Goal: Transaction & Acquisition: Purchase product/service

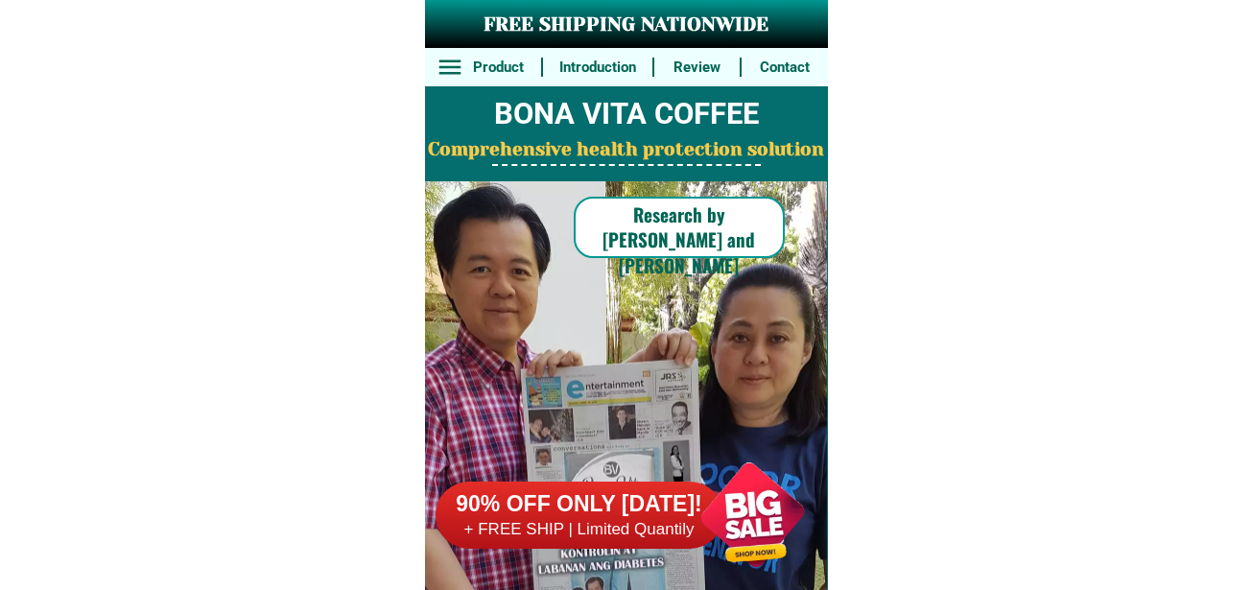
drag, startPoint x: 764, startPoint y: 506, endPoint x: 756, endPoint y: 455, distance: 51.4
click at [762, 506] on div at bounding box center [752, 514] width 151 height 151
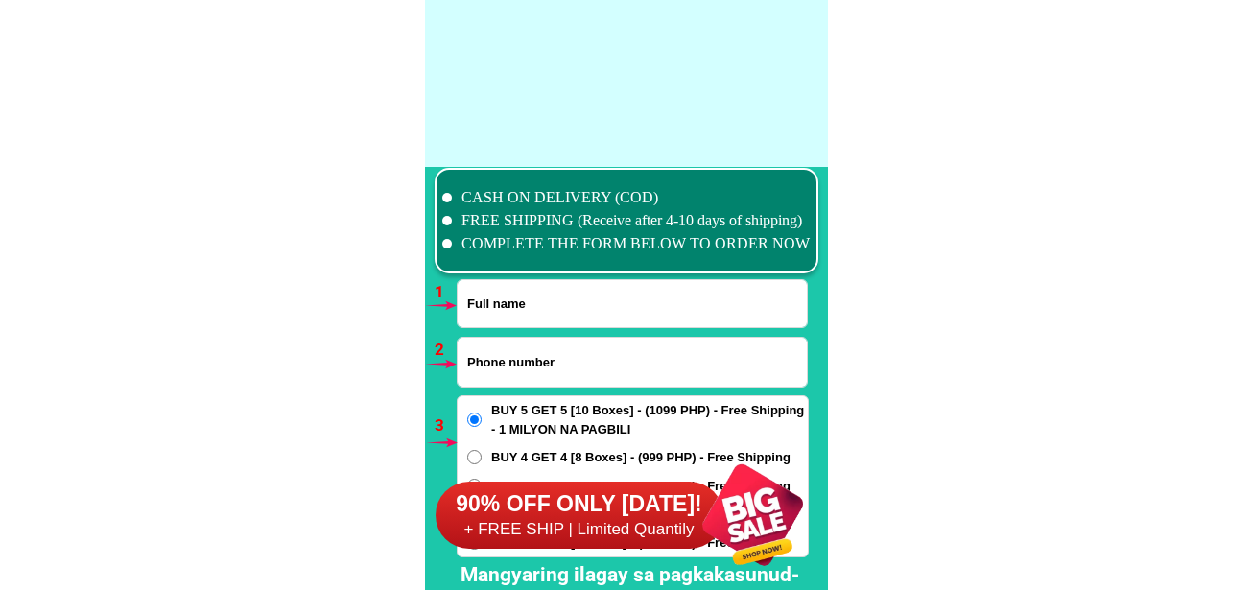
scroll to position [14108, 0]
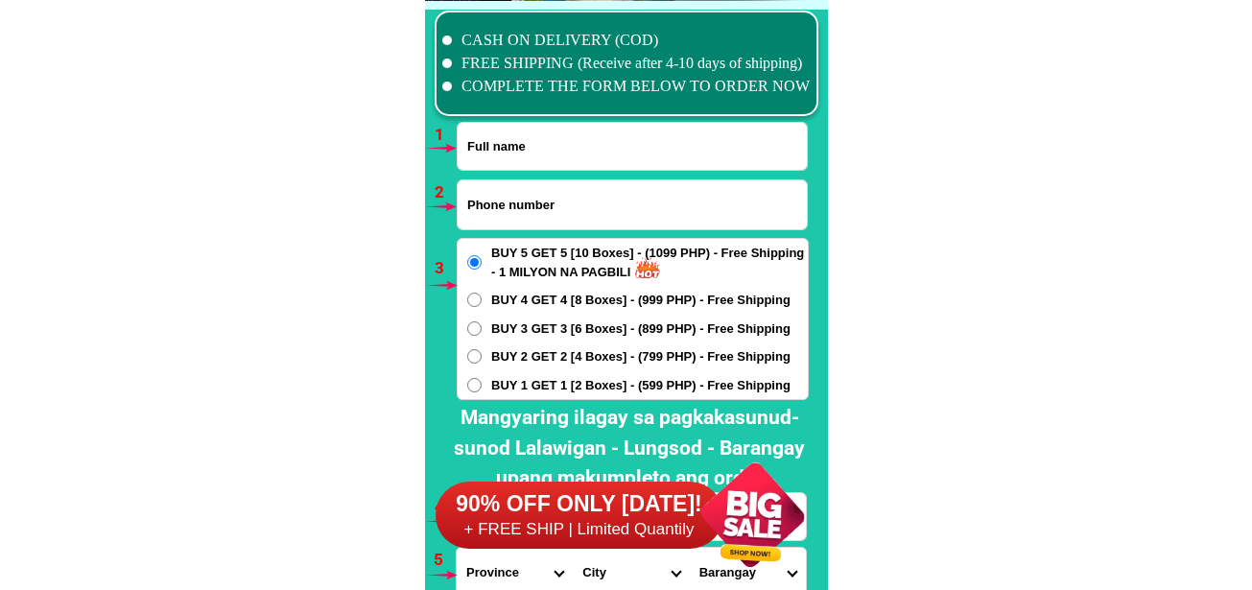
click at [527, 145] on input "Input full_name" at bounding box center [632, 146] width 349 height 47
paste input "Yullo Custodio"
type input "Yullo Custodio"
click at [492, 209] on input "Input phone_number" at bounding box center [632, 204] width 349 height 49
paste input "09530525874"
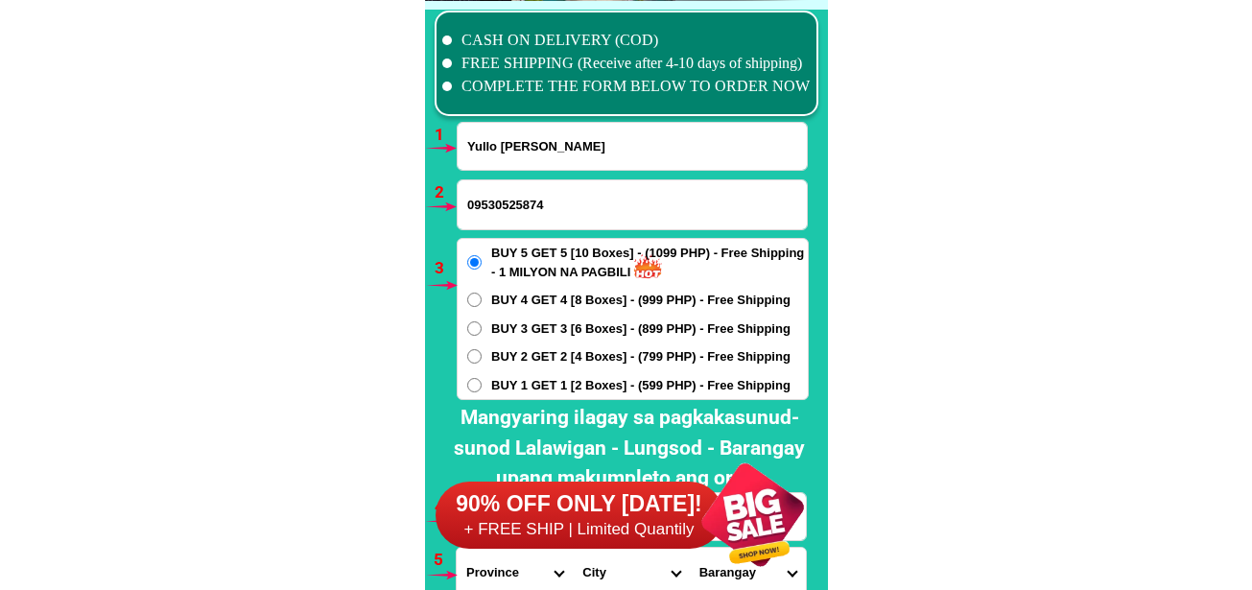
type input "09530525874"
click at [501, 360] on span "BUY 2 GET 2 [4 Boxes] - (799 PHP) - Free Shipping" at bounding box center [640, 356] width 299 height 19
click at [482, 360] on input "BUY 2 GET 2 [4 Boxes] - (799 PHP) - Free Shipping" at bounding box center [474, 356] width 14 height 14
radio input "true"
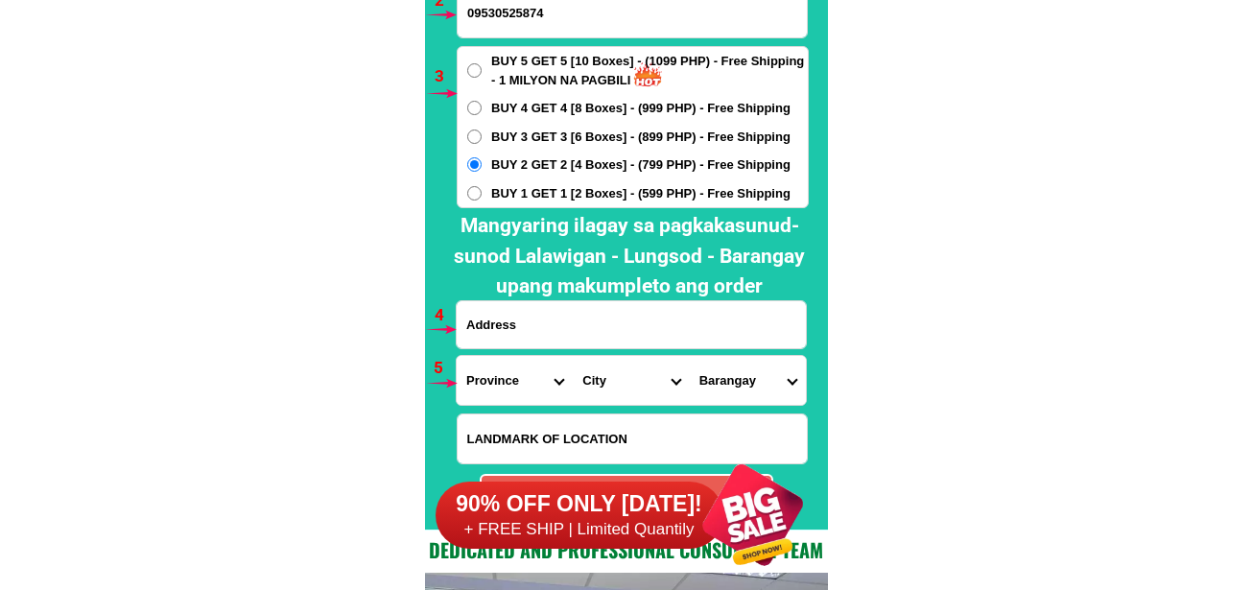
scroll to position [14396, 0]
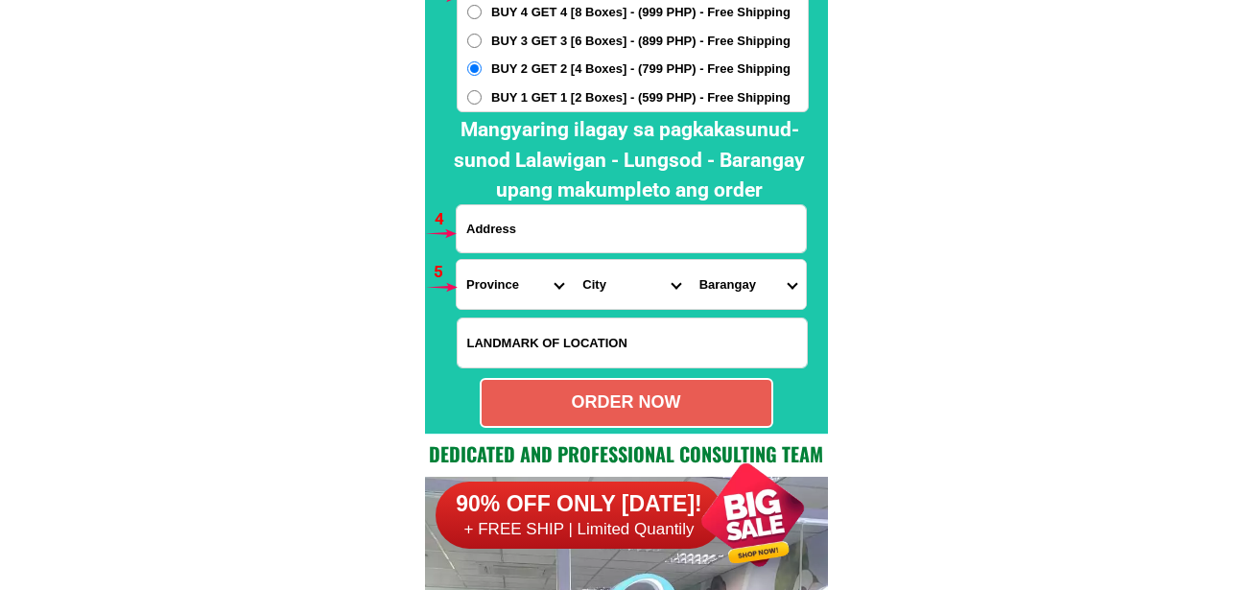
click at [531, 218] on input "Input address" at bounding box center [631, 228] width 349 height 47
paste input "barangay sulvec Narvacan Ilocos Sur tapat ng barangay hall ng bahay ko color gr…"
type input "barangay sulvec Narvacan Ilocos Sur tapat ng barangay hall ng bahay ko color gr…"
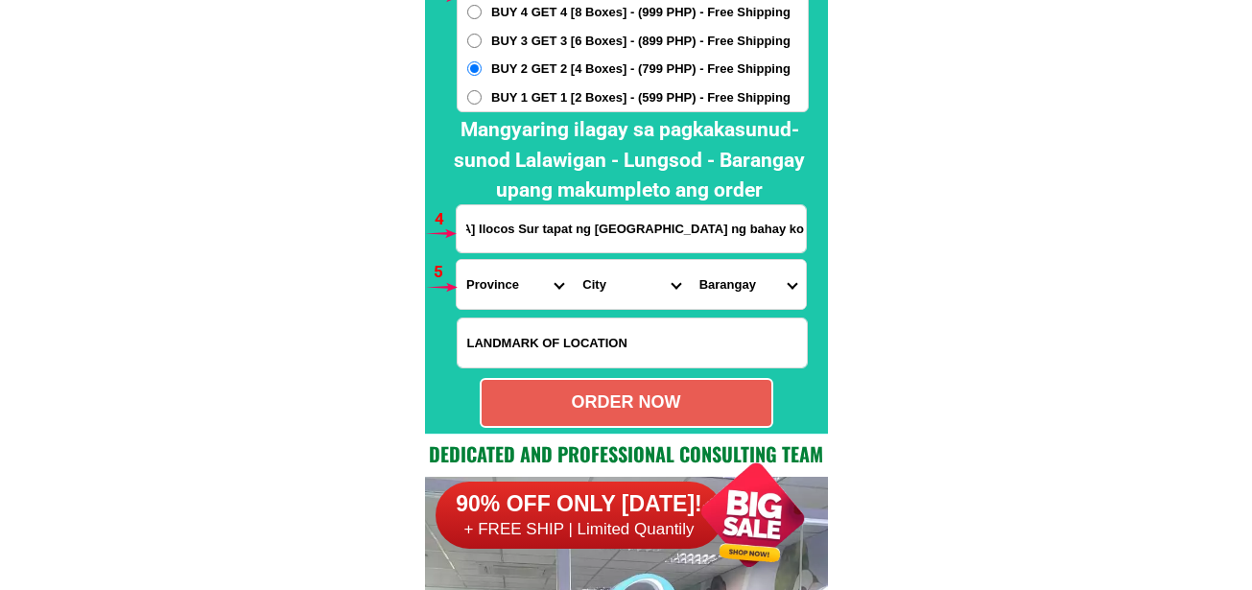
scroll to position [0, 0]
click at [522, 283] on select "Province [GEOGRAPHIC_DATA] [GEOGRAPHIC_DATA] [GEOGRAPHIC_DATA] [GEOGRAPHIC_DATA…" at bounding box center [515, 284] width 116 height 49
click at [457, 260] on select "Province [GEOGRAPHIC_DATA] [GEOGRAPHIC_DATA] [GEOGRAPHIC_DATA] [GEOGRAPHIC_DATA…" at bounding box center [515, 284] width 116 height 49
click at [505, 280] on select "Province [GEOGRAPHIC_DATA] [GEOGRAPHIC_DATA] [GEOGRAPHIC_DATA] [GEOGRAPHIC_DATA…" at bounding box center [515, 284] width 116 height 49
select select "63_682"
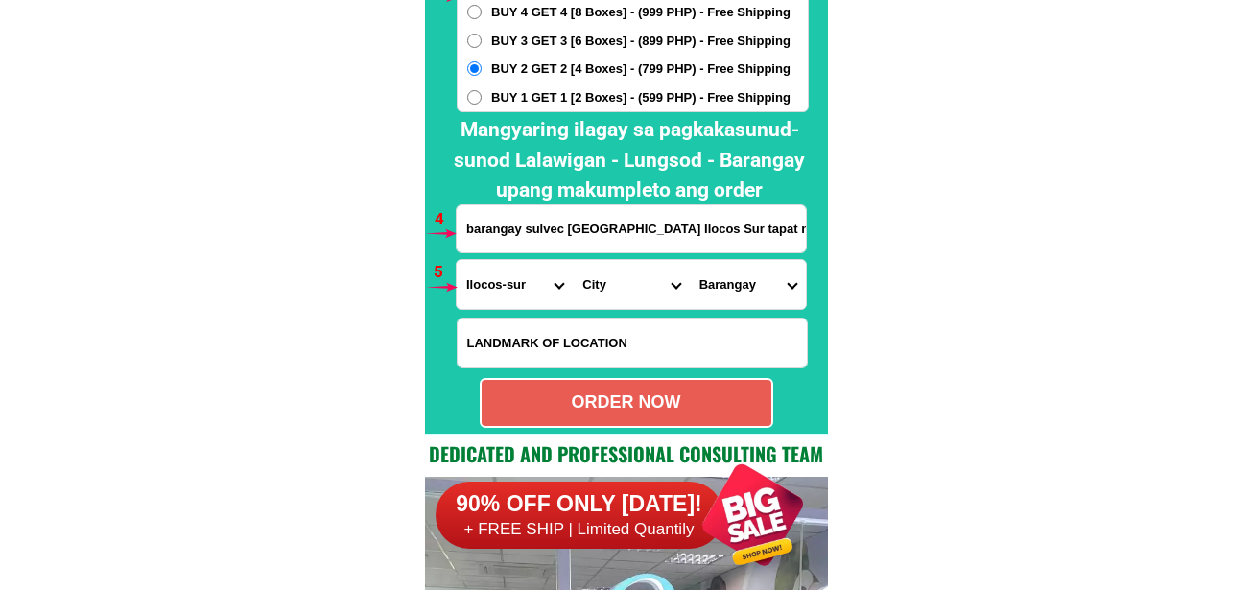
click at [457, 260] on select "Province [GEOGRAPHIC_DATA] [GEOGRAPHIC_DATA] [GEOGRAPHIC_DATA] [GEOGRAPHIC_DATA…" at bounding box center [515, 284] width 116 height 49
click at [612, 279] on select "City Alilem Banayoyo Bantay Cabugao Candon-city Caoayan Cervantes Galimuyod Gre…" at bounding box center [631, 284] width 116 height 49
select select "63_6828106"
click at [573, 260] on select "City Alilem Banayoyo Bantay Cabugao Candon-city Caoayan Cervantes Galimuyod Gre…" at bounding box center [631, 284] width 116 height 49
drag, startPoint x: 739, startPoint y: 295, endPoint x: 736, endPoint y: 260, distance: 34.7
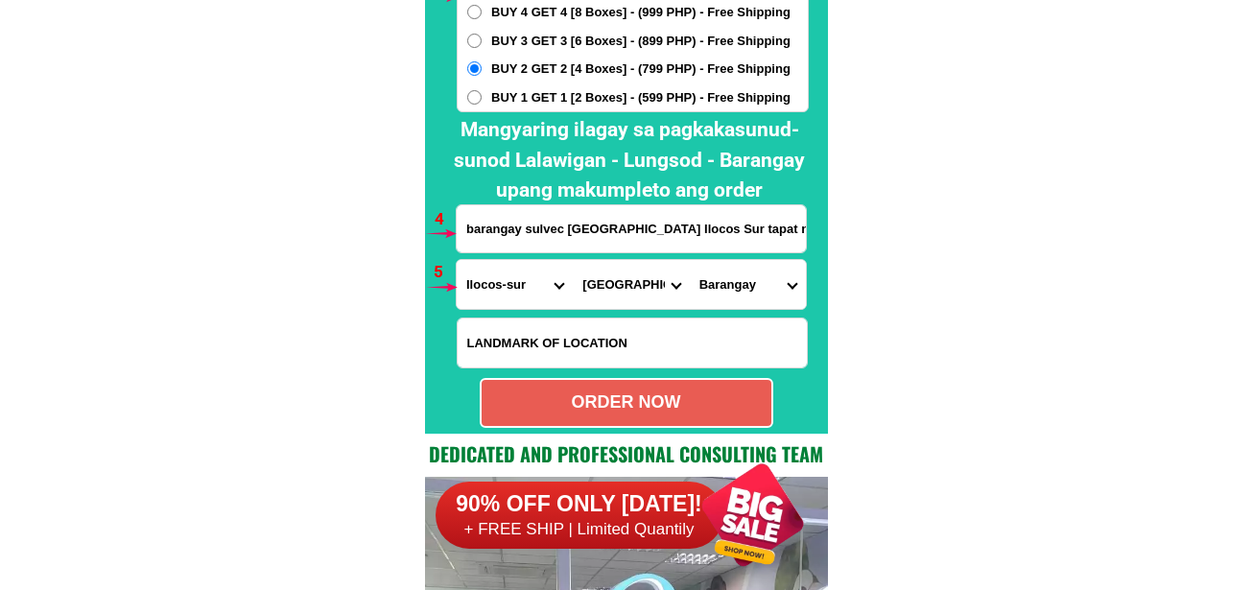
click at [736, 293] on select "Barangay Abuor Ambulogan Aquib Banglayan Bantay abot Bulanos Cadacad Cagayungan…" at bounding box center [748, 284] width 116 height 49
select select "63_682810687156"
click at [690, 260] on select "Barangay Abuor Ambulogan Aquib Banglayan Bantay abot Bulanos Cadacad Cagayungan…" at bounding box center [748, 284] width 116 height 49
click at [606, 399] on div "ORDER NOW" at bounding box center [627, 402] width 290 height 26
radio input "true"
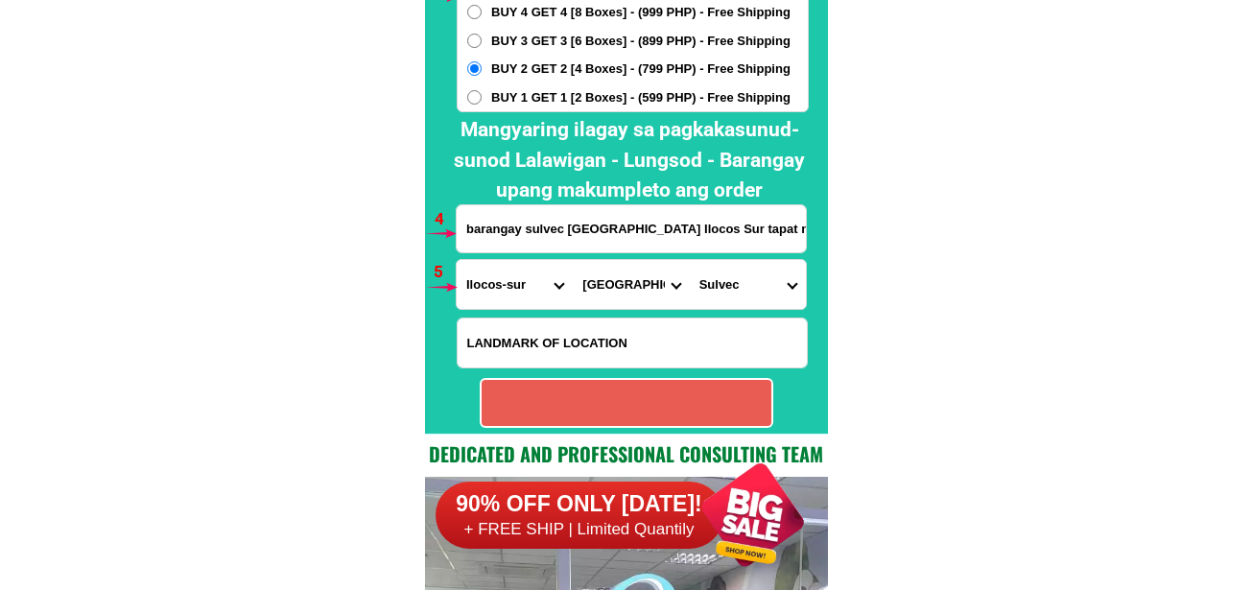
radio input "true"
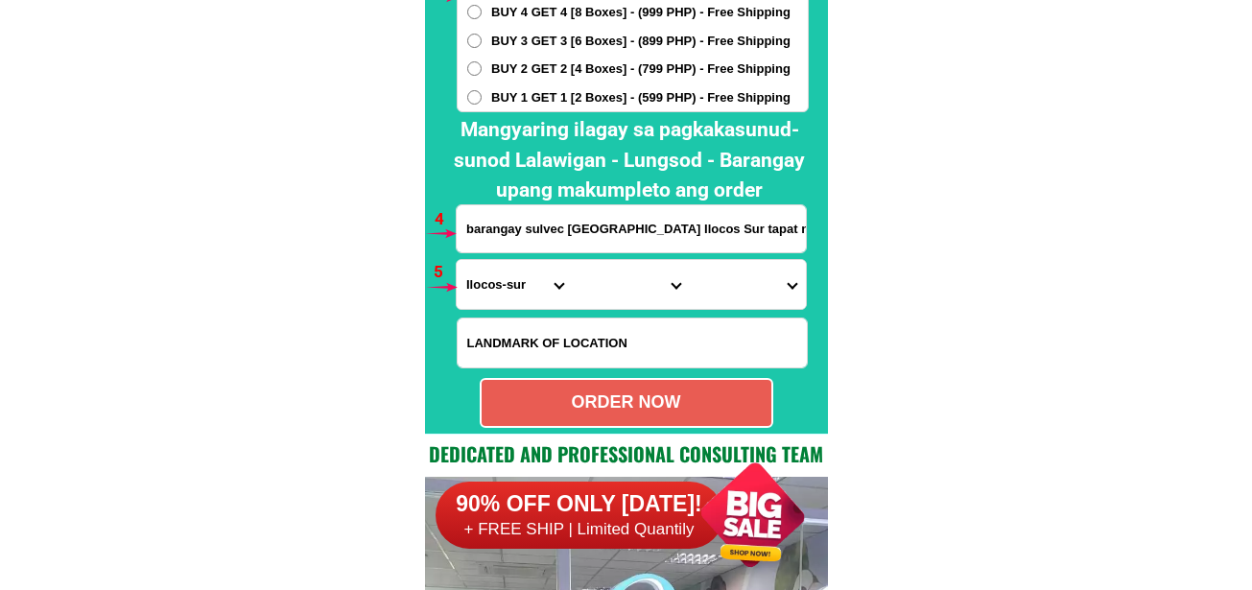
scroll to position [14204, 0]
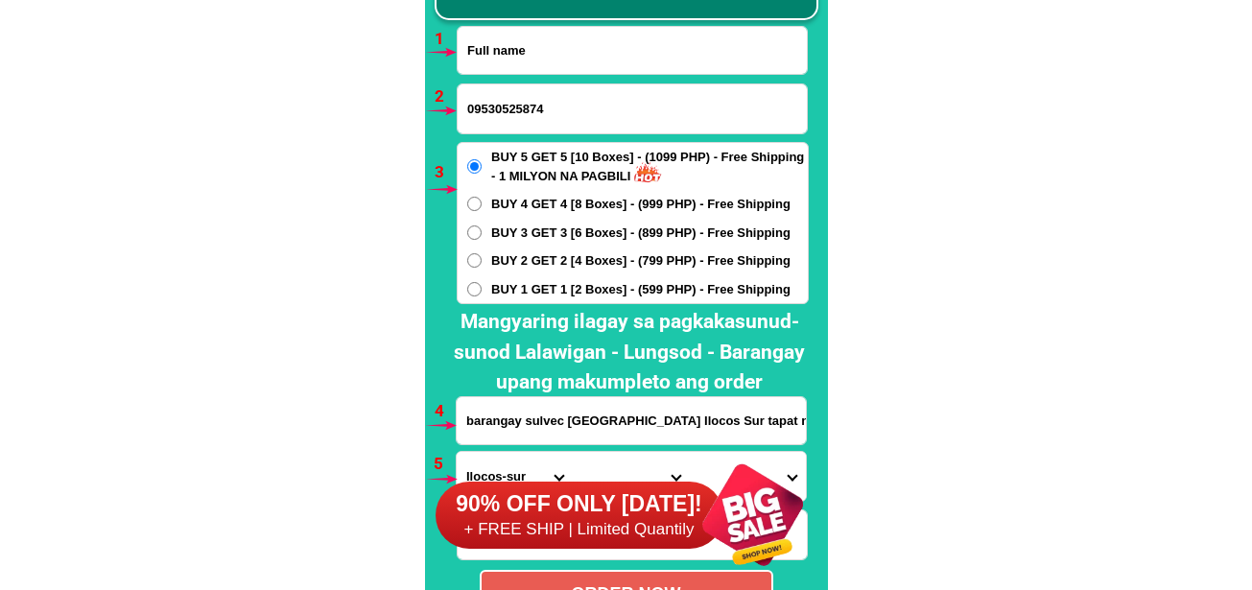
click at [534, 62] on input "Input full_name" at bounding box center [632, 50] width 349 height 47
paste input "Cristina lgbalic"
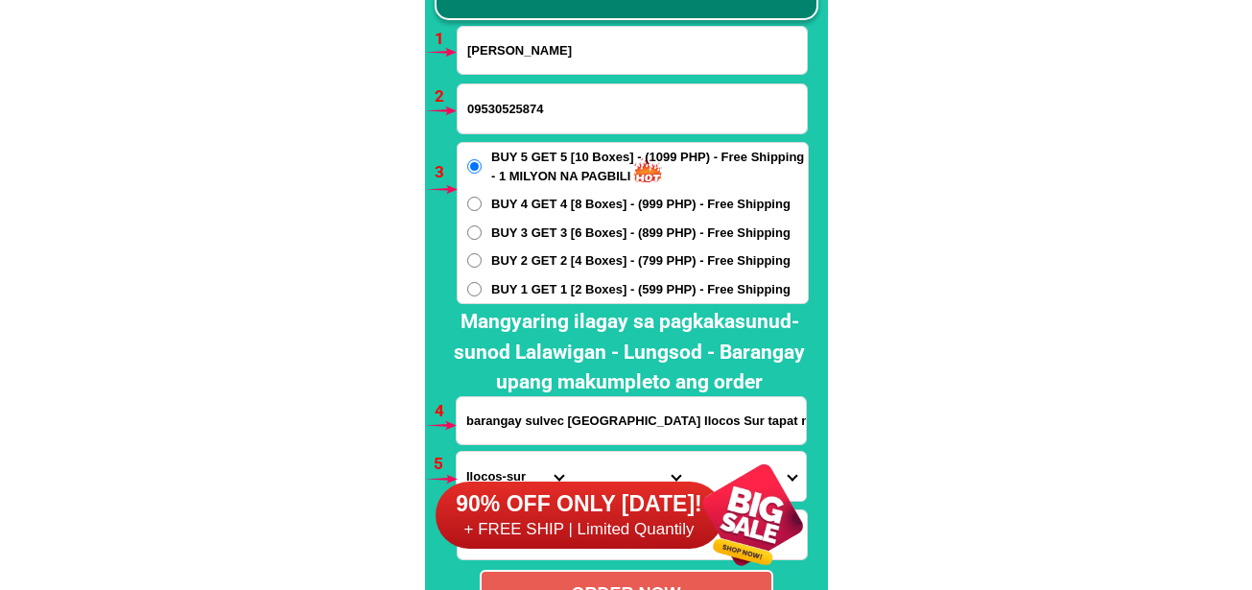
type input "Cristina lgbalic"
click at [546, 109] on input "09530525874" at bounding box center [632, 108] width 349 height 49
paste input "09360747478"
type input "09360747478"
click at [509, 285] on span "BUY 1 GET 1 [2 Boxes] - (599 PHP) - Free Shipping" at bounding box center [640, 289] width 299 height 19
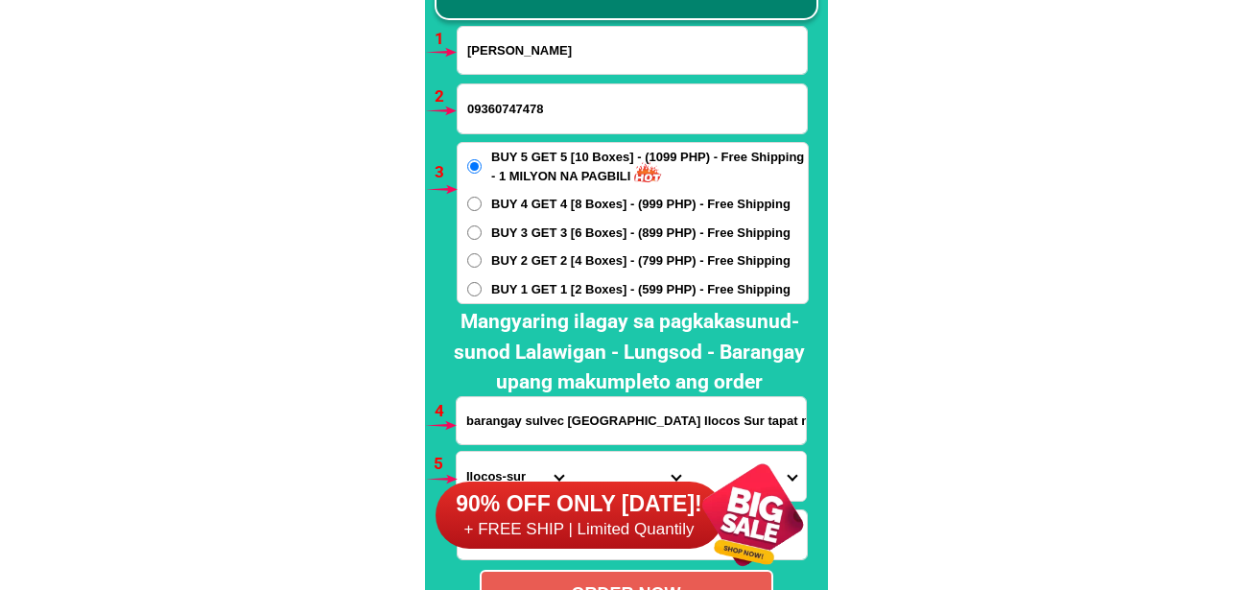
click at [482, 285] on input "BUY 1 GET 1 [2 Boxes] - (599 PHP) - Free Shipping" at bounding box center [474, 289] width 14 height 14
radio input "true"
click at [524, 421] on input "barangay sulvec Narvacan Ilocos Sur tapat ng barangay hall ng bahay ko color gr…" at bounding box center [631, 420] width 349 height 47
paste input "Tegato narra park sub. Tambis street.blk.7 Lot20. Dvo. City."
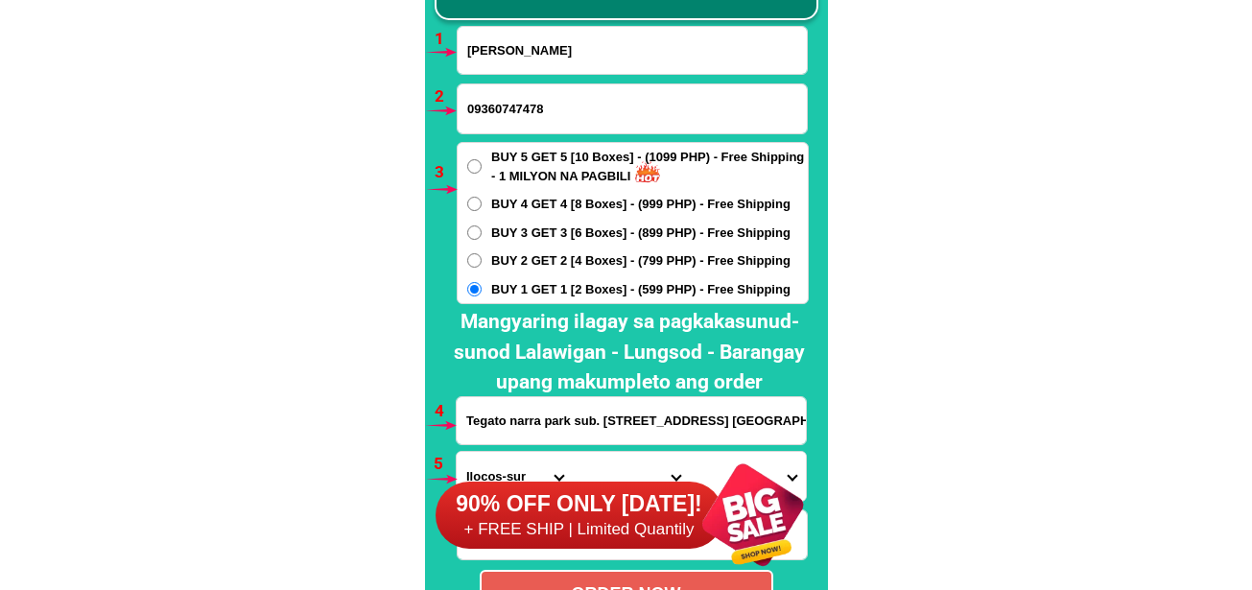
scroll to position [0, 10]
type input "Tegato narra park sub. Tambis street.blk.7 Lot20. Dvo. City."
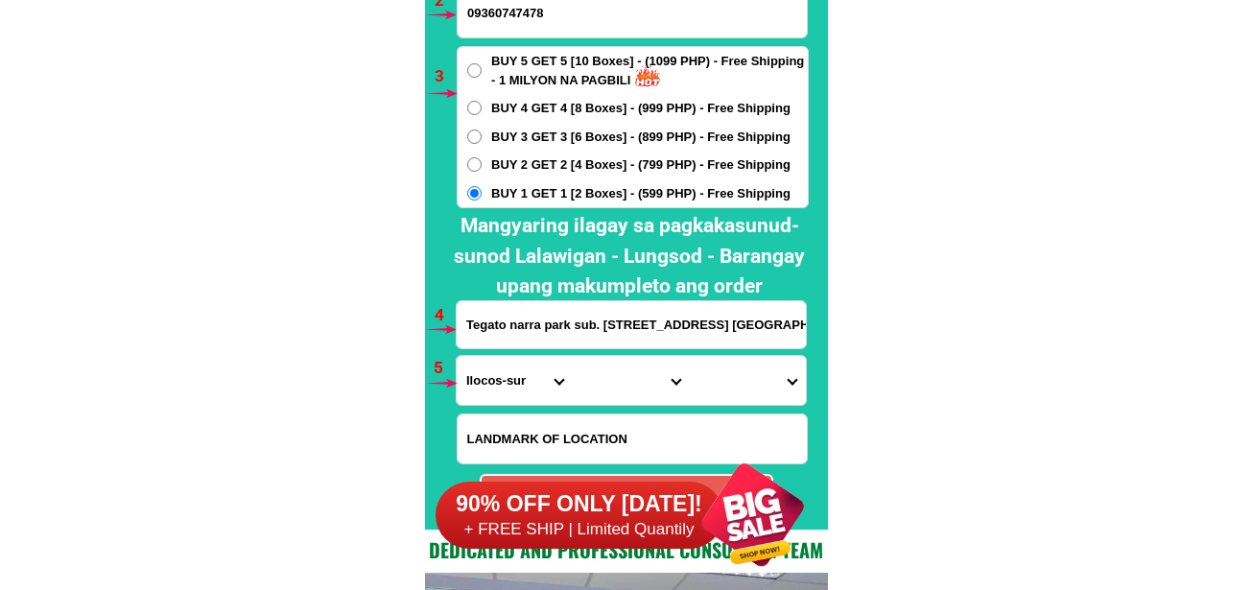
drag, startPoint x: 495, startPoint y: 377, endPoint x: 498, endPoint y: 335, distance: 42.3
click at [495, 377] on select "Province [GEOGRAPHIC_DATA] [GEOGRAPHIC_DATA] [GEOGRAPHIC_DATA] [GEOGRAPHIC_DATA…" at bounding box center [515, 380] width 116 height 49
drag, startPoint x: 509, startPoint y: 382, endPoint x: 509, endPoint y: 360, distance: 22.1
click at [509, 379] on select "Province [GEOGRAPHIC_DATA] [GEOGRAPHIC_DATA] [GEOGRAPHIC_DATA] [GEOGRAPHIC_DATA…" at bounding box center [515, 380] width 116 height 49
select select "63_738"
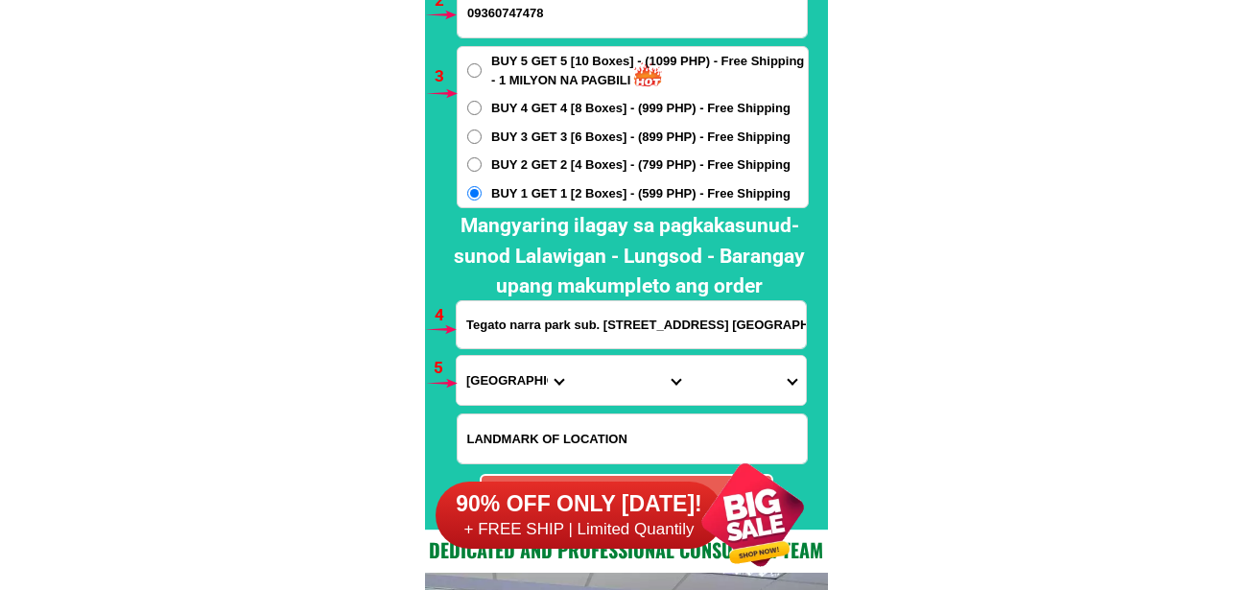
click at [457, 356] on select "Province [GEOGRAPHIC_DATA] [GEOGRAPHIC_DATA] [GEOGRAPHIC_DATA] [GEOGRAPHIC_DATA…" at bounding box center [515, 380] width 116 height 49
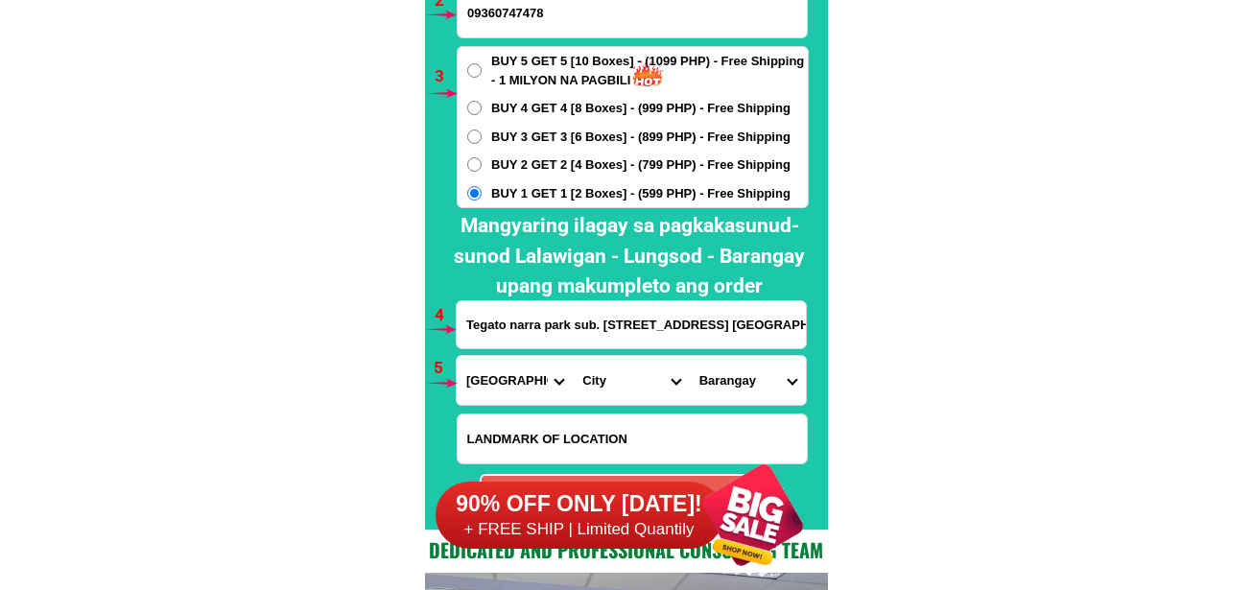
click at [606, 379] on select "City Bansalan Davao-city Davao-del-sur-hagonoy Davao-del-sur-magsaysay Davao-de…" at bounding box center [631, 380] width 116 height 49
select select "63_7387159"
click at [573, 356] on select "City Bansalan Davao-city Davao-del-sur-hagonoy Davao-del-sur-magsaysay Davao-de…" at bounding box center [631, 380] width 116 height 49
drag, startPoint x: 743, startPoint y: 387, endPoint x: 743, endPoint y: 370, distance: 16.3
click at [743, 387] on select "Barangay Acacia Agdao Alambre Alejandra navarro (lasang) Alfonso angliongto sr.…" at bounding box center [748, 380] width 116 height 49
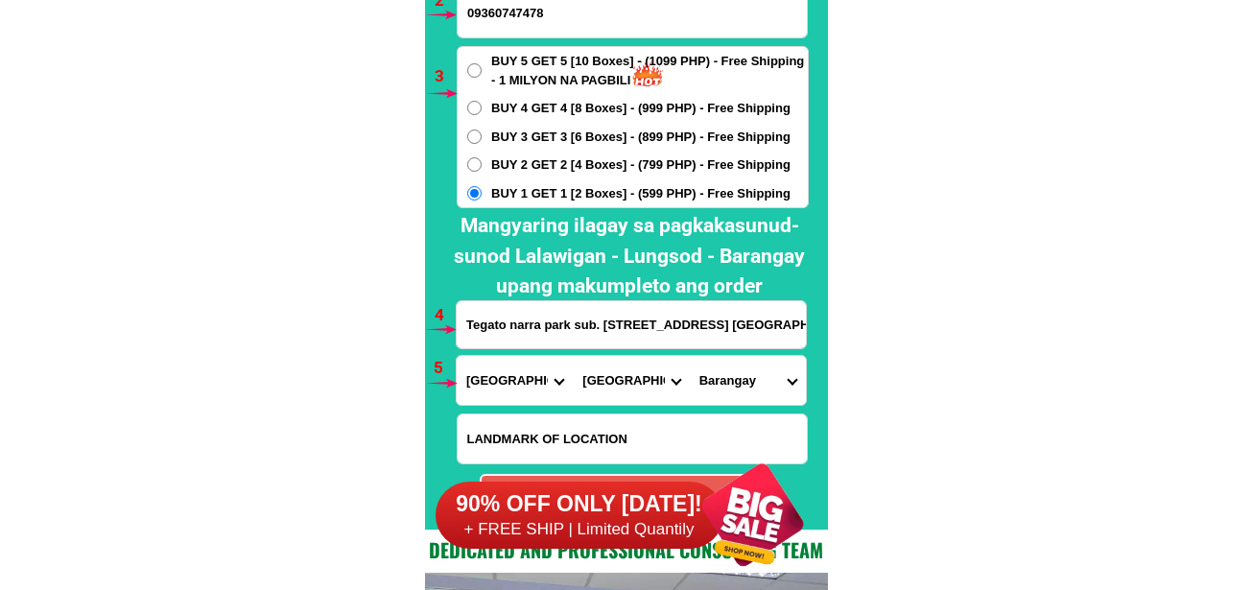
select select "63_73871591729"
click at [690, 356] on select "Barangay Acacia Agdao Alambre Alejandra navarro (lasang) Alfonso angliongto sr.…" at bounding box center [748, 380] width 116 height 49
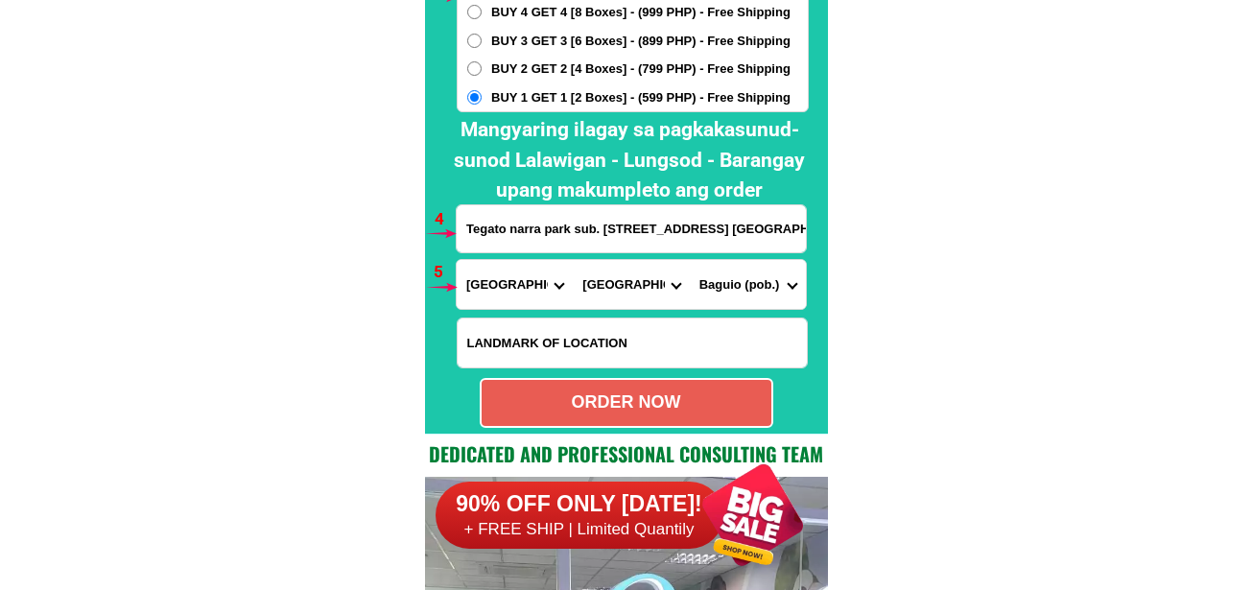
click at [678, 407] on div "ORDER NOW" at bounding box center [627, 402] width 290 height 26
type input "09360747478"
radio input "true"
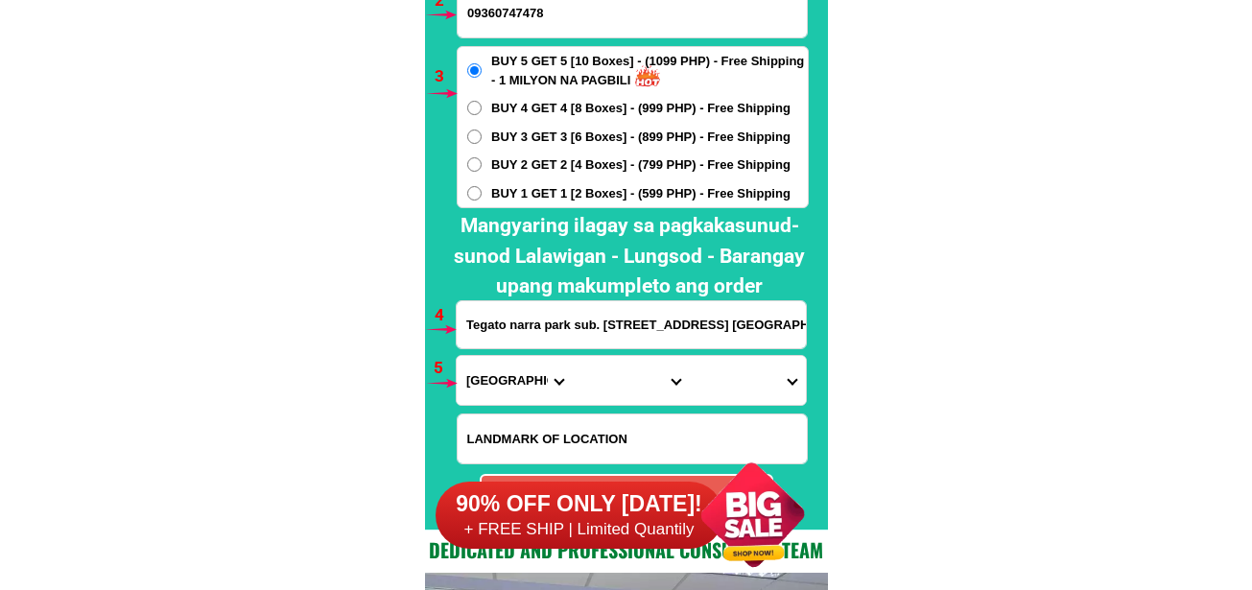
scroll to position [14012, 0]
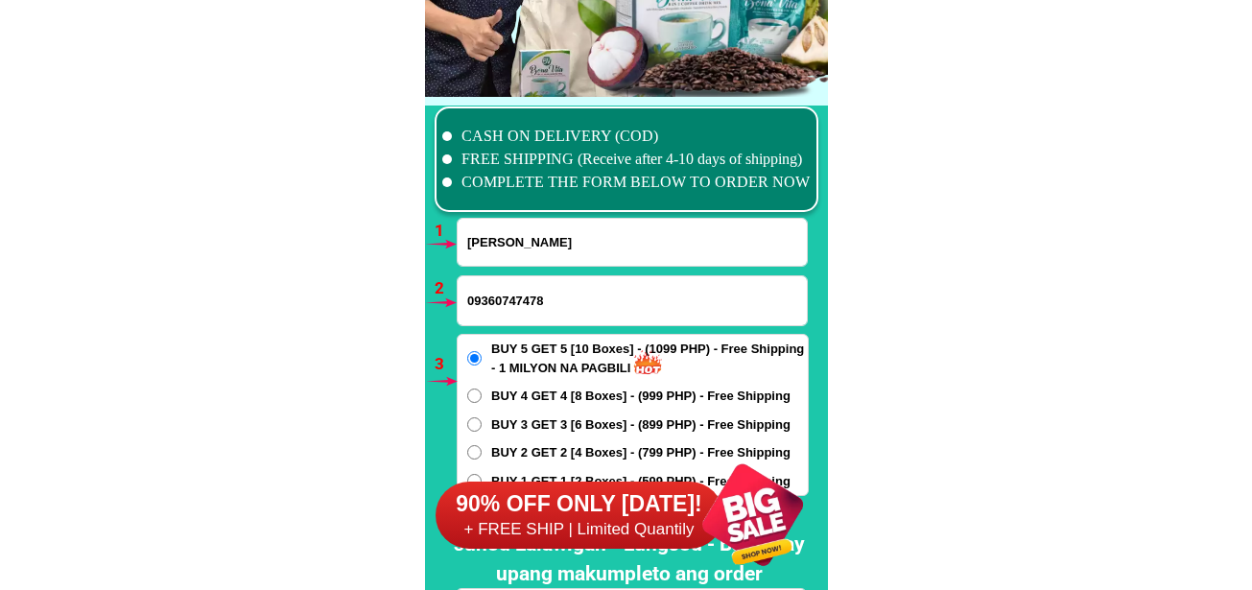
click at [493, 242] on input "Cristina lgbalic" at bounding box center [632, 242] width 349 height 47
paste input "Leodegario Reforma"
type input "Leodegario Reforma"
click at [537, 303] on input "Input phone_number" at bounding box center [632, 300] width 349 height 49
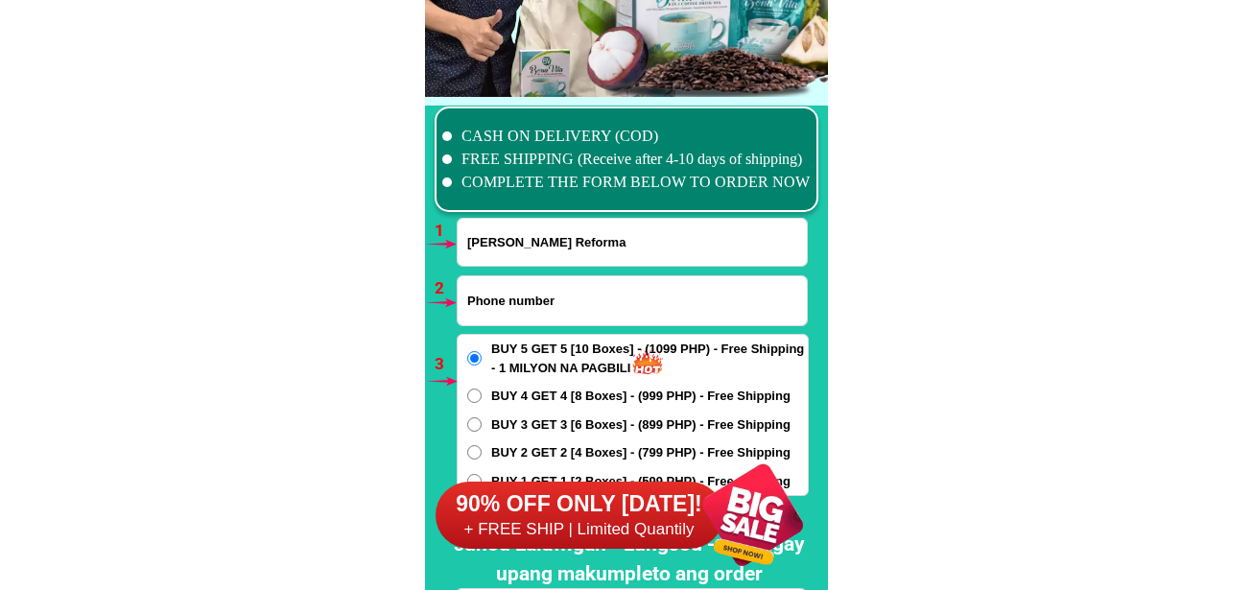
paste input "09540983604"
type input "09540983604"
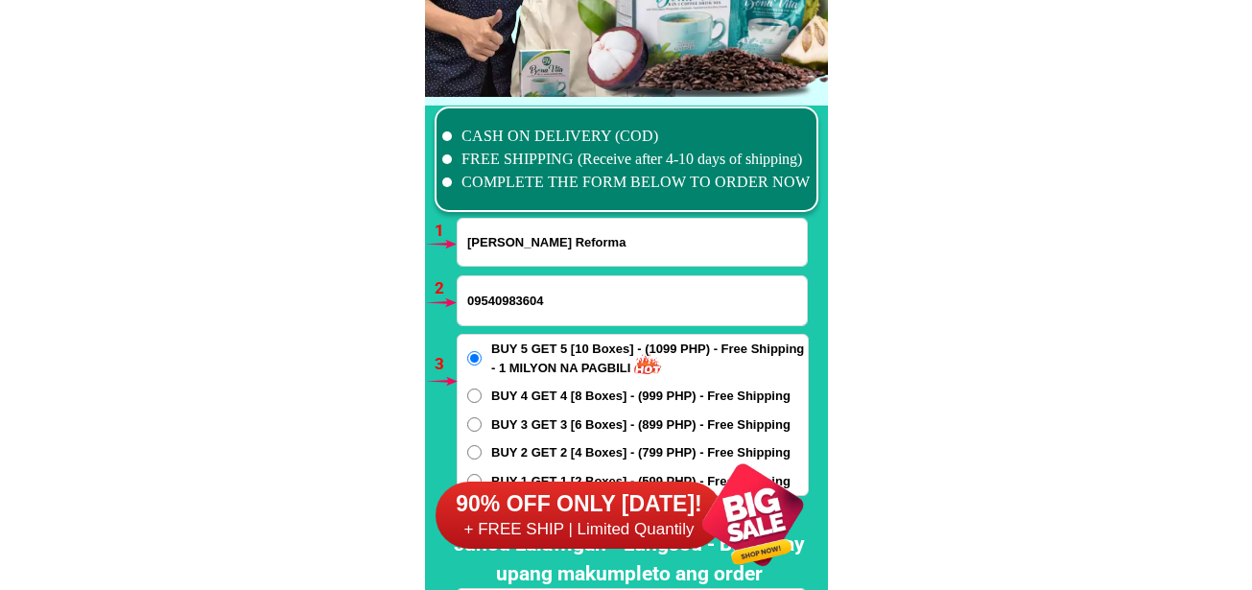
click at [501, 423] on span "BUY 3 GET 3 [6 Boxes] - (899 PHP) - Free Shipping" at bounding box center [640, 424] width 299 height 19
click at [482, 423] on input "BUY 3 GET 3 [6 Boxes] - (899 PHP) - Free Shipping" at bounding box center [474, 424] width 14 height 14
radio input "true"
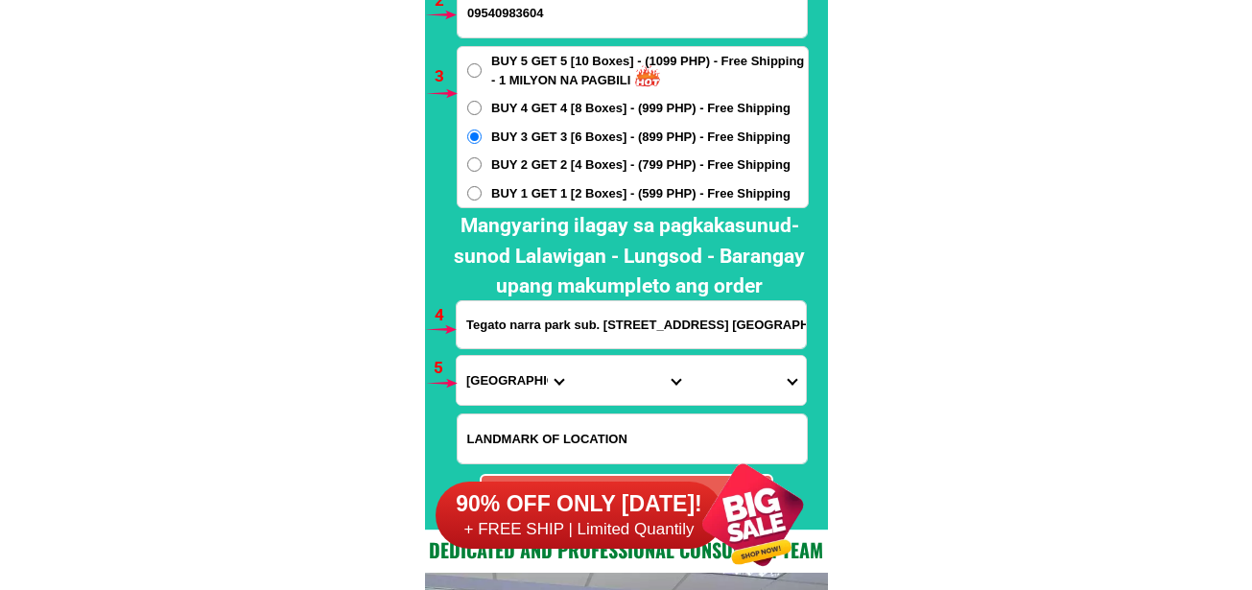
scroll to position [14396, 0]
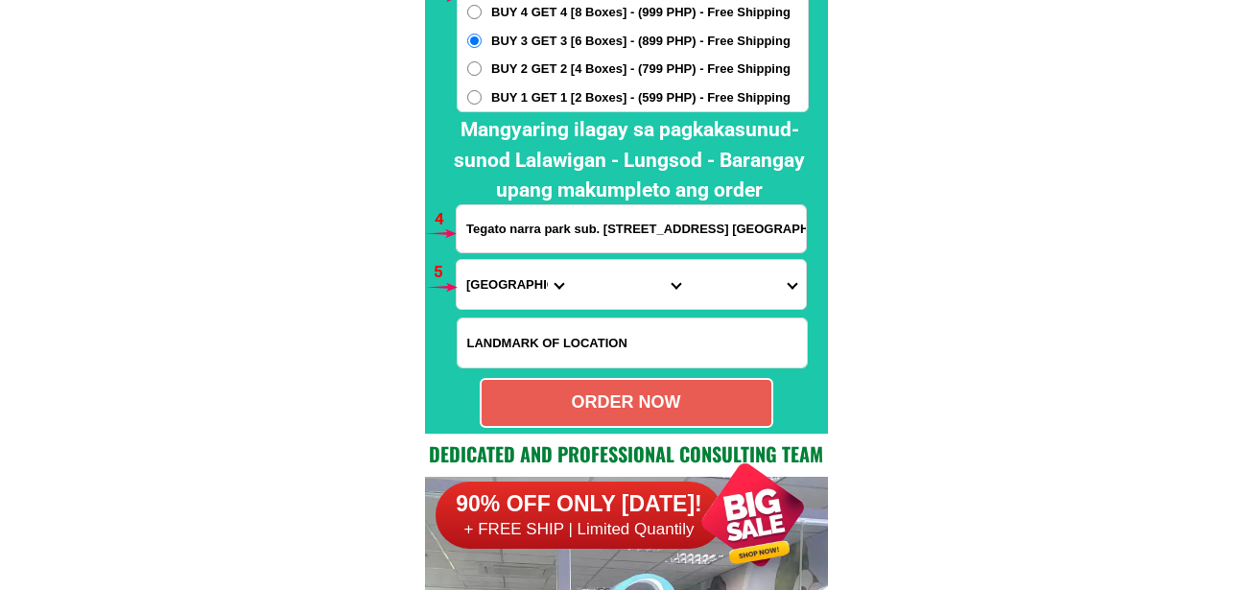
click at [508, 247] on input "Tegato narra park sub. Tambis street.blk.7 Lot20. Dvo. City." at bounding box center [631, 228] width 349 height 47
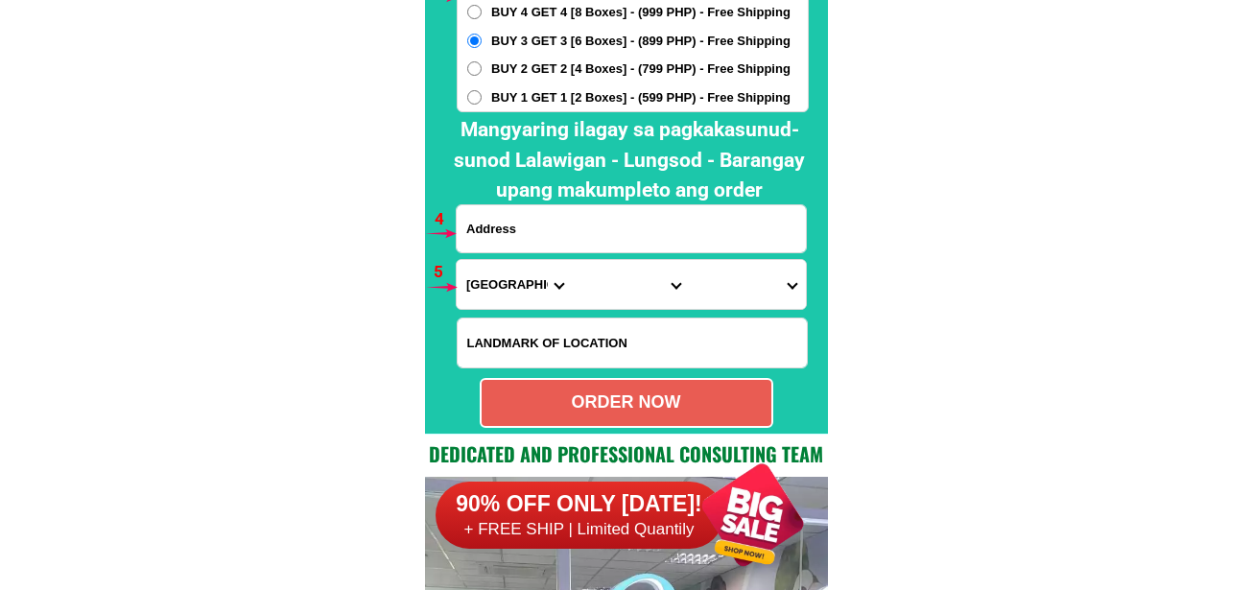
paste input "161 Purok 2 T.S Compd. Brgy. Masaya Rosario Batangas City."
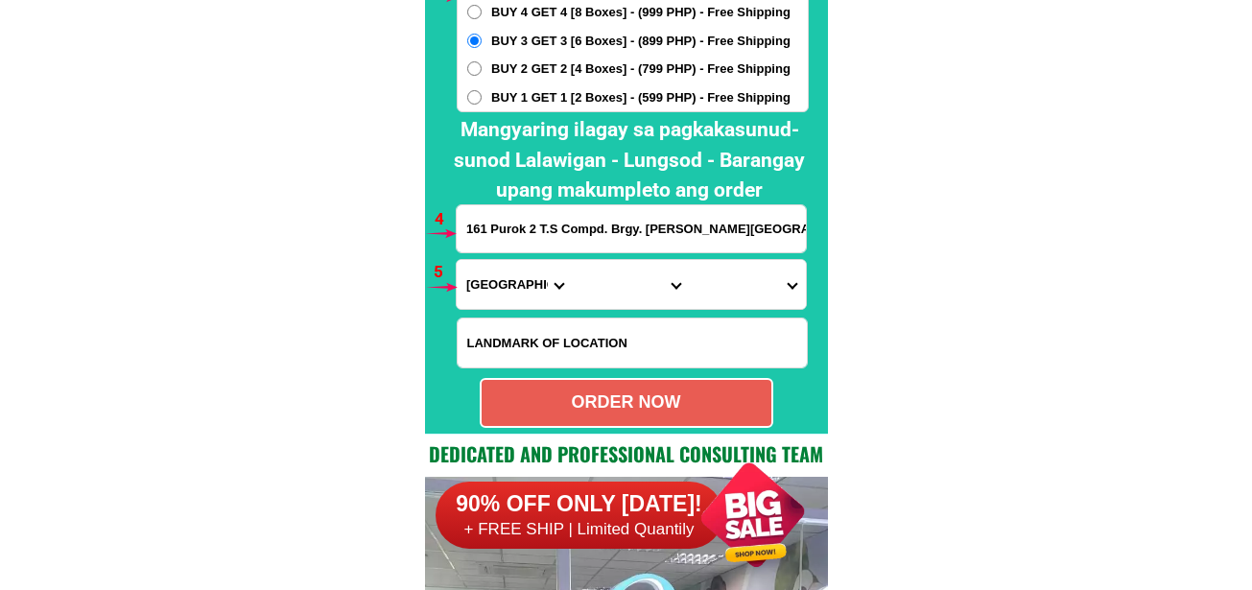
scroll to position [0, 27]
type input "161 Purok 2 T.S Compd. Brgy. Masaya Rosario Batangas City."
drag, startPoint x: 462, startPoint y: 273, endPoint x: 475, endPoint y: 271, distance: 12.8
click at [462, 271] on select "Province [GEOGRAPHIC_DATA] [GEOGRAPHIC_DATA] [GEOGRAPHIC_DATA] [GEOGRAPHIC_DATA…" at bounding box center [515, 284] width 116 height 49
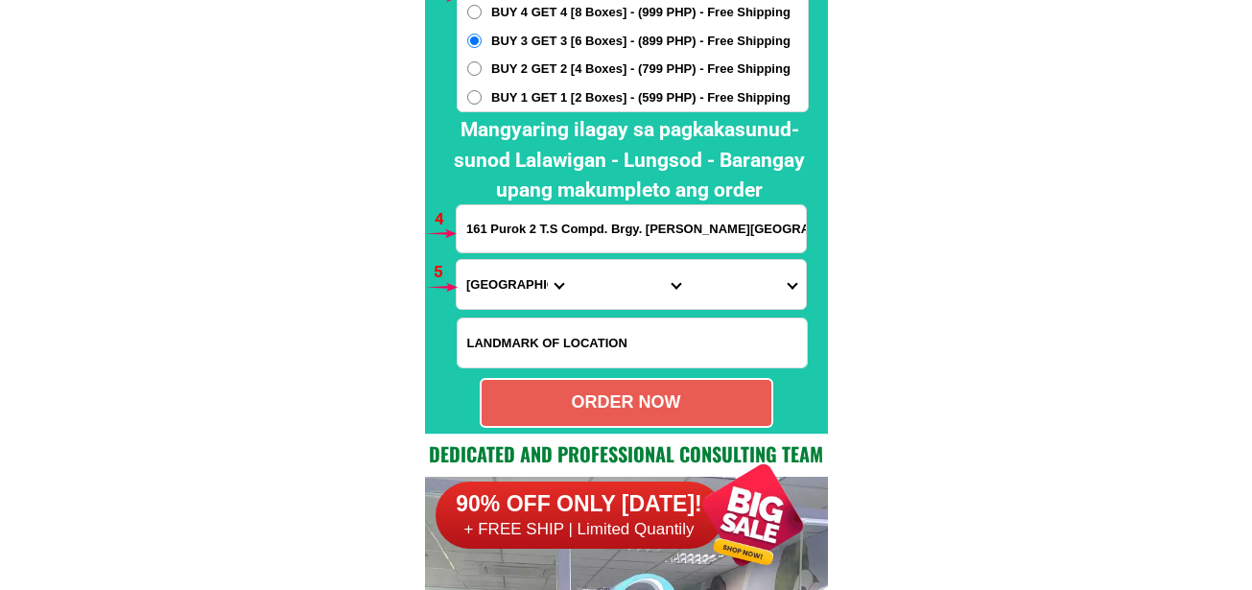
select select "63_108"
click at [457, 260] on select "Province [GEOGRAPHIC_DATA] [GEOGRAPHIC_DATA] [GEOGRAPHIC_DATA] [GEOGRAPHIC_DATA…" at bounding box center [515, 284] width 116 height 49
drag, startPoint x: 619, startPoint y: 276, endPoint x: 622, endPoint y: 261, distance: 15.6
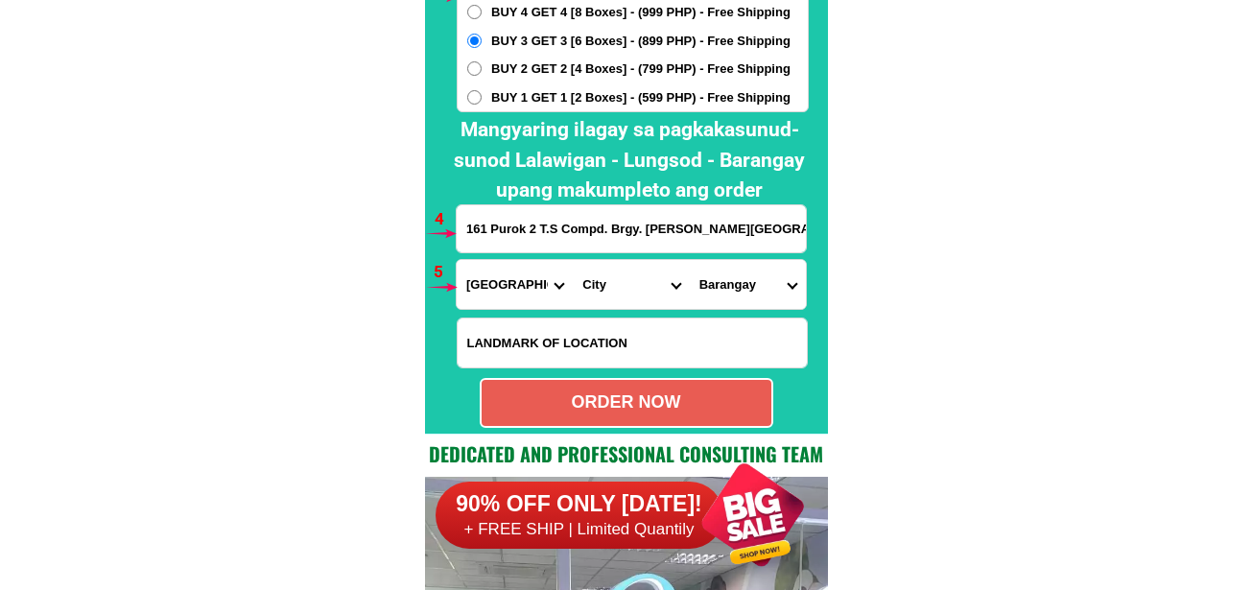
click at [618, 276] on select "City Agoncillo Alitagtag Allacapan [GEOGRAPHIC_DATA] [GEOGRAPHIC_DATA]-balete […" at bounding box center [631, 284] width 116 height 49
select select "63_1082314"
click at [573, 260] on select "City Agoncillo Alitagtag Allacapan [GEOGRAPHIC_DATA] [GEOGRAPHIC_DATA]-balete […" at bounding box center [631, 284] width 116 height 49
drag, startPoint x: 744, startPoint y: 297, endPoint x: 752, endPoint y: 262, distance: 36.3
click at [744, 295] on select "Barangay Alupay Antipolo Bagong pook Balibago Barangay a (pob.) Barangay b (pob…" at bounding box center [748, 284] width 116 height 49
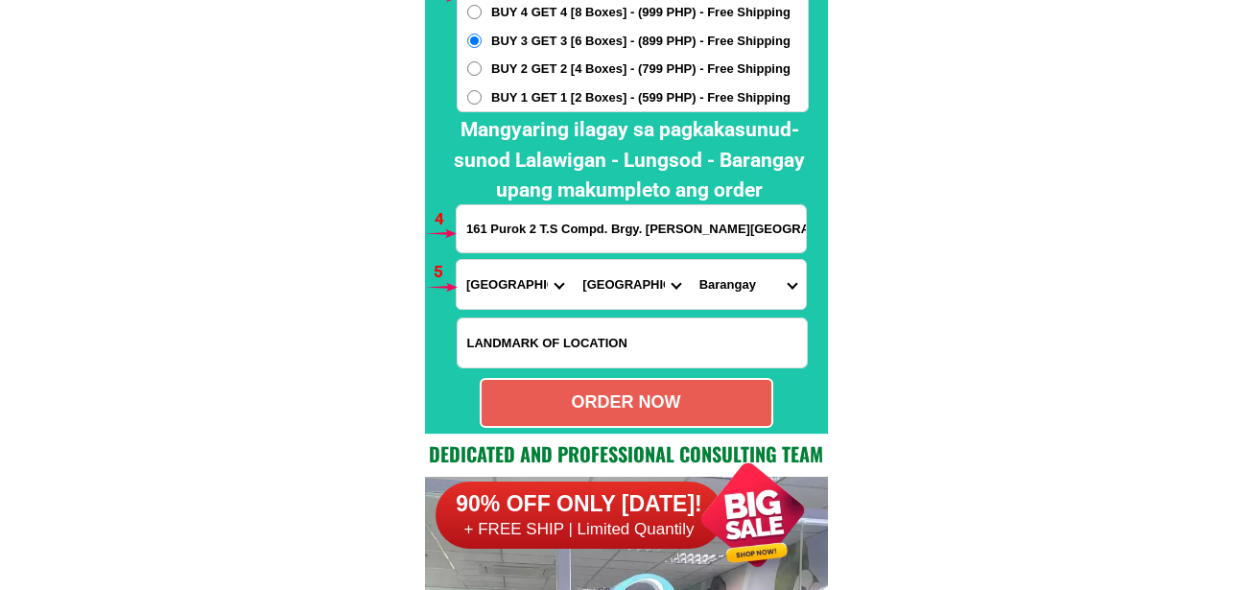
select select "63_10823149271"
click at [690, 260] on select "Barangay Alupay Antipolo Bagong pook Balibago Barangay a (pob.) Barangay b (pob…" at bounding box center [748, 284] width 116 height 49
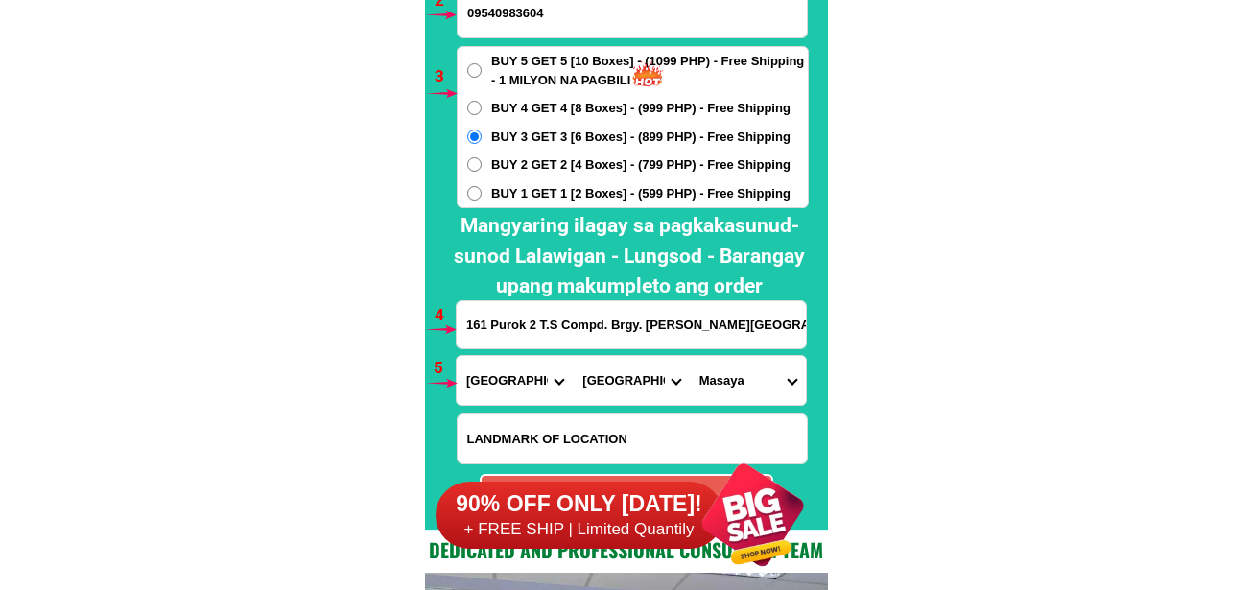
scroll to position [14396, 0]
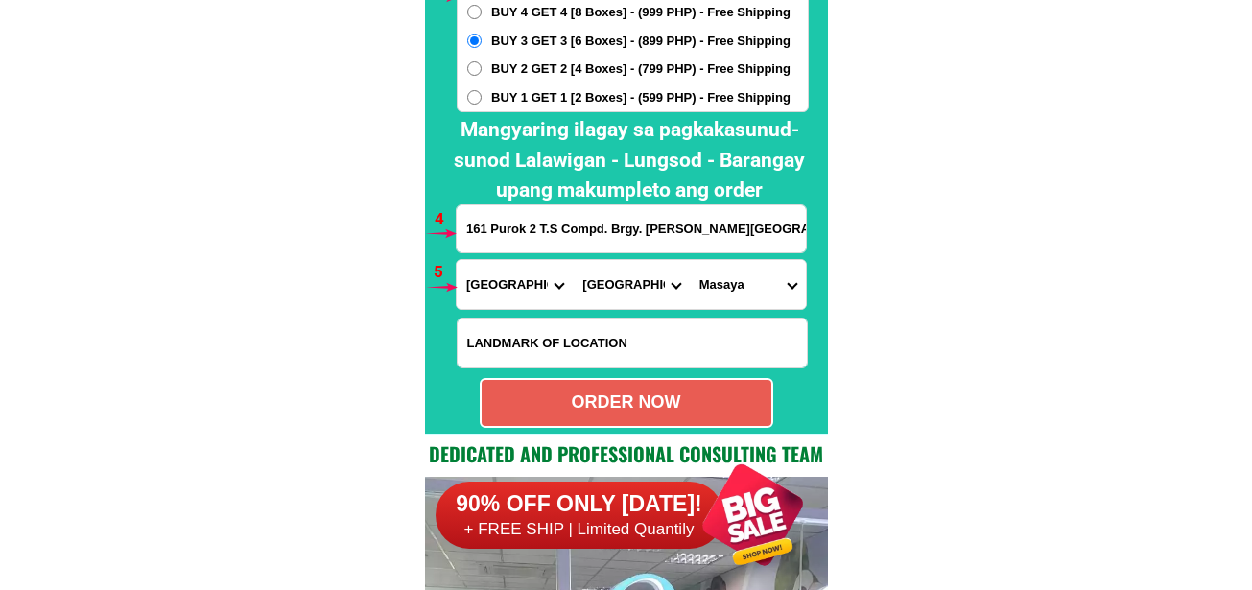
click at [669, 394] on div "ORDER NOW" at bounding box center [627, 402] width 290 height 26
type input "161 Purok 2 T.S Compd. Brgy. Masaya Rosario Batangas City."
radio input "true"
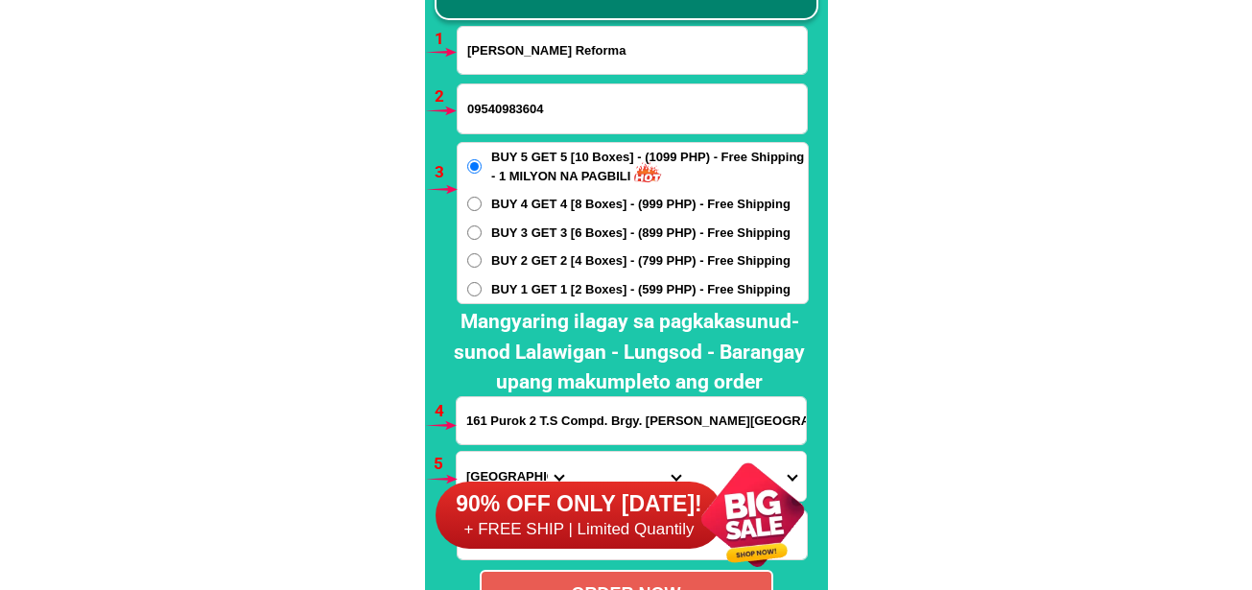
scroll to position [14108, 0]
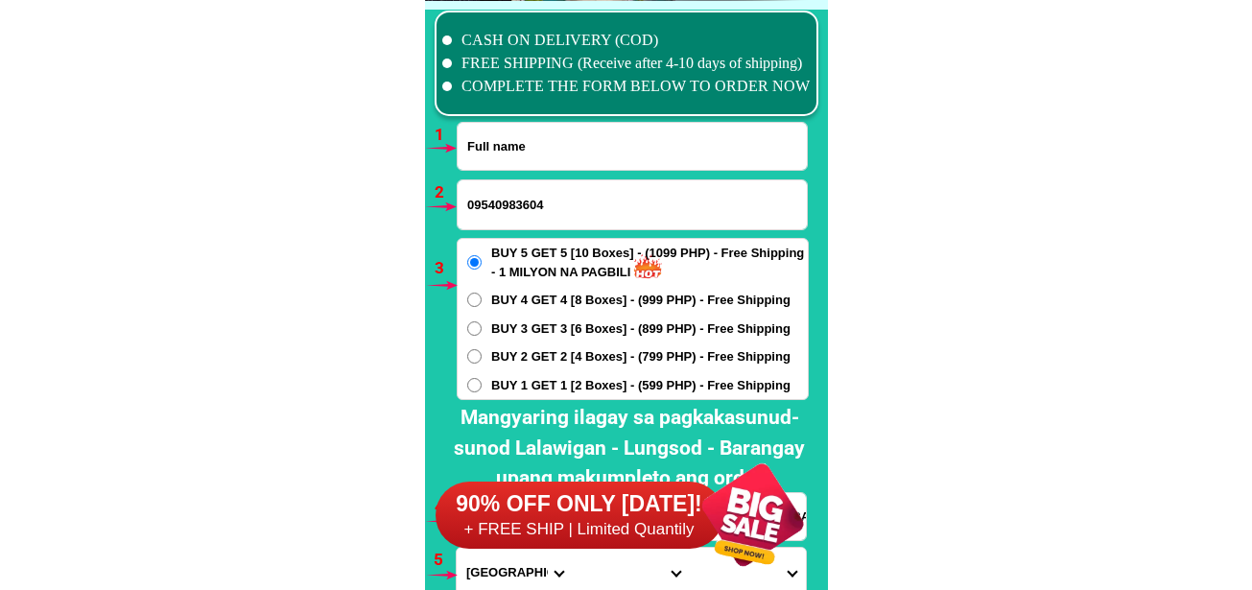
click at [528, 143] on input "Input full_name" at bounding box center [632, 146] width 349 height 47
paste input "Baby Obena"
type input "Baby Obena"
click at [497, 389] on span "BUY 1 GET 1 [2 Boxes] - (599 PHP) - Free Shipping" at bounding box center [640, 385] width 299 height 19
click at [482, 389] on input "BUY 1 GET 1 [2 Boxes] - (599 PHP) - Free Shipping" at bounding box center [474, 385] width 14 height 14
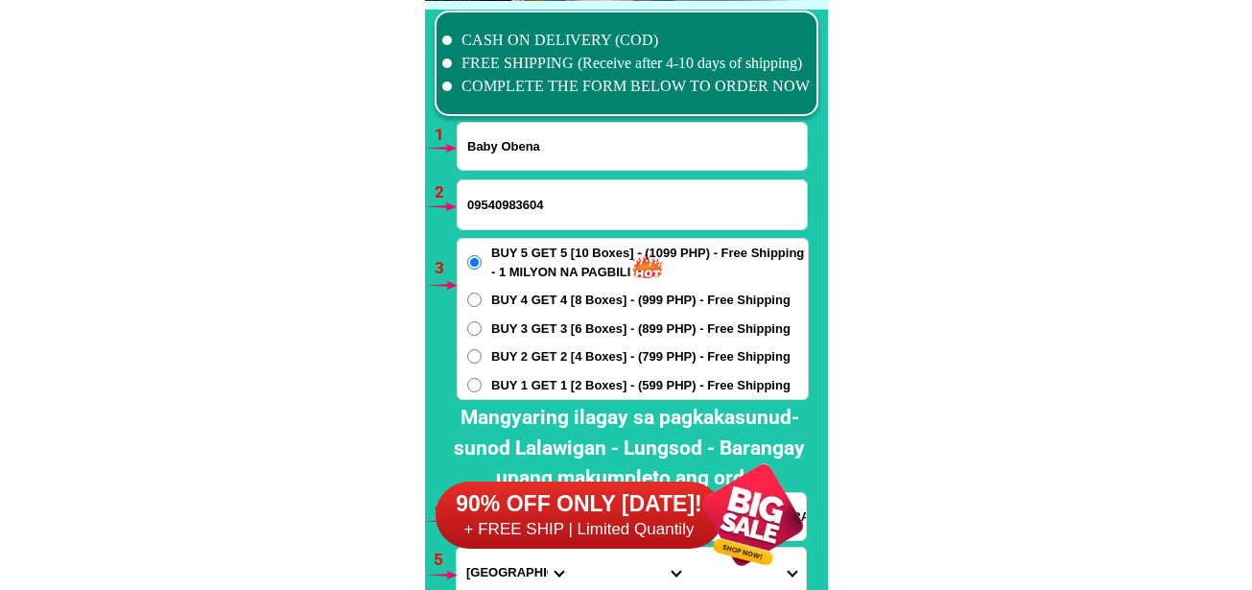
radio input "true"
click at [521, 208] on input "09540983604" at bounding box center [632, 204] width 349 height 49
paste input "09615125409"
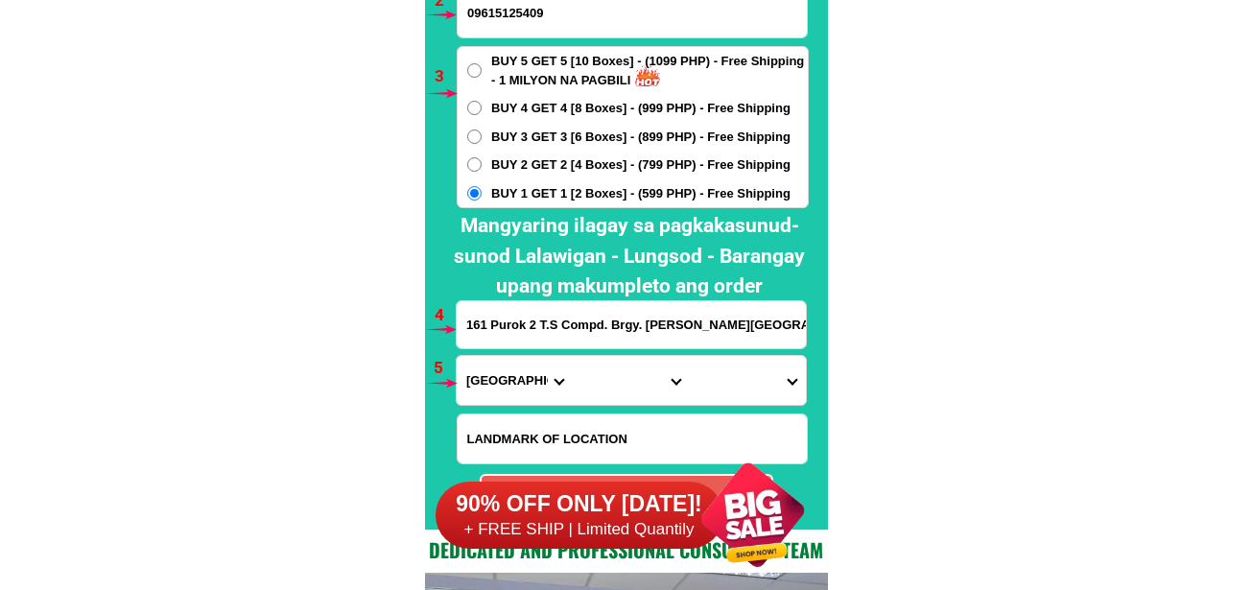
type input "09615125409"
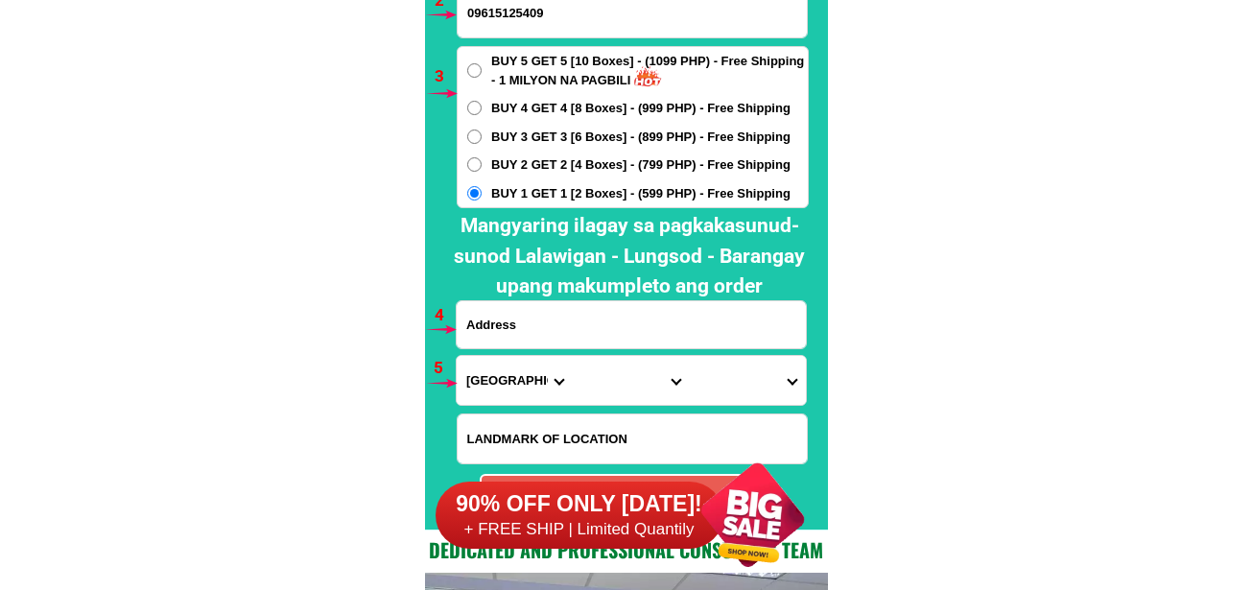
click at [559, 324] on input "Input address" at bounding box center [631, 324] width 349 height 47
paste input "ko Bb Obena No 68 Rd 1 Norh Daang Hari Tagig City ito yung"
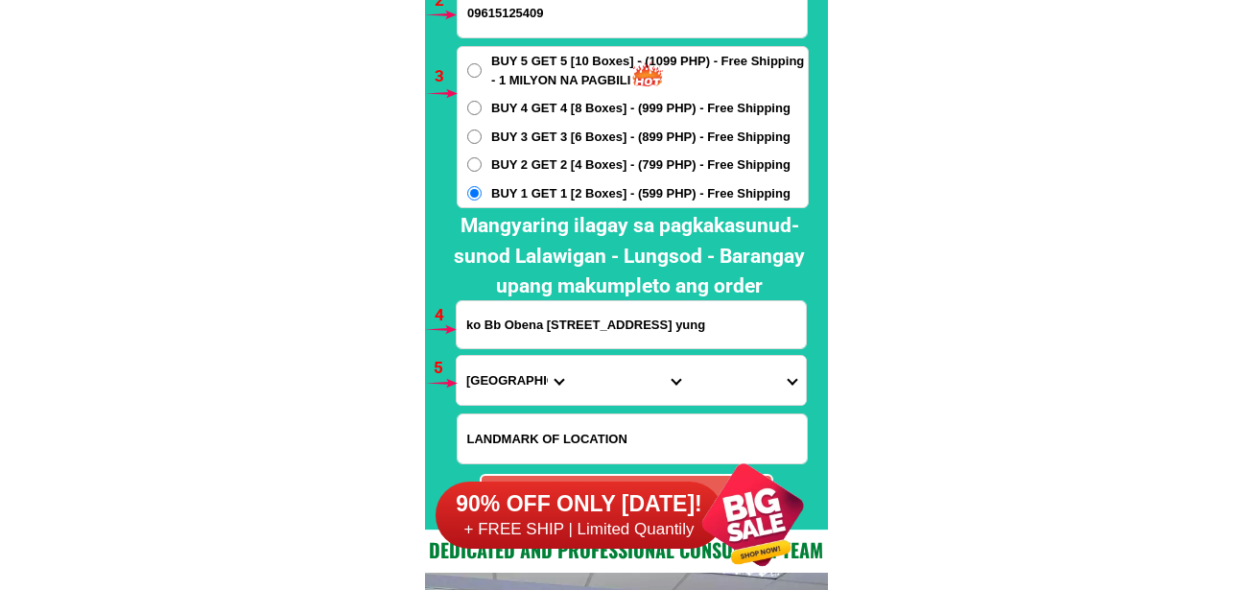
scroll to position [0, 21]
type input "ko Bb Obena No 68 Rd 1 Norh Daang Hari Tagig City ito yung"
drag, startPoint x: 501, startPoint y: 391, endPoint x: 501, endPoint y: 367, distance: 24.0
click at [501, 391] on select "Province [GEOGRAPHIC_DATA] [GEOGRAPHIC_DATA] [GEOGRAPHIC_DATA] [GEOGRAPHIC_DATA…" at bounding box center [515, 380] width 116 height 49
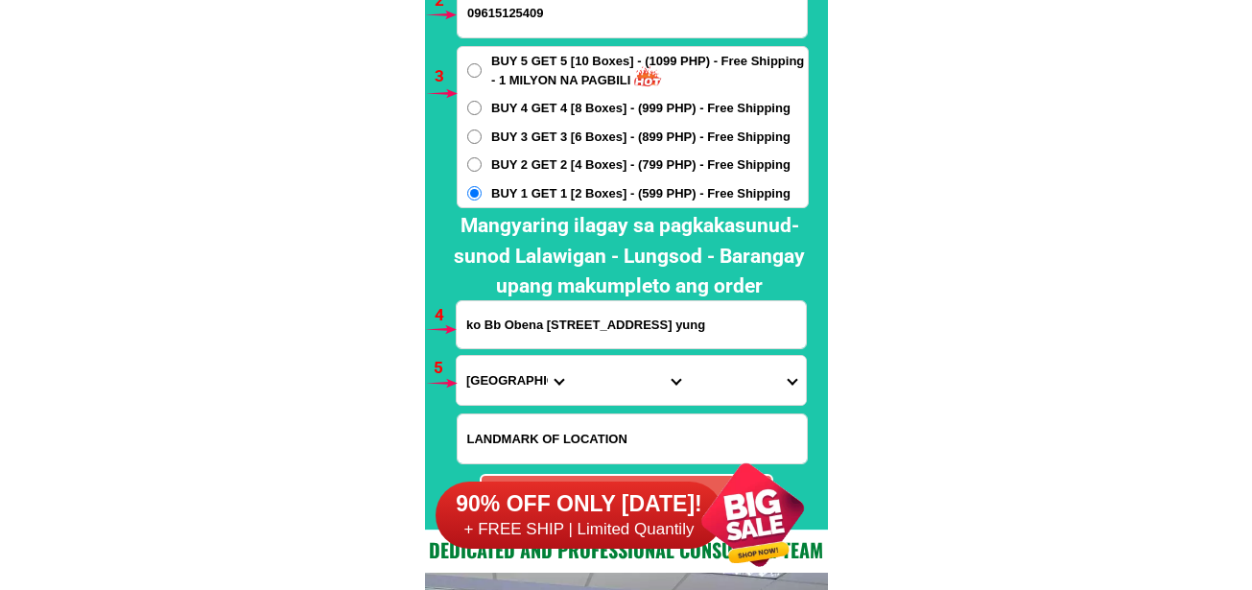
select select "63_219"
click at [457, 356] on select "Province [GEOGRAPHIC_DATA] [GEOGRAPHIC_DATA] [GEOGRAPHIC_DATA] [GEOGRAPHIC_DATA…" at bounding box center [515, 380] width 116 height 49
click at [620, 372] on select "City [GEOGRAPHIC_DATA] [GEOGRAPHIC_DATA] [GEOGRAPHIC_DATA] [GEOGRAPHIC_DATA]-ci…" at bounding box center [631, 380] width 116 height 49
select select "63_2191611"
click at [573, 356] on select "City [GEOGRAPHIC_DATA] [GEOGRAPHIC_DATA] [GEOGRAPHIC_DATA] [GEOGRAPHIC_DATA]-ci…" at bounding box center [631, 380] width 116 height 49
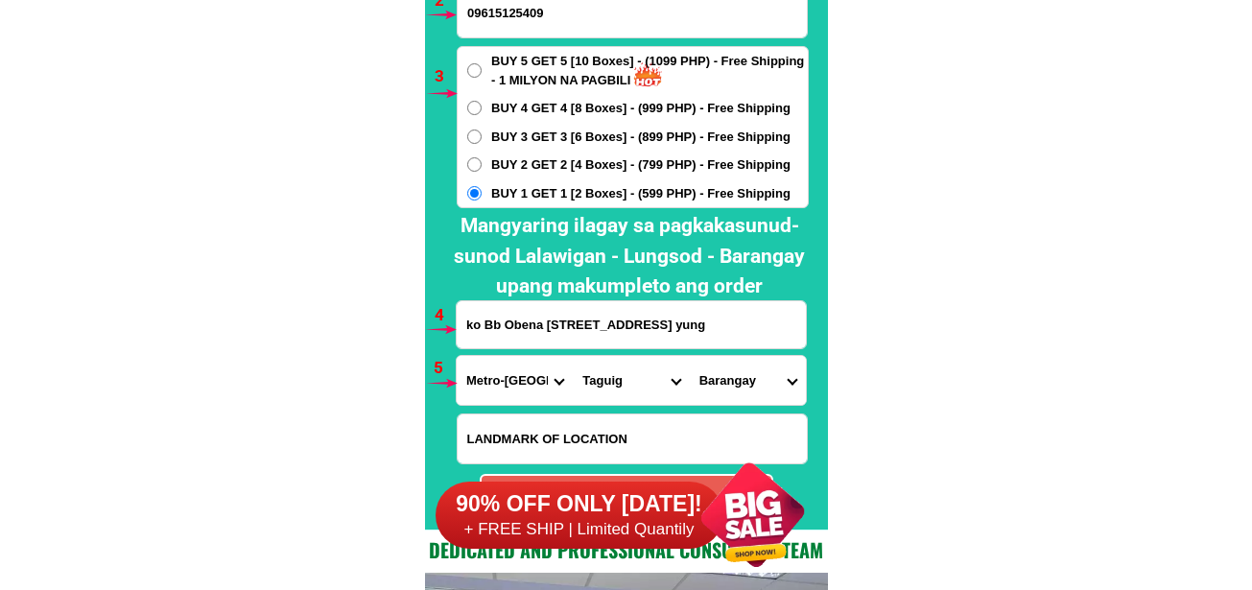
drag, startPoint x: 723, startPoint y: 401, endPoint x: 717, endPoint y: 385, distance: 17.6
click at [721, 394] on select "Barangay Bagumbayan Bambang Calzada Central bicutan Central signal village Fort…" at bounding box center [748, 380] width 116 height 49
select select "63_21916114486"
click at [690, 356] on select "Barangay Bagumbayan Bambang Calzada Central bicutan Central signal village Fort…" at bounding box center [748, 380] width 116 height 49
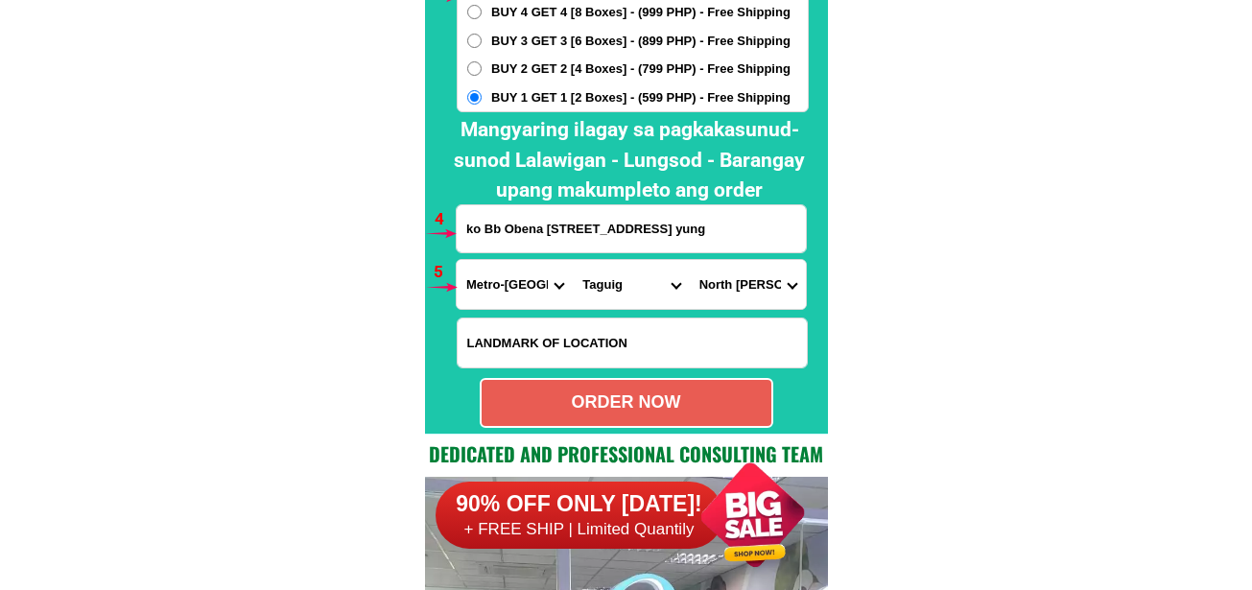
click at [704, 399] on div "ORDER NOW" at bounding box center [627, 402] width 290 height 26
radio input "true"
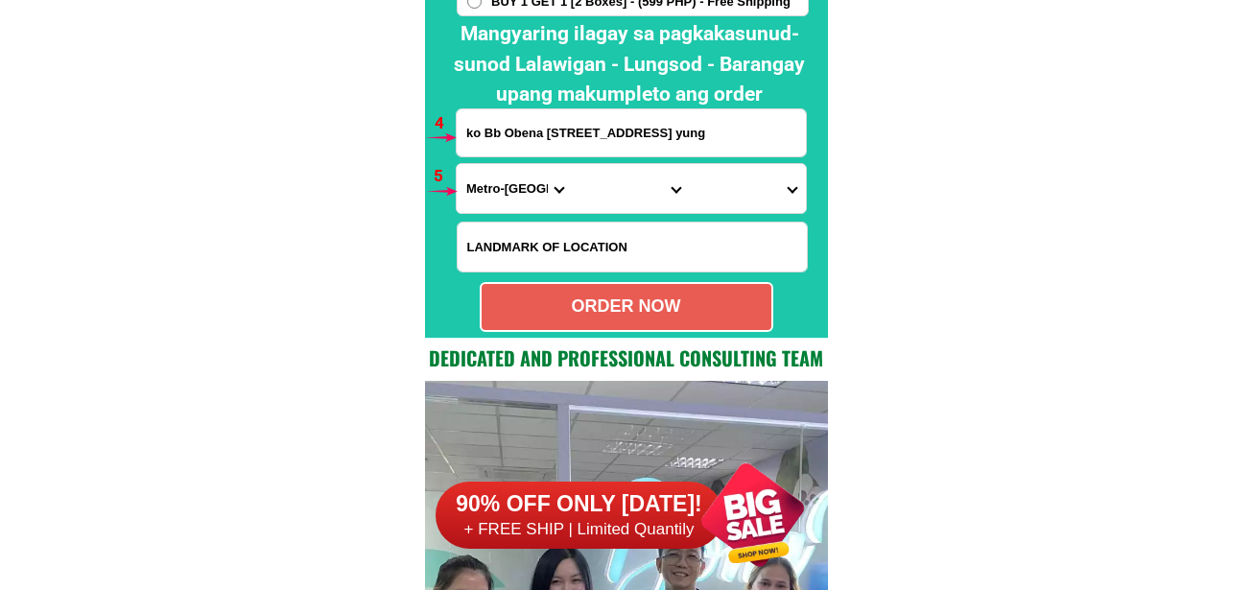
scroll to position [14108, 0]
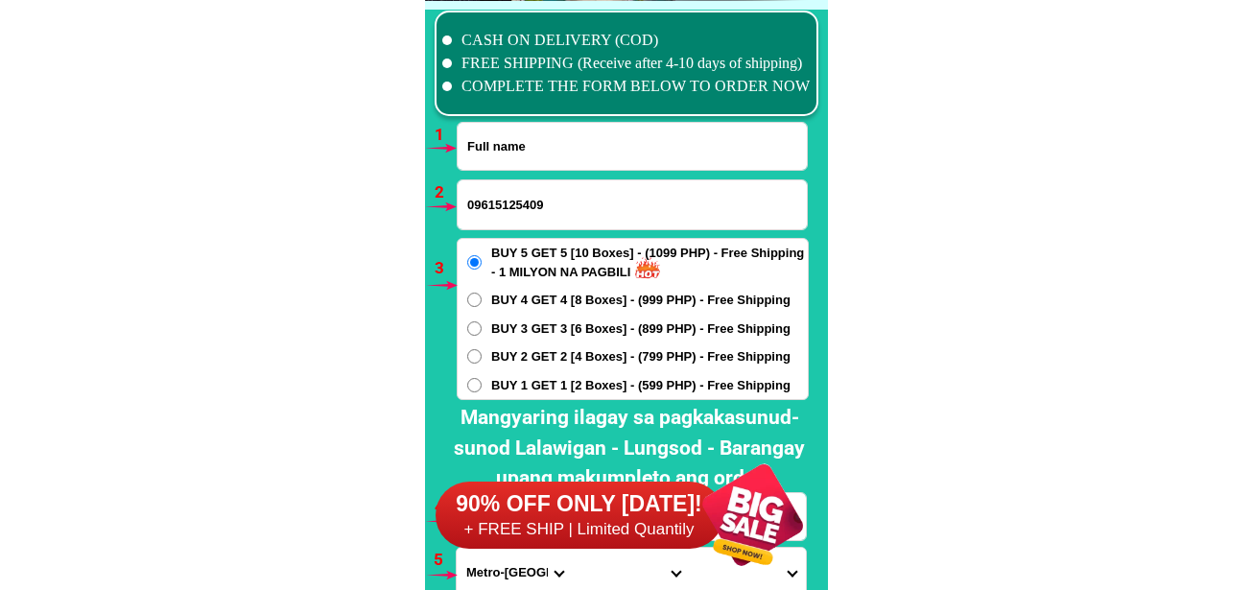
click at [521, 137] on input "Input full_name" at bounding box center [632, 146] width 349 height 47
paste input "Baby Manalo"
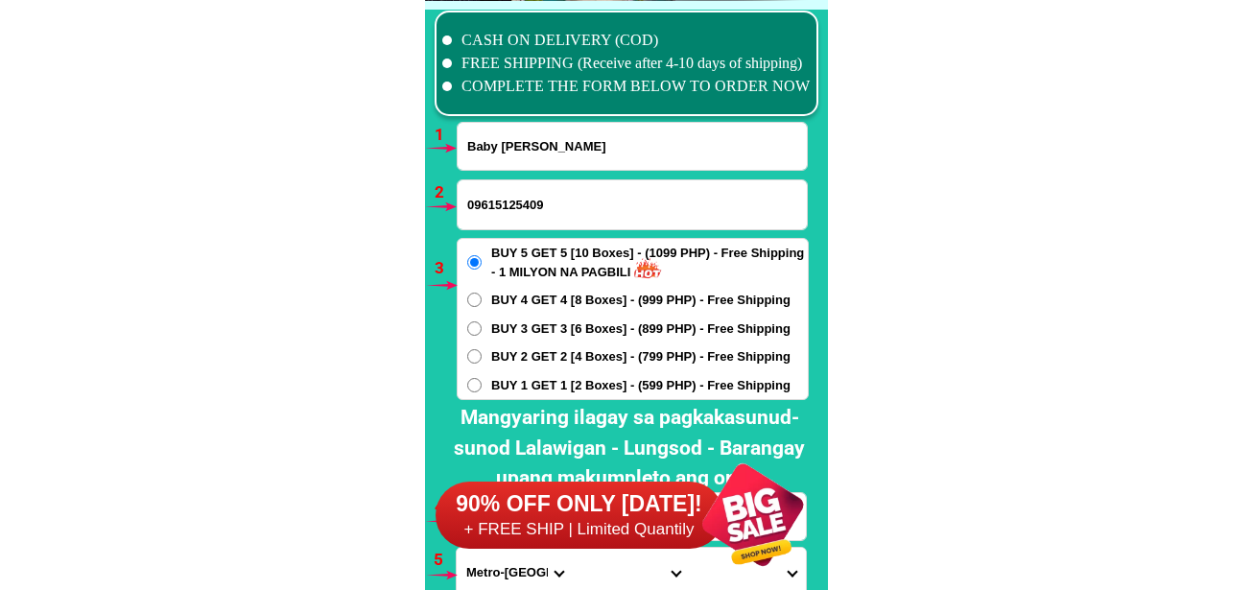
type input "Baby Manalo"
click at [509, 196] on input "09615125409" at bounding box center [632, 204] width 349 height 49
paste input "0936 667 6441"
click at [523, 209] on input "0936 667 6441" at bounding box center [632, 204] width 349 height 49
click at [501, 208] on input "0936 6676441" at bounding box center [632, 204] width 349 height 49
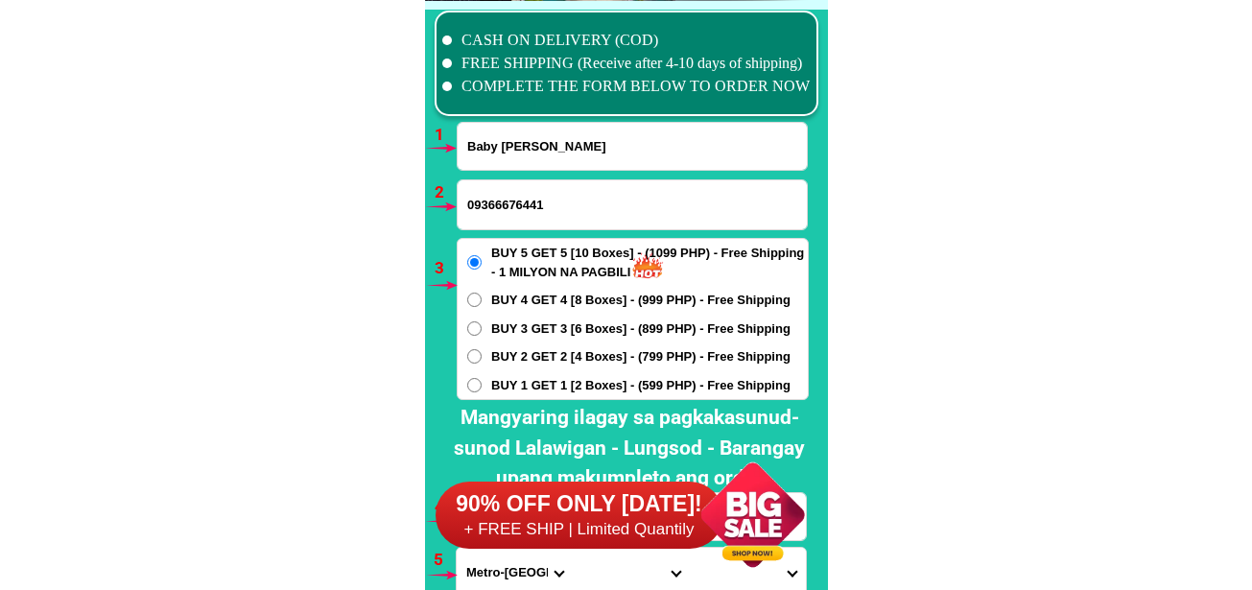
type input "09366676441"
click at [495, 387] on span "BUY 1 GET 1 [2 Boxes] - (599 PHP) - Free Shipping" at bounding box center [640, 385] width 299 height 19
click at [482, 387] on input "BUY 1 GET 1 [2 Boxes] - (599 PHP) - Free Shipping" at bounding box center [474, 385] width 14 height 14
radio input "true"
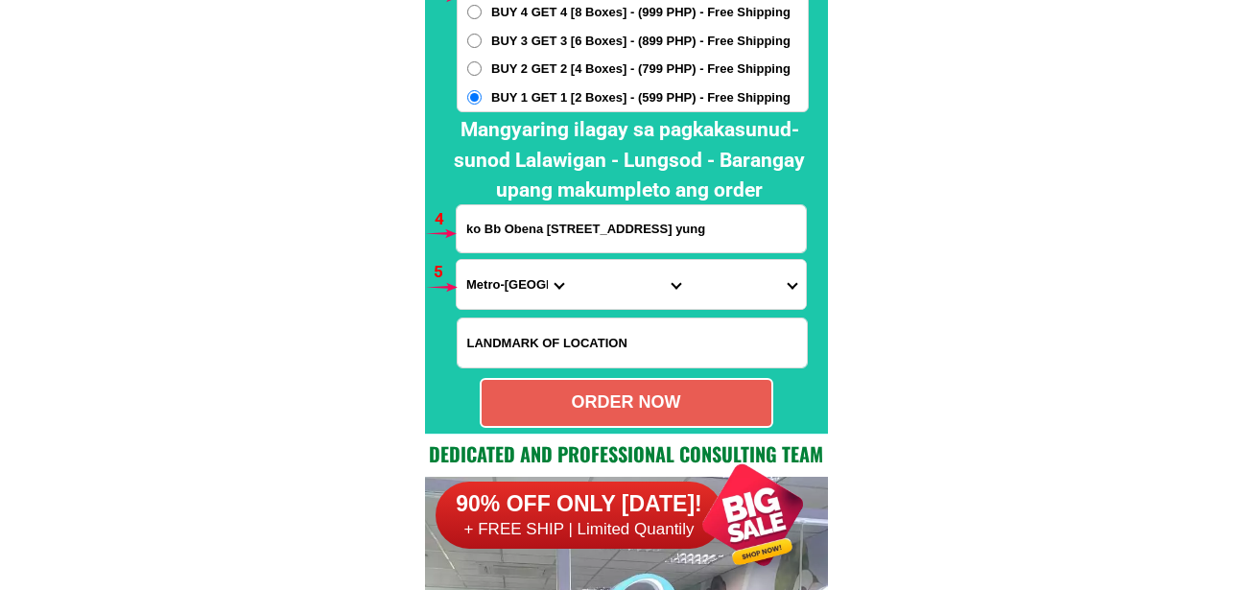
click at [536, 230] on input "ko Bb Obena No 68 Rd 1 Norh Daang Hari Tagig City ito yung" at bounding box center [631, 228] width 349 height 47
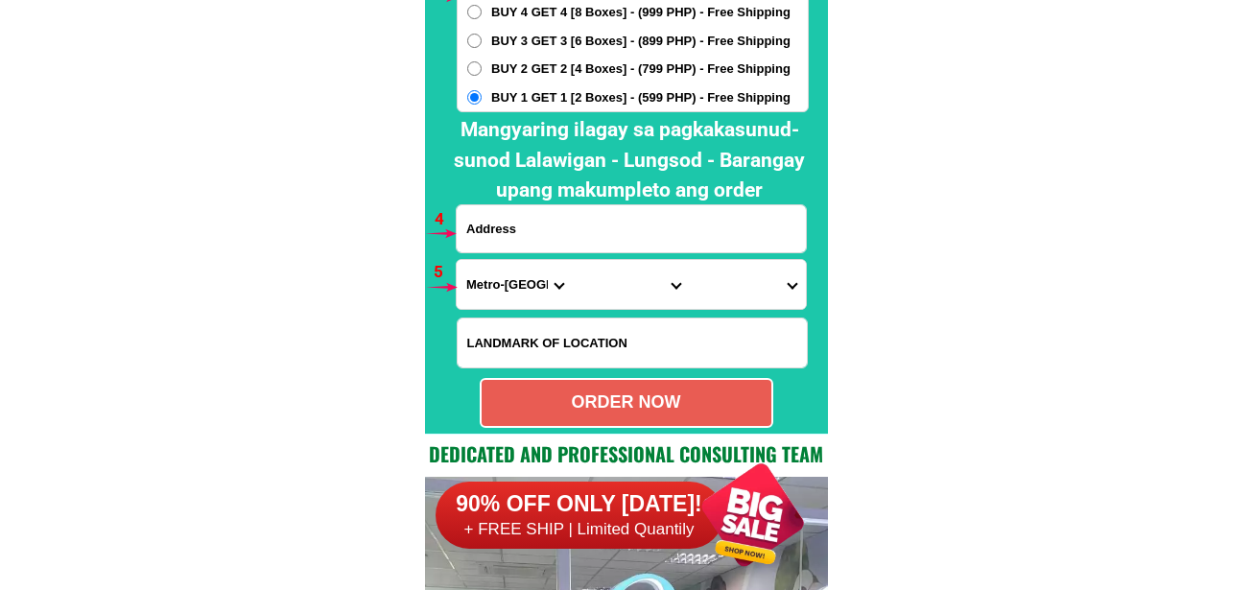
paste input "2081 nepomuceno street,pasillo 3 brgy San Jose,Angeles city"
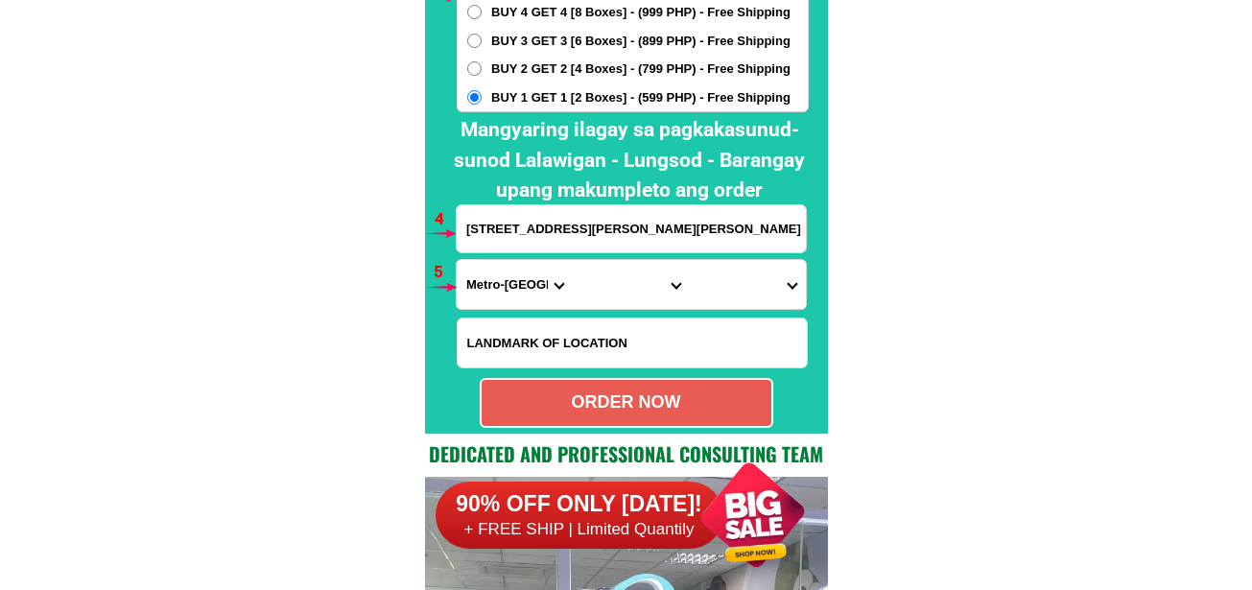
scroll to position [0, 25]
type input "2081 nepomuceno street,pasillo 3 brgy San Jose,Angeles city"
drag, startPoint x: 498, startPoint y: 281, endPoint x: 549, endPoint y: 266, distance: 53.1
click at [496, 281] on select "Province [GEOGRAPHIC_DATA] [GEOGRAPHIC_DATA] [GEOGRAPHIC_DATA] [GEOGRAPHIC_DATA…" at bounding box center [515, 284] width 116 height 49
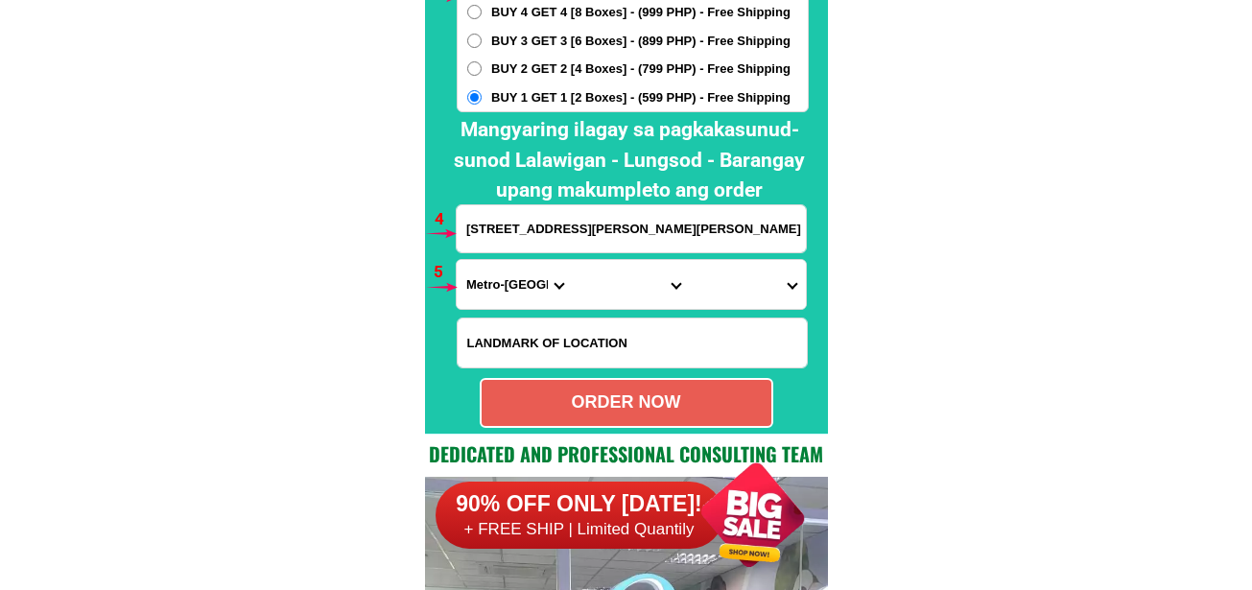
select select "63_779"
click at [457, 260] on select "Province [GEOGRAPHIC_DATA] [GEOGRAPHIC_DATA] [GEOGRAPHIC_DATA] [GEOGRAPHIC_DATA…" at bounding box center [515, 284] width 116 height 49
drag, startPoint x: 625, startPoint y: 275, endPoint x: 629, endPoint y: 262, distance: 14.3
click at [625, 275] on select "City Angeles-city Apalit Arayat Bacolor Candaba Floridablanca Guagua Lubao Maba…" at bounding box center [631, 284] width 116 height 49
select select "63_7799308"
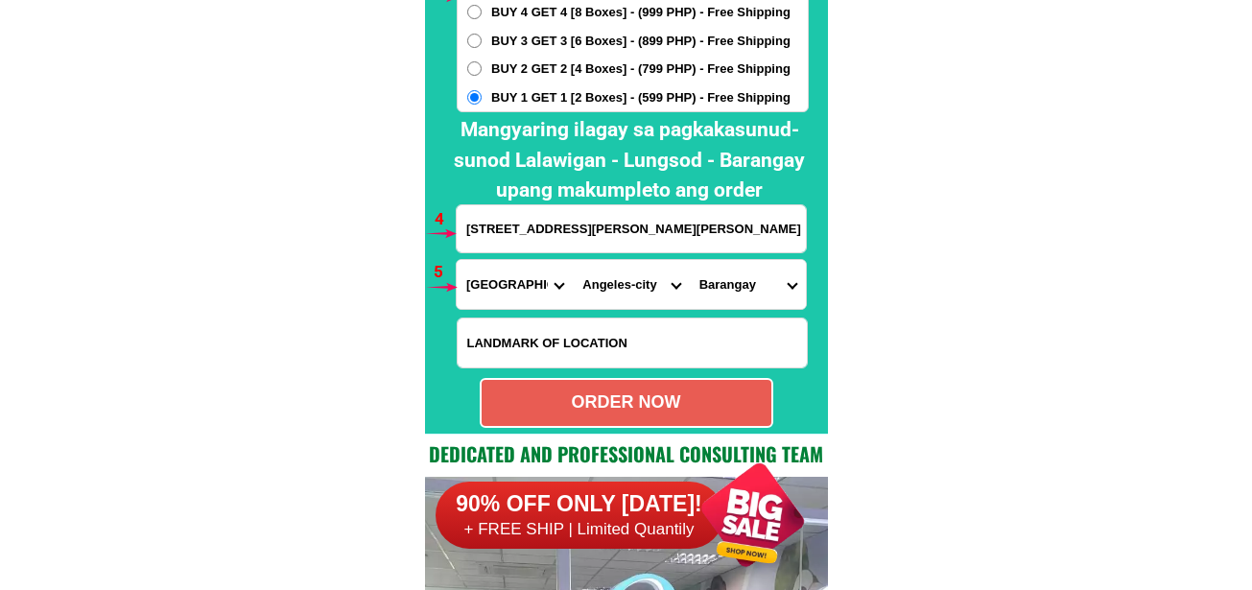
click at [573, 260] on select "City Angeles-city Apalit Arayat Bacolor Candaba Floridablanca Guagua Lubao Maba…" at bounding box center [631, 284] width 116 height 49
click at [763, 271] on select "Barangay Agapito del rosario Amsic Anunas Balibago Capaya Claro m. recto Cuayan…" at bounding box center [748, 284] width 116 height 49
select select "63_779930885915"
click at [690, 260] on select "Barangay Agapito del rosario Amsic Anunas Balibago Capaya Claro m. recto Cuayan…" at bounding box center [748, 284] width 116 height 49
click at [672, 393] on div "ORDER NOW" at bounding box center [627, 402] width 290 height 26
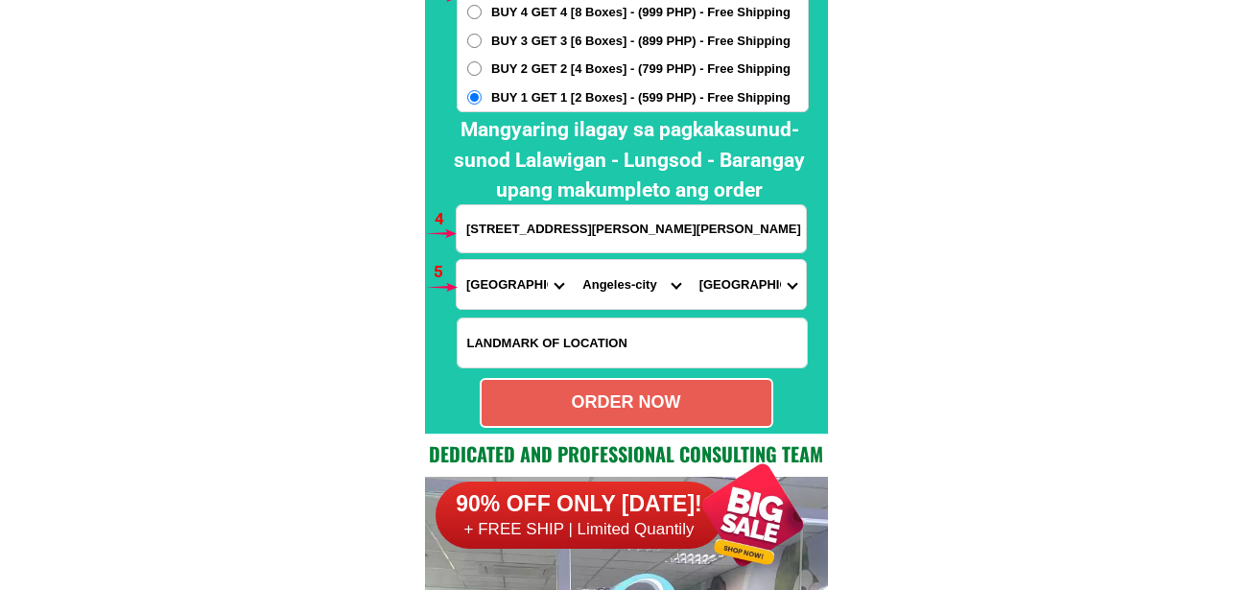
radio input "true"
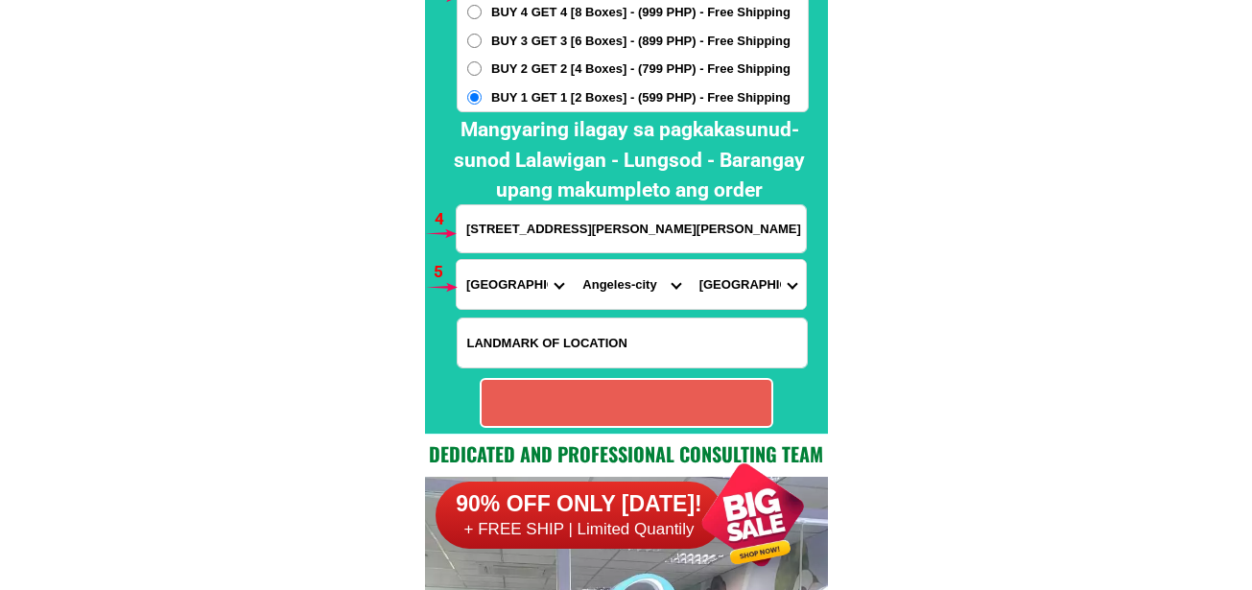
radio input "true"
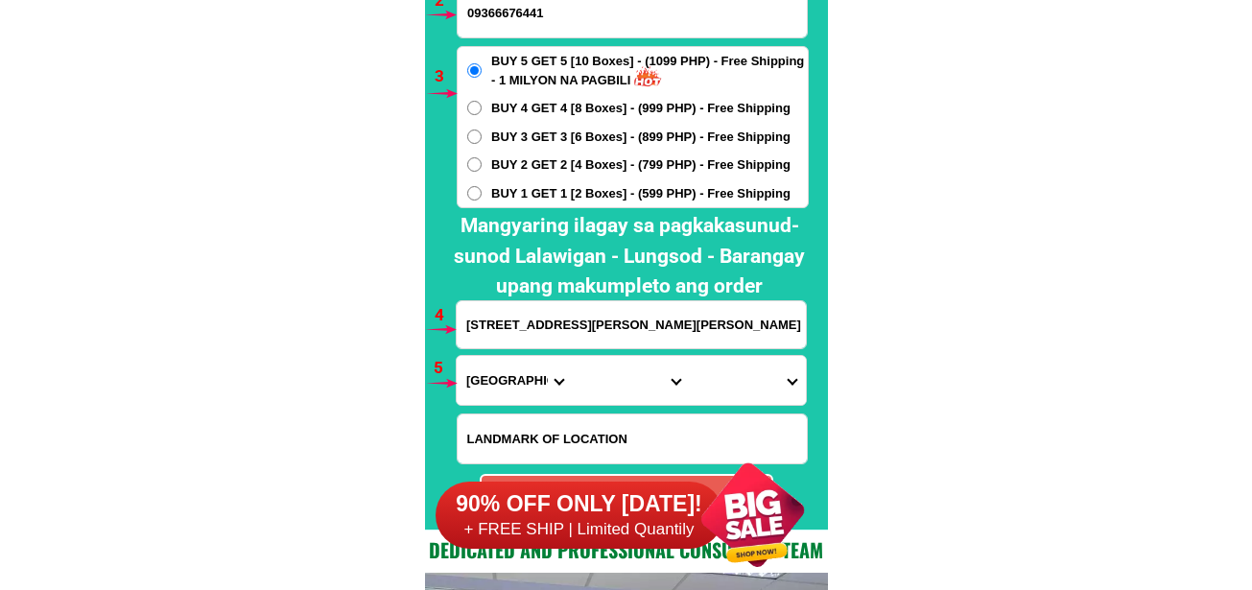
scroll to position [14108, 0]
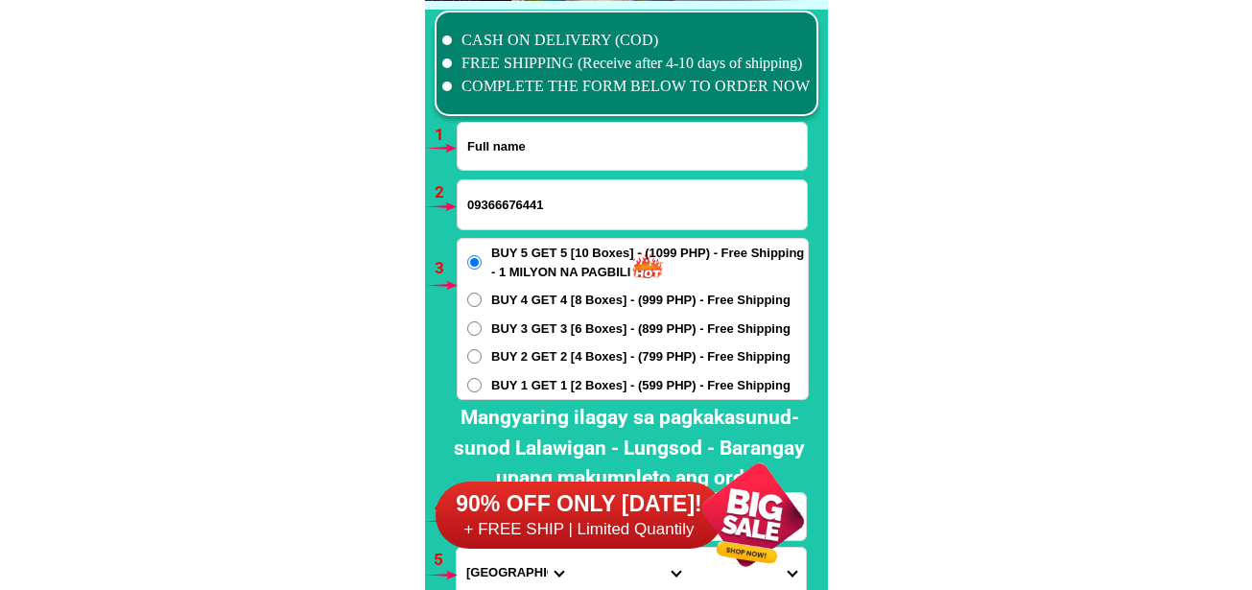
click at [545, 144] on input "Input full_name" at bounding box center [632, 146] width 349 height 47
paste input "Polding Domingo"
type input "Polding Domingo"
click at [488, 396] on div "BUY 5 GET 5 [10 Boxes] - (1099 PHP) - Free Shipping - 1 MILYON NA PAGBILI BUY 4…" at bounding box center [633, 319] width 352 height 162
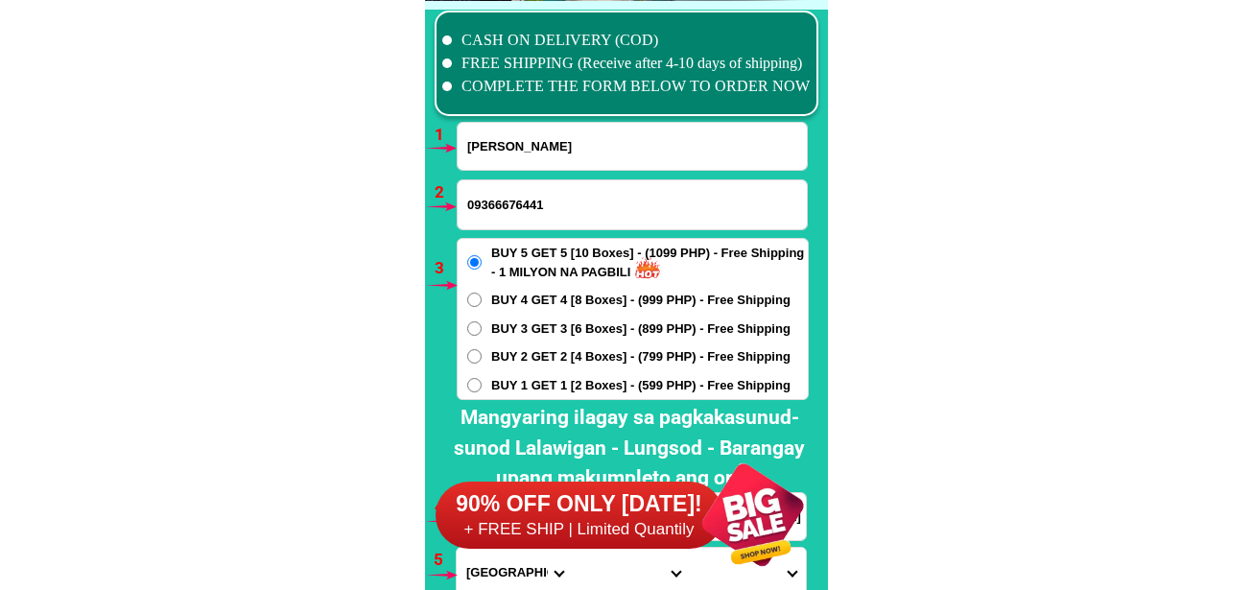
click at [488, 390] on label "BUY 1 GET 1 [2 Boxes] - (599 PHP) - Free Shipping" at bounding box center [633, 385] width 350 height 19
click at [482, 390] on input "BUY 1 GET 1 [2 Boxes] - (599 PHP) - Free Shipping" at bounding box center [474, 385] width 14 height 14
radio input "true"
click at [518, 196] on input "09366676441" at bounding box center [632, 204] width 349 height 49
paste input "09604332916"
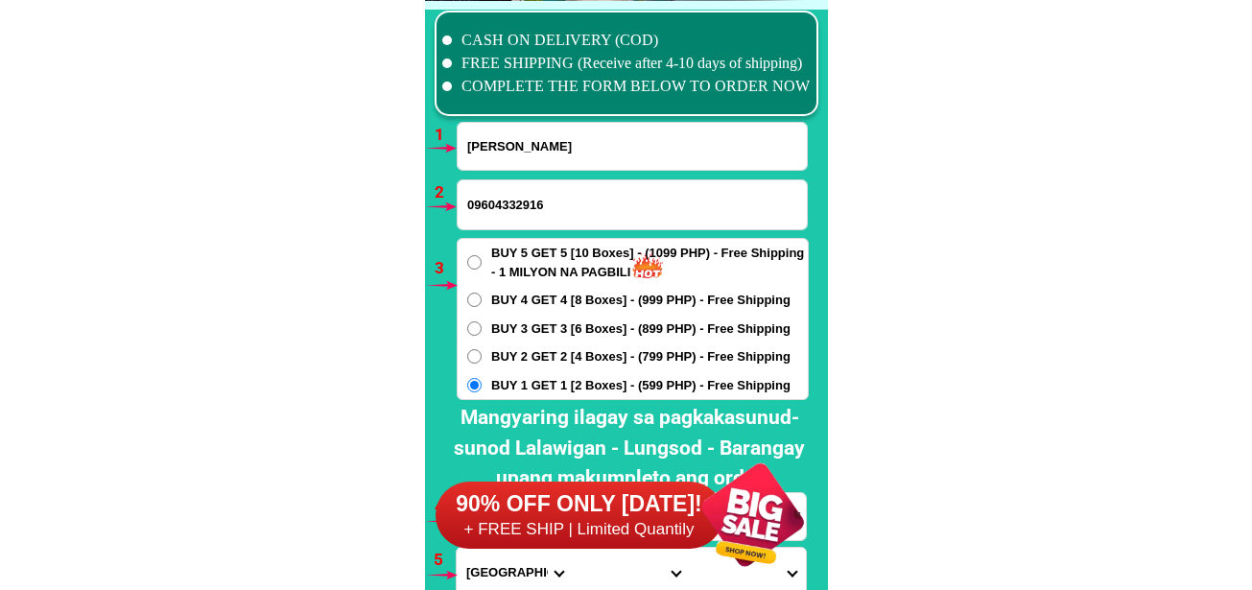
type input "09604332916"
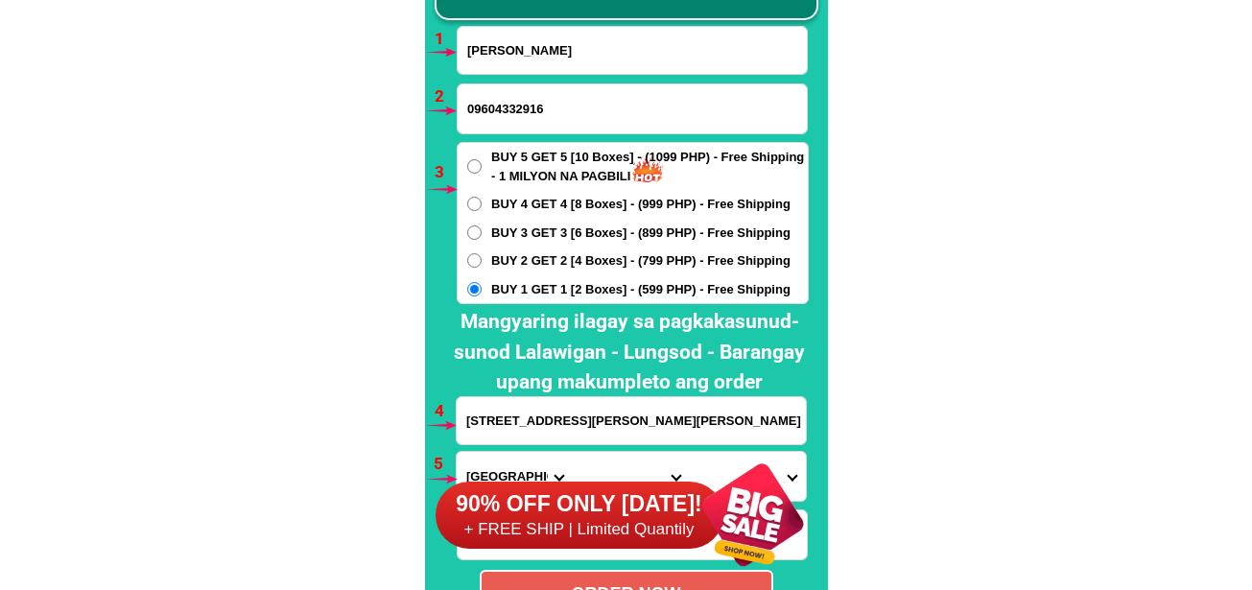
click at [537, 429] on input "2081 nepomuceno street,pasillo 3 brgy San Jose,Angeles city" at bounding box center [631, 420] width 349 height 47
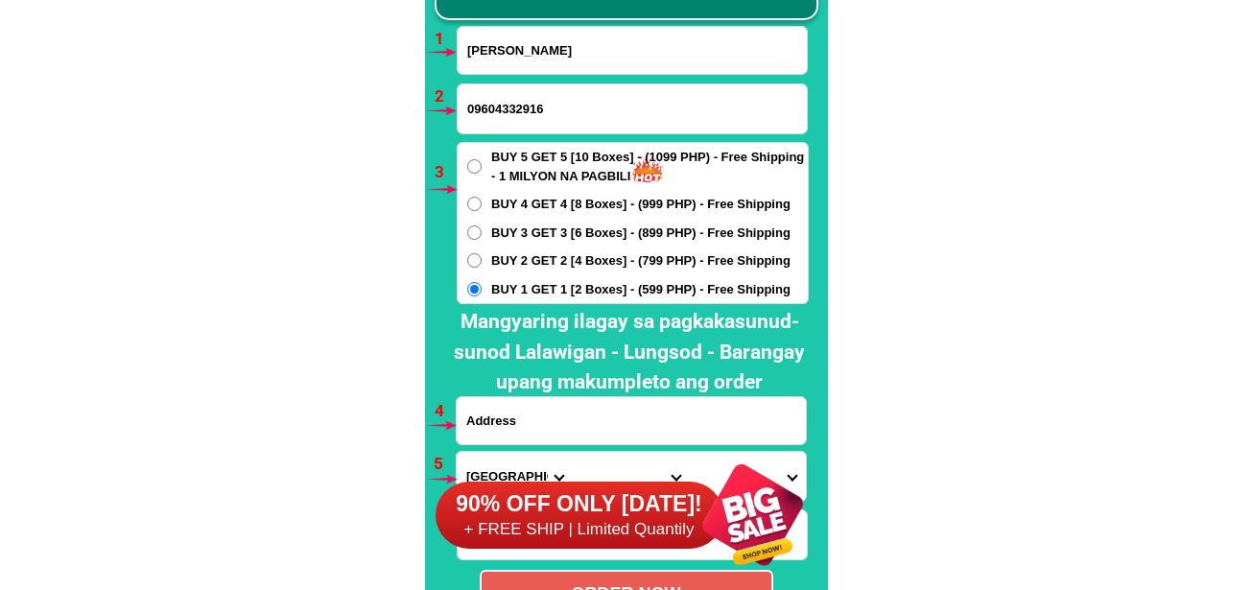
paste input "Leopoldo Domingo Quezon aplaya Poblacion Muntinlupa city malapit po sa Poblacio…"
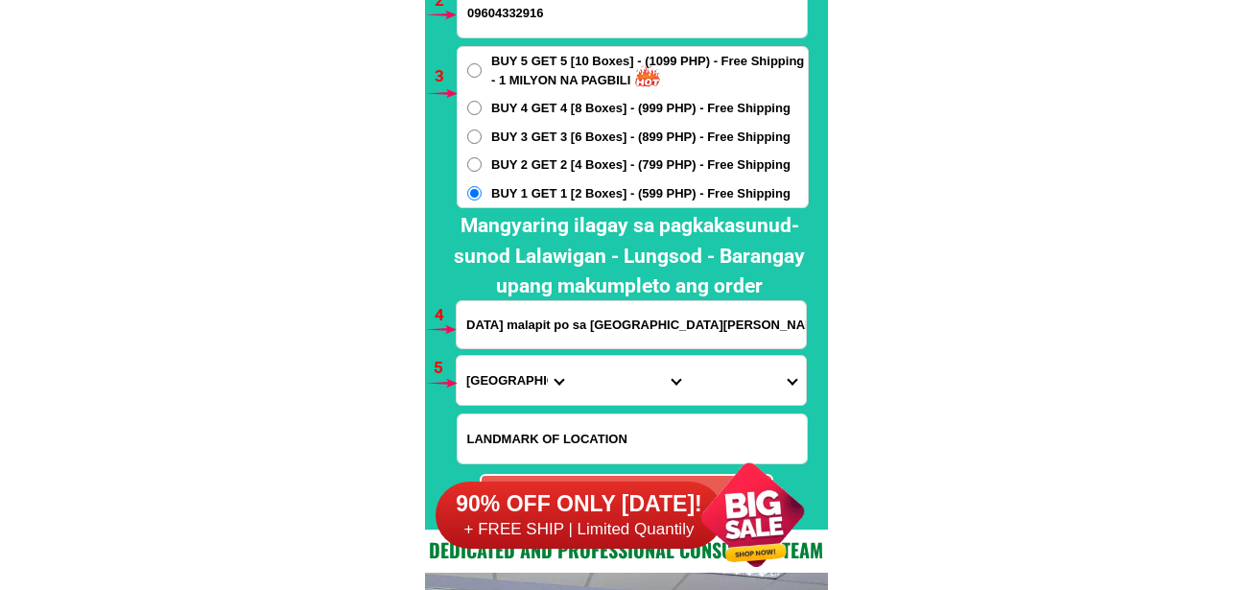
scroll to position [14396, 0]
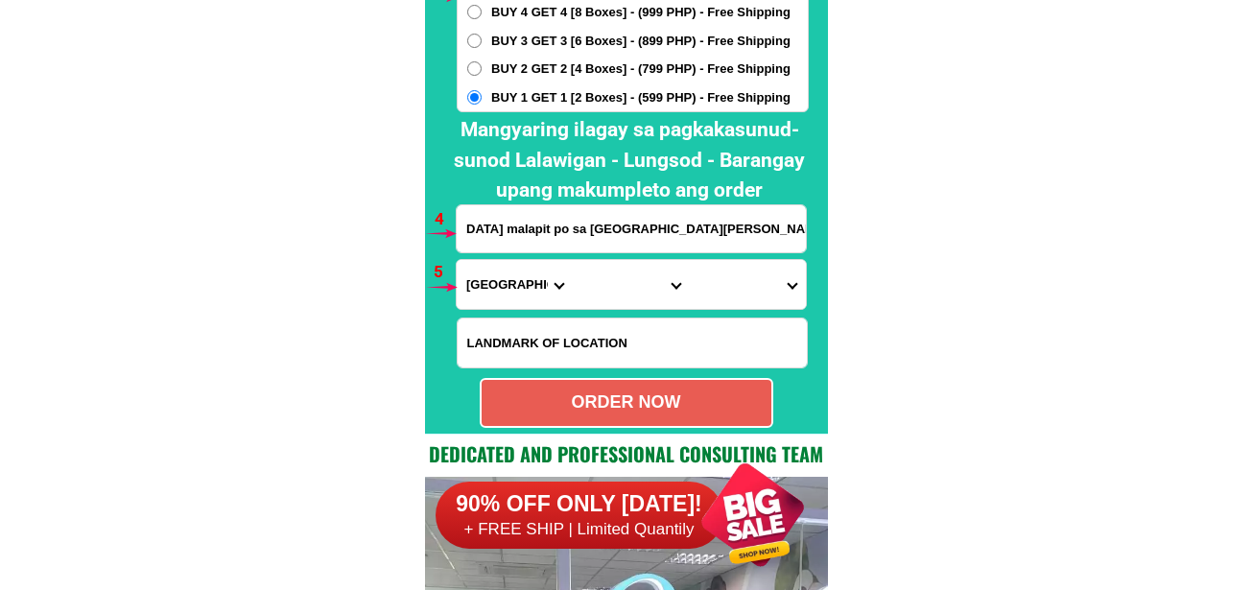
type input "Leopoldo Domingo Quezon aplaya Poblacion Muntinlupa city malapit po sa Poblacio…"
drag, startPoint x: 496, startPoint y: 280, endPoint x: 509, endPoint y: 260, distance: 24.2
click at [496, 280] on select "Province [GEOGRAPHIC_DATA] [GEOGRAPHIC_DATA] [GEOGRAPHIC_DATA] [GEOGRAPHIC_DATA…" at bounding box center [515, 284] width 116 height 49
select select "63_219"
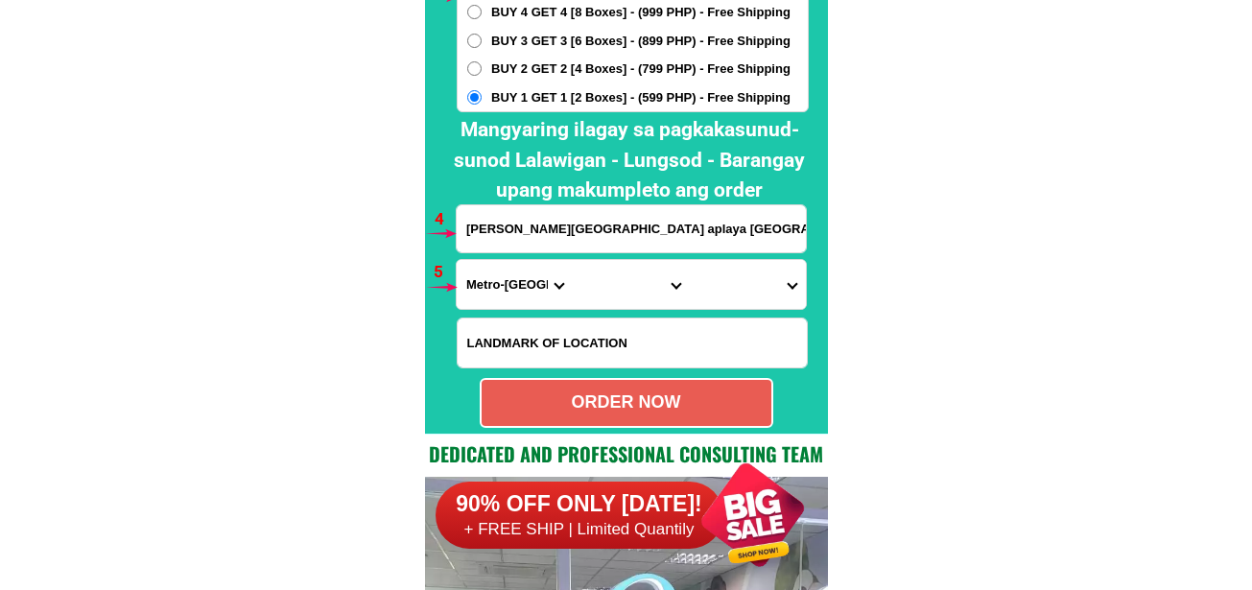
click at [457, 260] on select "Province [GEOGRAPHIC_DATA] [GEOGRAPHIC_DATA] [GEOGRAPHIC_DATA] [GEOGRAPHIC_DATA…" at bounding box center [515, 284] width 116 height 49
drag, startPoint x: 589, startPoint y: 295, endPoint x: 603, endPoint y: 267, distance: 31.3
click at [589, 295] on select "City [GEOGRAPHIC_DATA] [GEOGRAPHIC_DATA] [GEOGRAPHIC_DATA] [GEOGRAPHIC_DATA]-ci…" at bounding box center [631, 284] width 116 height 49
select select "63_219253"
click at [573, 260] on select "City [GEOGRAPHIC_DATA] [GEOGRAPHIC_DATA] [GEOGRAPHIC_DATA] [GEOGRAPHIC_DATA]-ci…" at bounding box center [631, 284] width 116 height 49
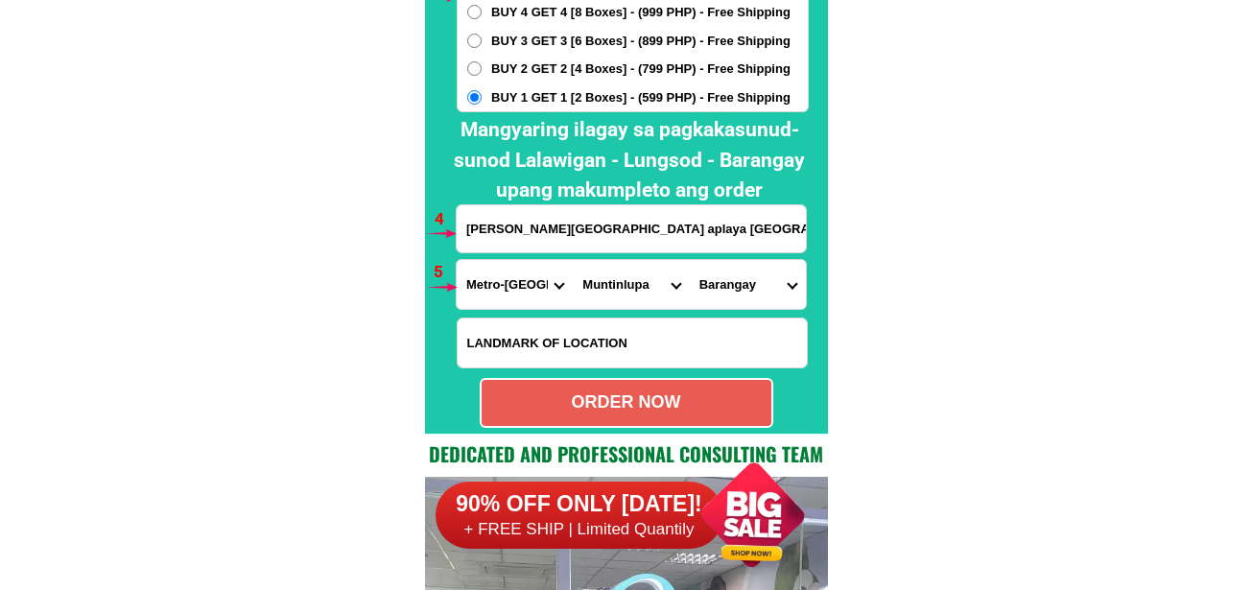
click at [745, 288] on select "Barangay Alabang Ayala alabang Bayanan Buli Cupang Poblacion Putatan Sucat Tuna…" at bounding box center [748, 284] width 116 height 49
select select "63_2192532699"
click at [690, 260] on select "Barangay Alabang Ayala alabang Bayanan Buli Cupang Poblacion Putatan Sucat Tuna…" at bounding box center [748, 284] width 116 height 49
click at [679, 413] on div "ORDER NOW" at bounding box center [627, 402] width 290 height 26
radio input "true"
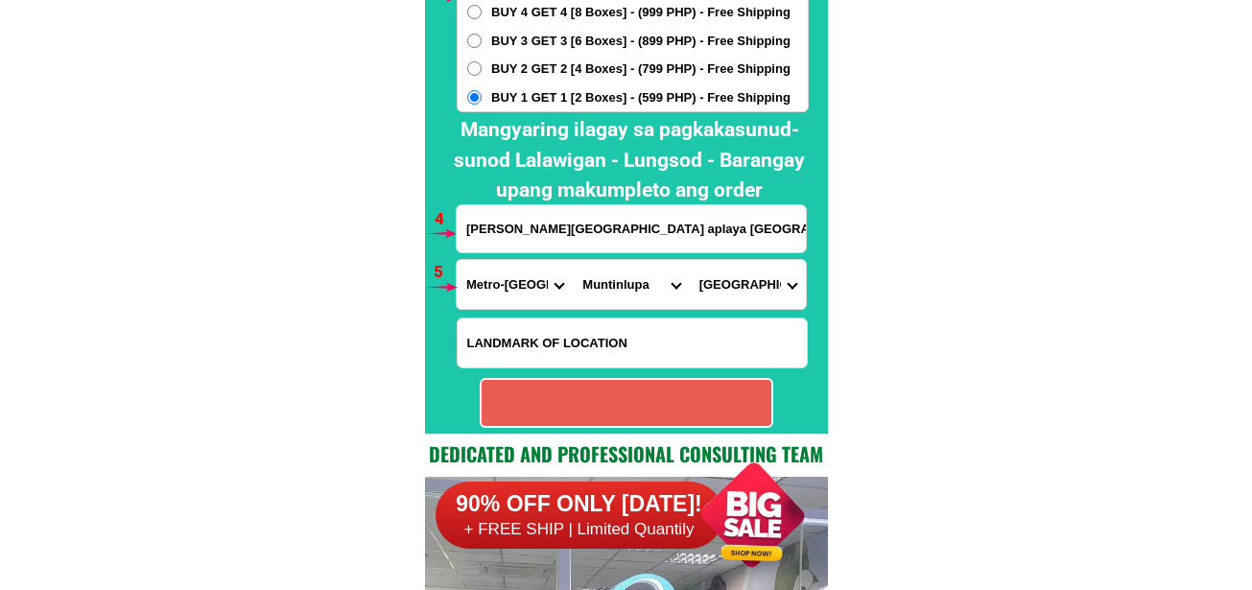
radio input "true"
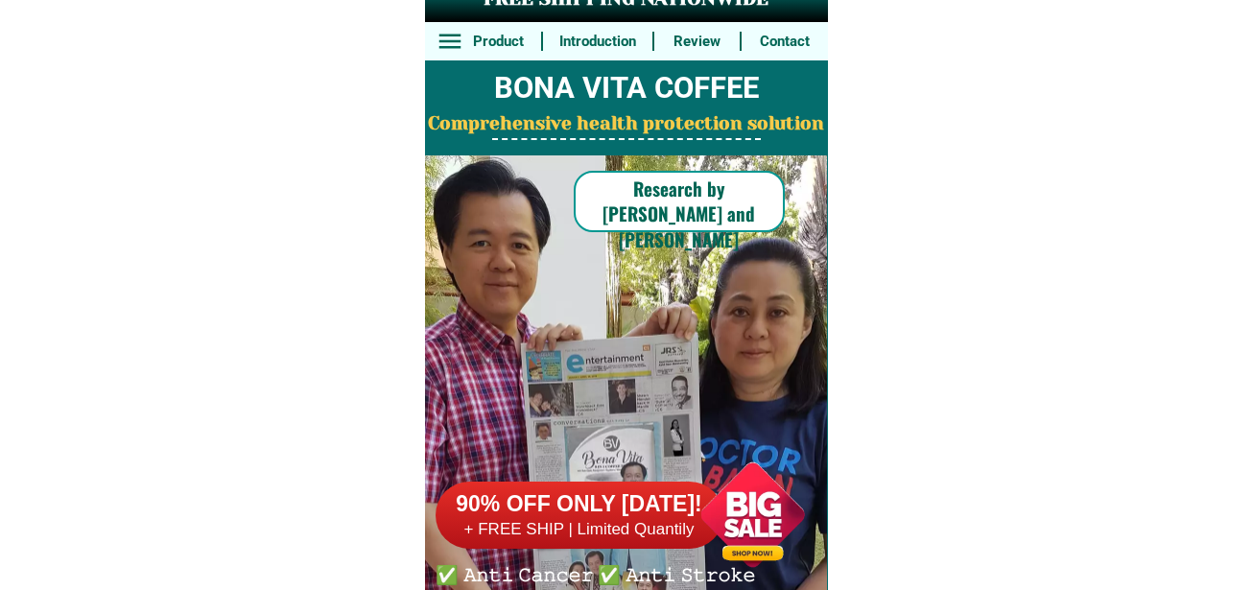
click at [773, 510] on div at bounding box center [752, 514] width 151 height 151
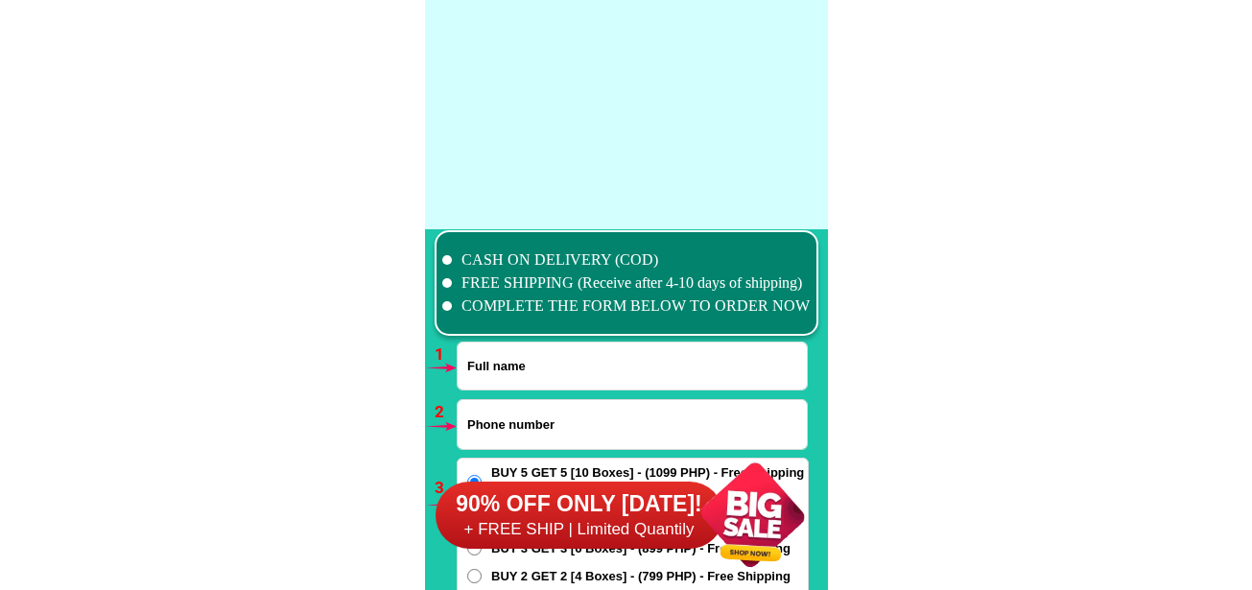
scroll to position [14108, 0]
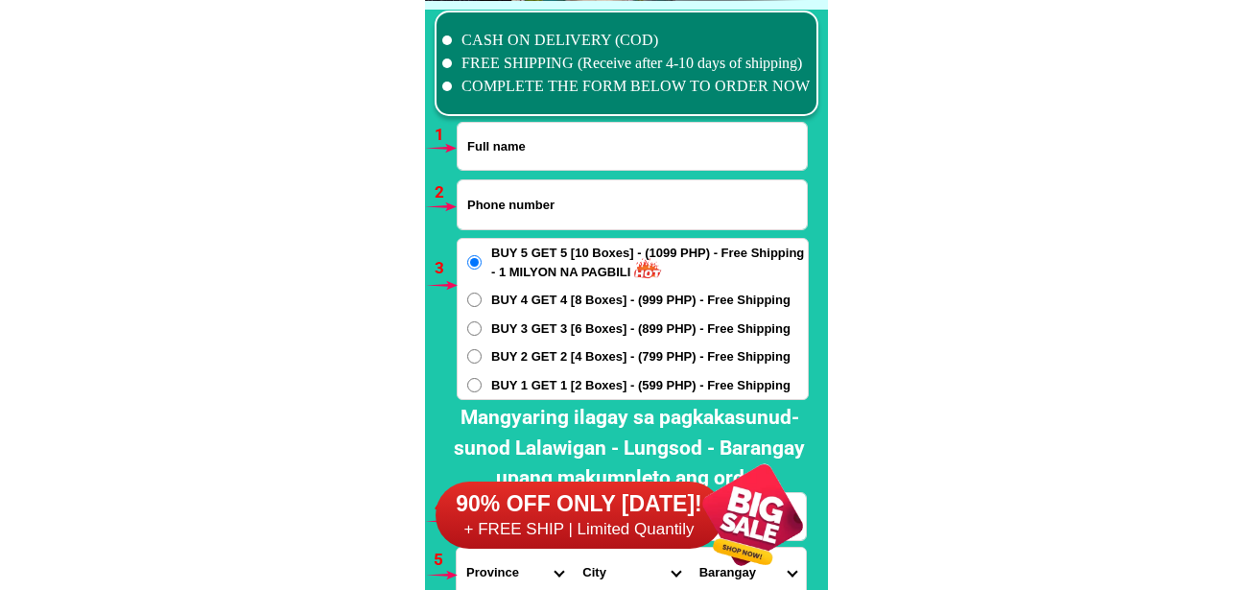
click at [548, 147] on input "Input full_name" at bounding box center [632, 146] width 349 height 47
paste input "09530525874"
type input "09530525874"
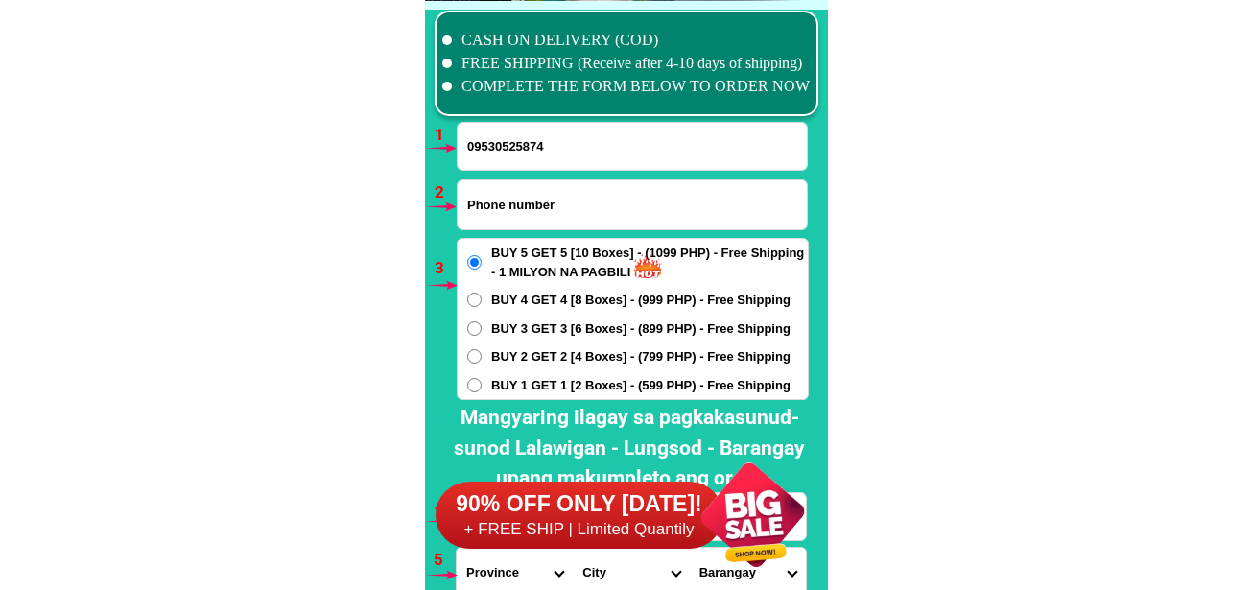
click at [583, 219] on input "Input phone_number" at bounding box center [632, 204] width 349 height 49
paste input "09530525874"
type input "09530525874"
drag, startPoint x: 559, startPoint y: 146, endPoint x: 339, endPoint y: 150, distance: 220.7
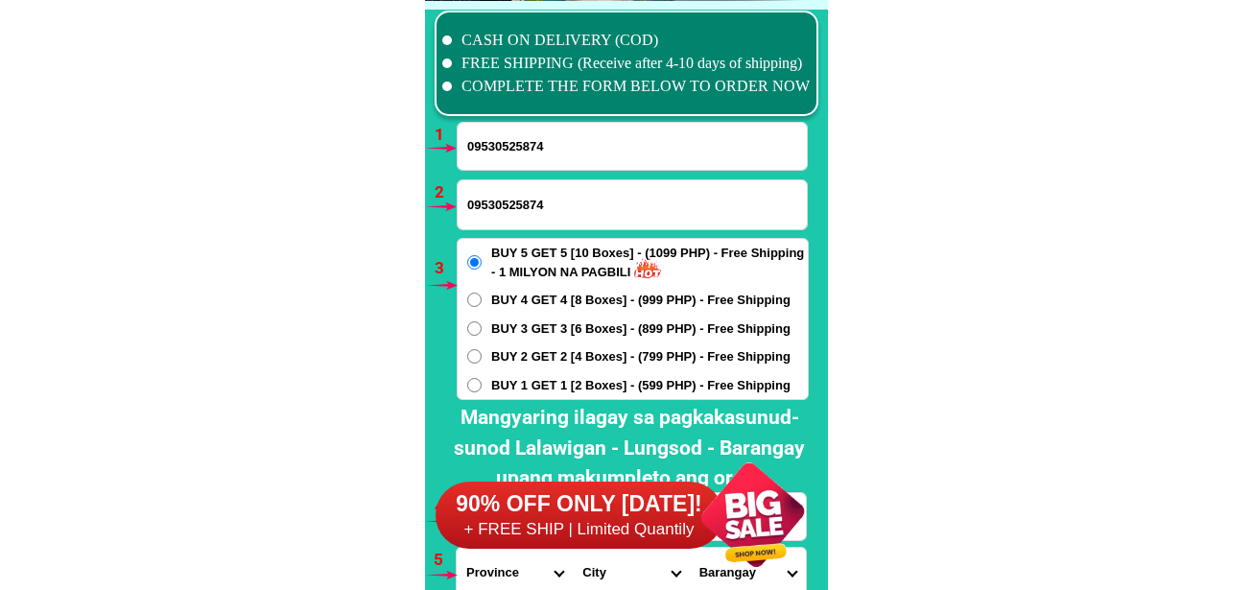
paste input "Yulo Custodio"
type input "Yulo Custodio"
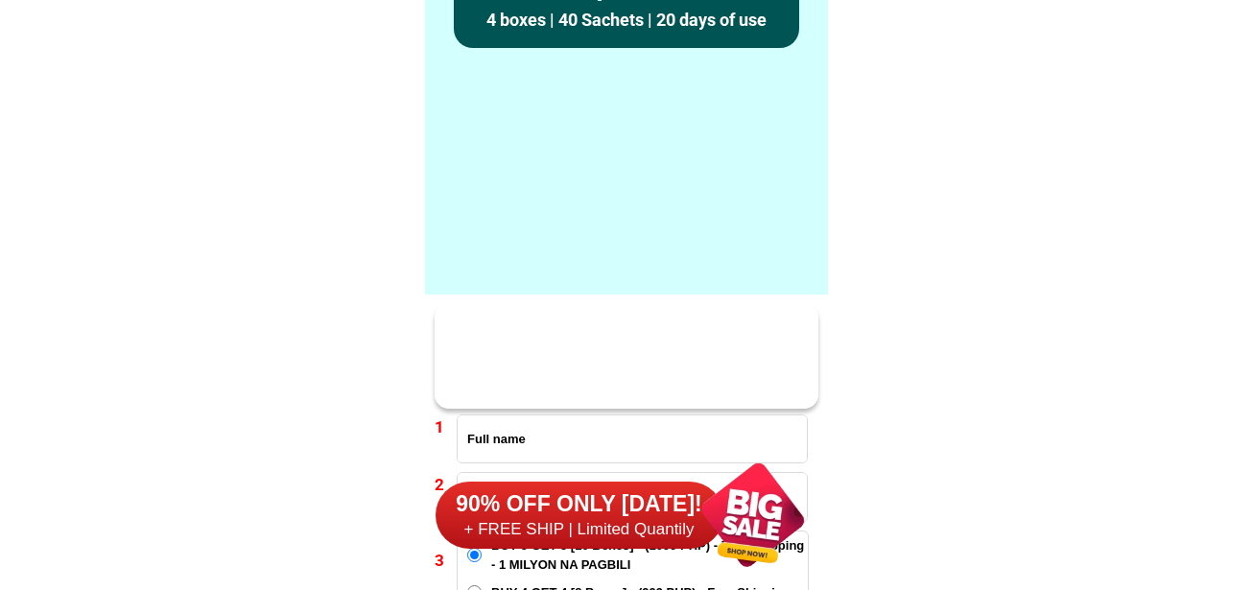
scroll to position [14108, 0]
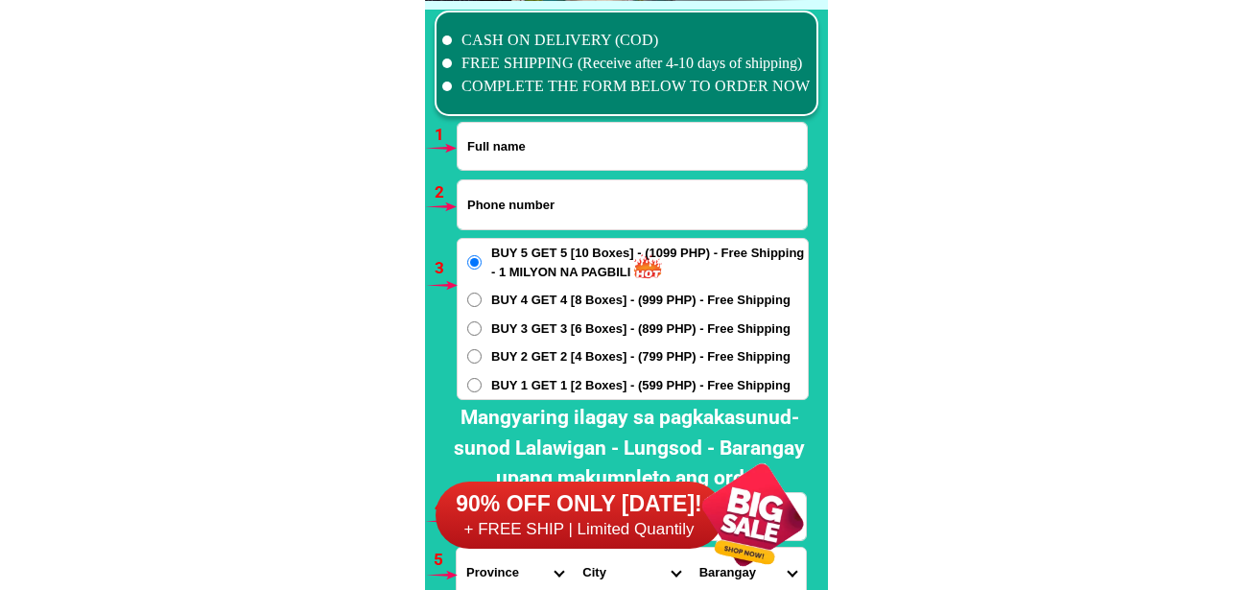
click at [525, 206] on input "Input phone_number" at bounding box center [632, 204] width 349 height 49
paste input "09481894936"
type input "09481894936"
click at [554, 165] on input "Input full_name" at bounding box center [632, 146] width 349 height 47
paste input "Eufrecinia Ferrrer"
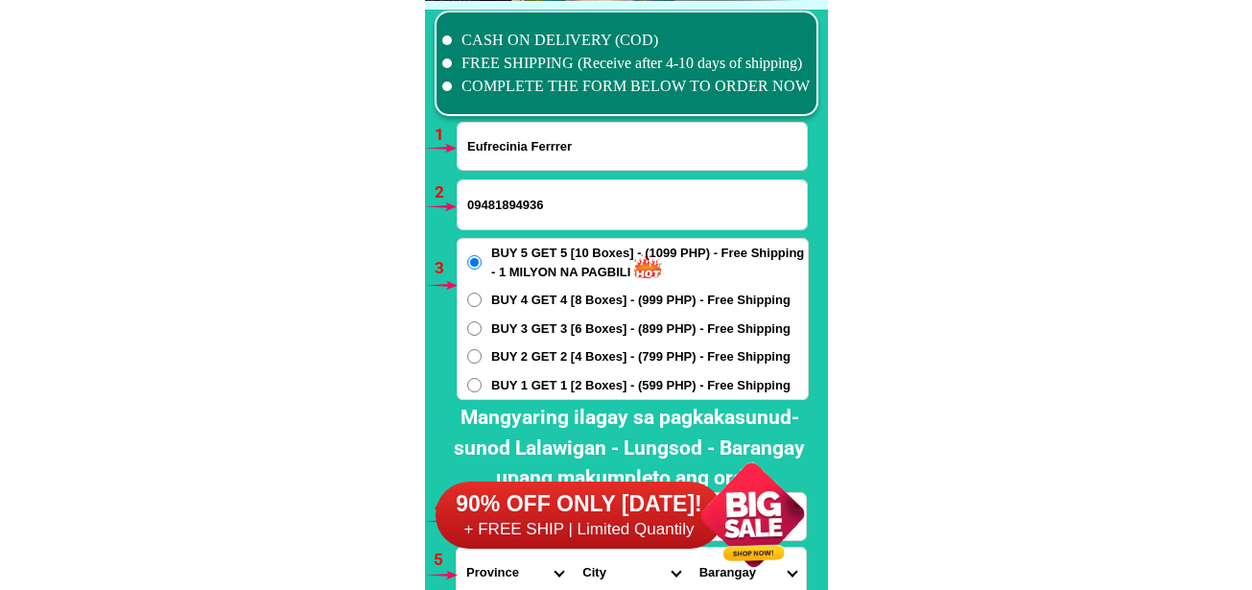
type input "Eufrecinia Ferrrer"
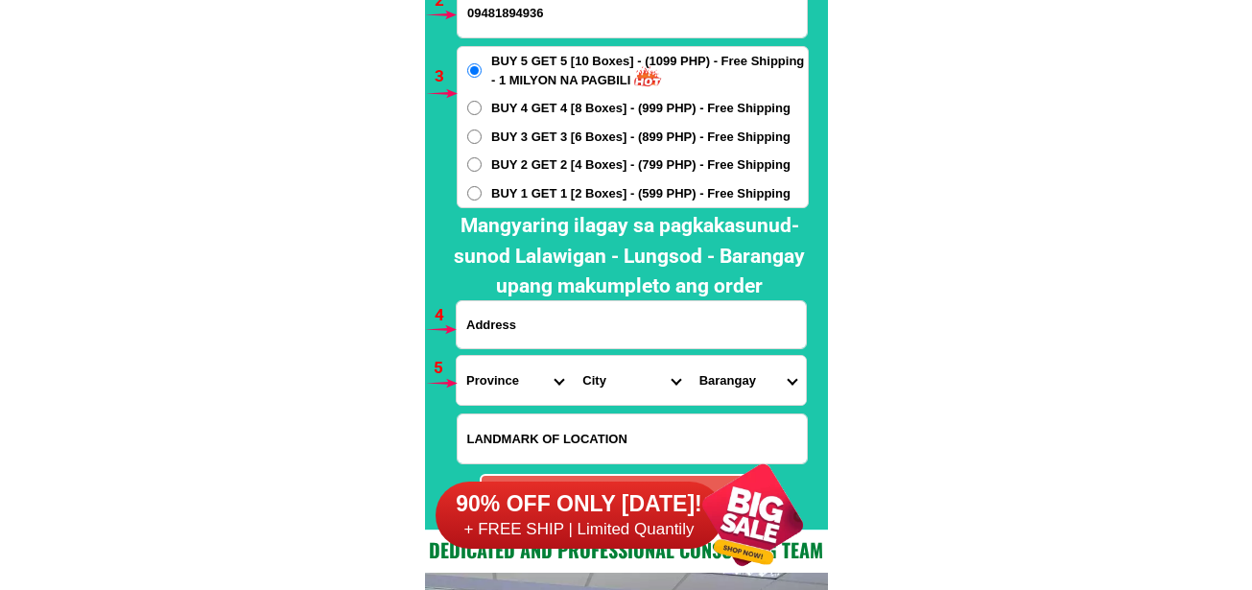
click at [574, 306] on input "Input address" at bounding box center [631, 324] width 349 height 47
paste input "2felipe st damayan Frisco [GEOGRAPHIC_DATA] pangasinan b quesonb."
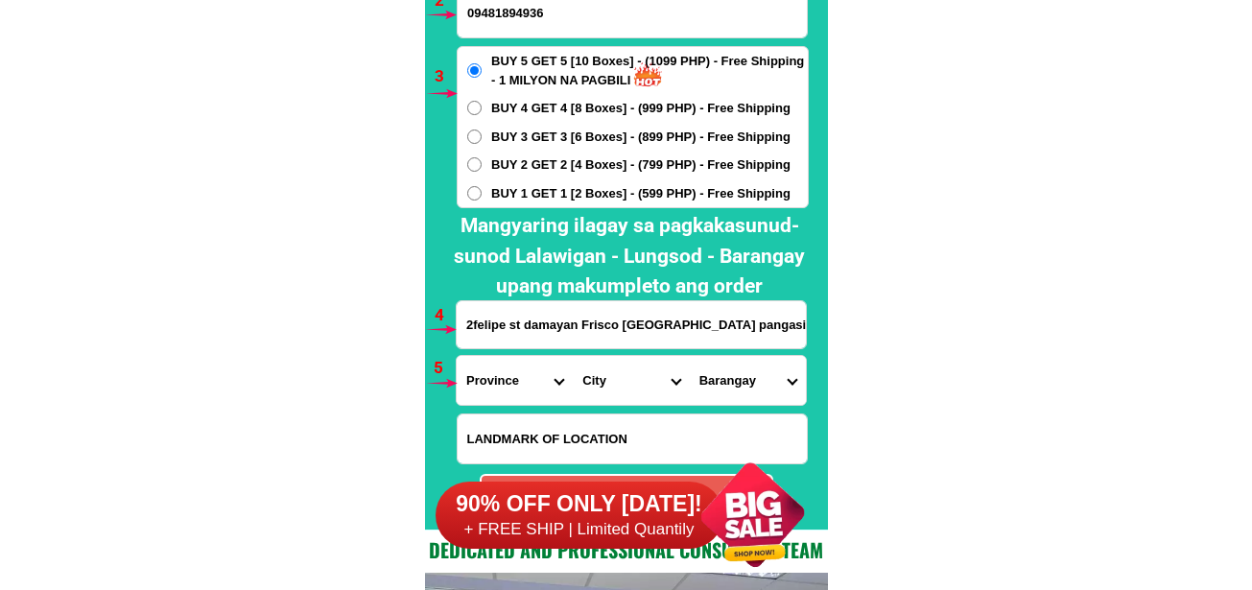
scroll to position [0, 33]
type input "2felipe st damayan Frisco [GEOGRAPHIC_DATA] pangasinan b quesonb."
drag, startPoint x: 530, startPoint y: 374, endPoint x: 529, endPoint y: 356, distance: 18.3
click at [530, 374] on select "Province [GEOGRAPHIC_DATA] [GEOGRAPHIC_DATA] [GEOGRAPHIC_DATA] [GEOGRAPHIC_DATA…" at bounding box center [515, 380] width 116 height 49
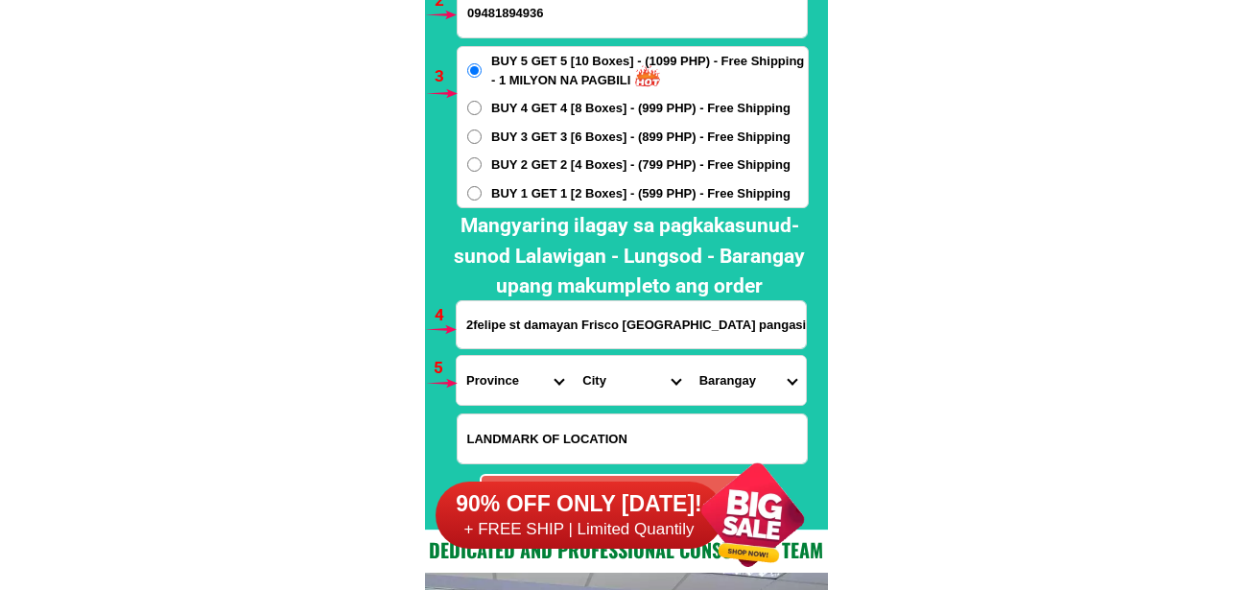
select select "63_219"
click at [457, 356] on select "Province [GEOGRAPHIC_DATA] [GEOGRAPHIC_DATA] [GEOGRAPHIC_DATA] [GEOGRAPHIC_DATA…" at bounding box center [515, 380] width 116 height 49
click at [613, 365] on select "City [GEOGRAPHIC_DATA] [GEOGRAPHIC_DATA] [GEOGRAPHIC_DATA] [GEOGRAPHIC_DATA]-ci…" at bounding box center [631, 380] width 116 height 49
select select "63_2194070"
click at [573, 356] on select "City [GEOGRAPHIC_DATA] [GEOGRAPHIC_DATA] [GEOGRAPHIC_DATA] [GEOGRAPHIC_DATA]-ci…" at bounding box center [631, 380] width 116 height 49
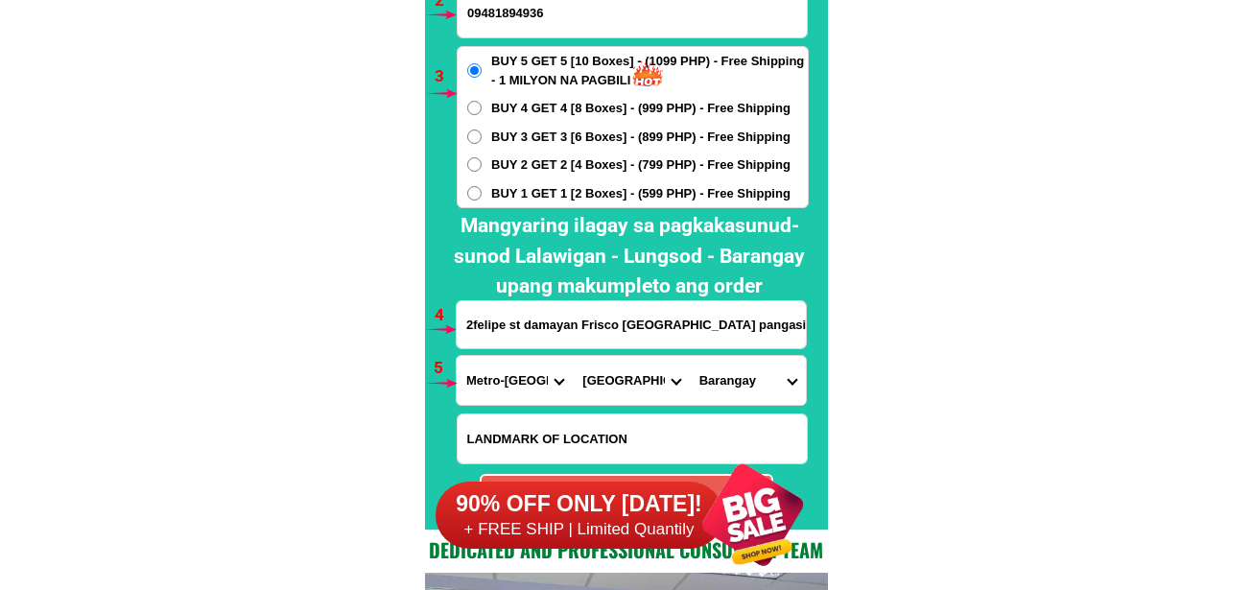
click at [778, 358] on select "Barangay [PERSON_NAME] [PERSON_NAME] [PERSON_NAME] Bagbag Bago bantay Bagong li…" at bounding box center [748, 380] width 116 height 49
select select "63_21940702353"
click at [690, 356] on select "Barangay [PERSON_NAME] [PERSON_NAME] [PERSON_NAME] Bagbag Bago bantay Bagong li…" at bounding box center [748, 380] width 116 height 49
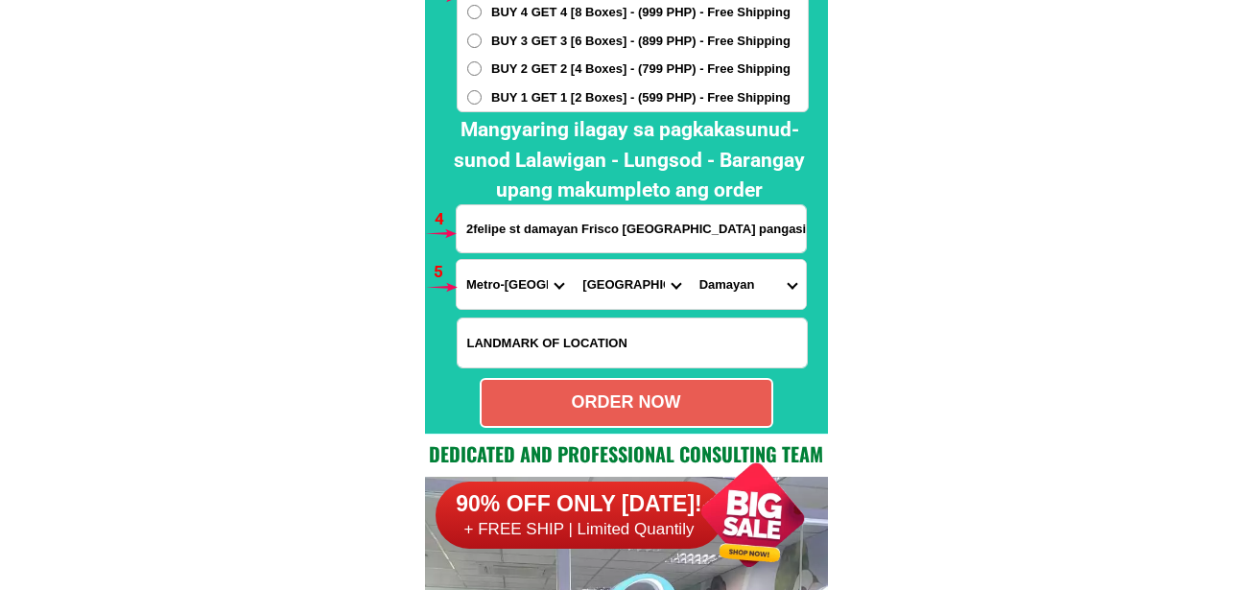
click at [651, 407] on div "ORDER NOW" at bounding box center [627, 402] width 290 height 26
radio input "true"
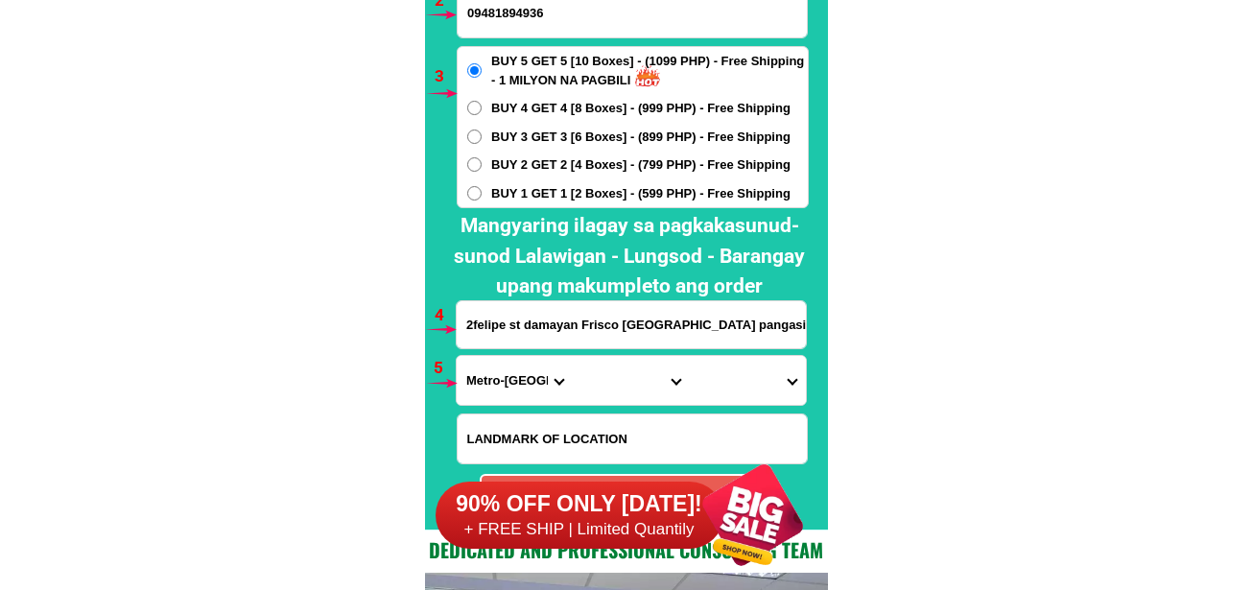
scroll to position [14108, 0]
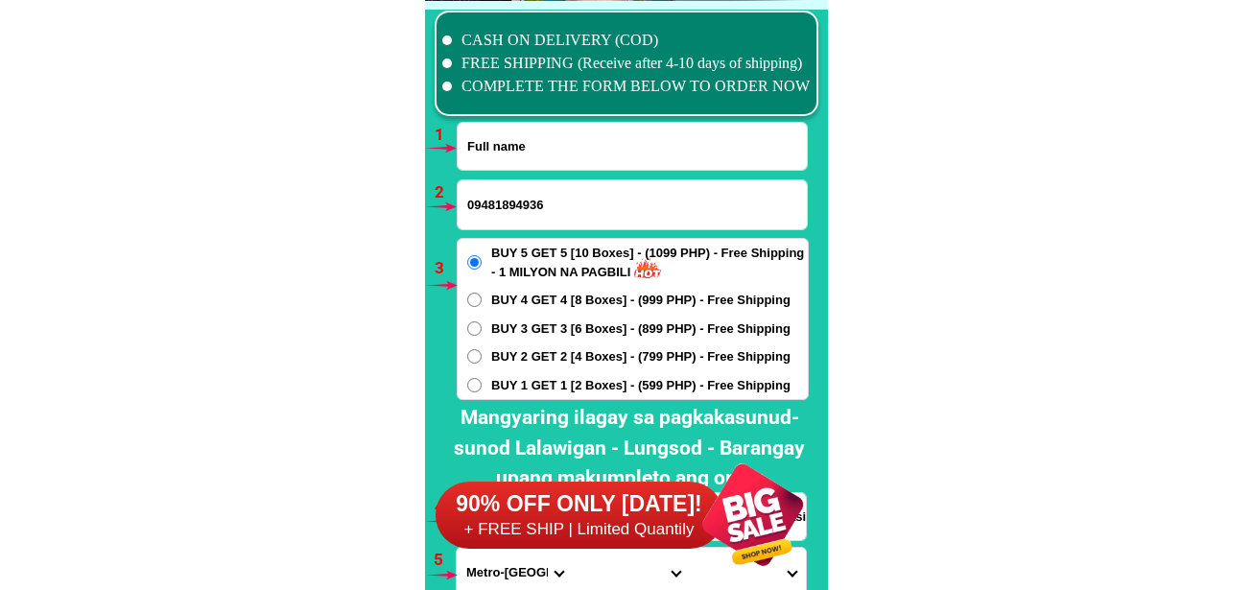
click at [514, 153] on input "Input full_name" at bounding box center [632, 146] width 349 height 47
paste input "[PERSON_NAME]"
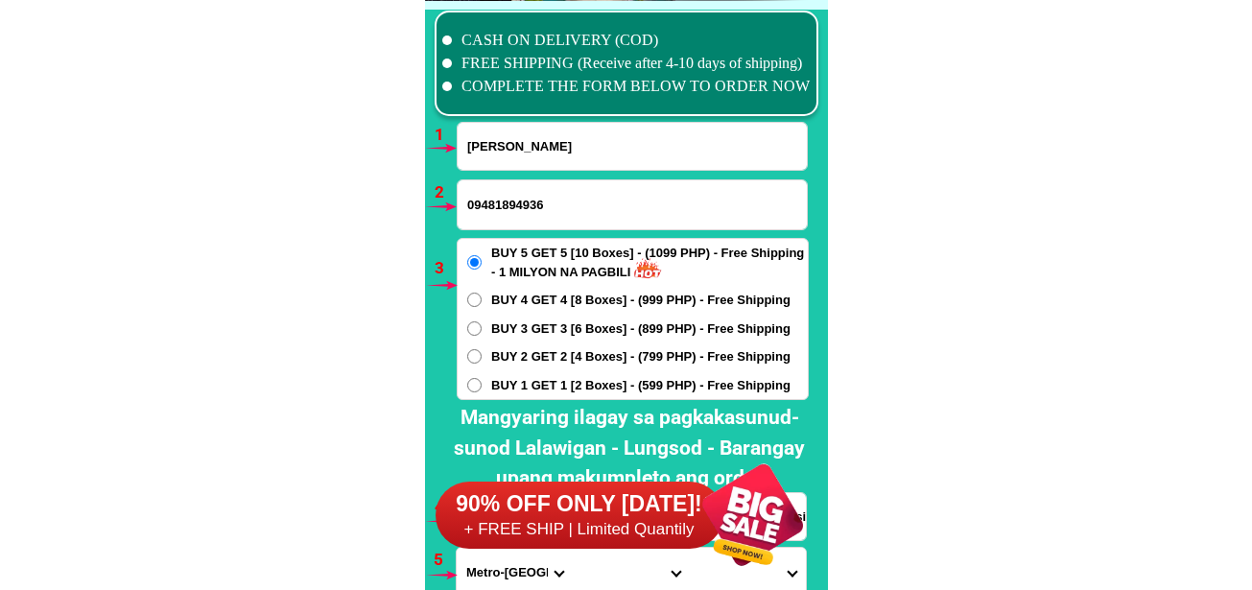
type input "[PERSON_NAME]"
click at [518, 202] on input "Input phone_number" at bounding box center [632, 204] width 349 height 49
paste input "09274834571"
type input "09274834571"
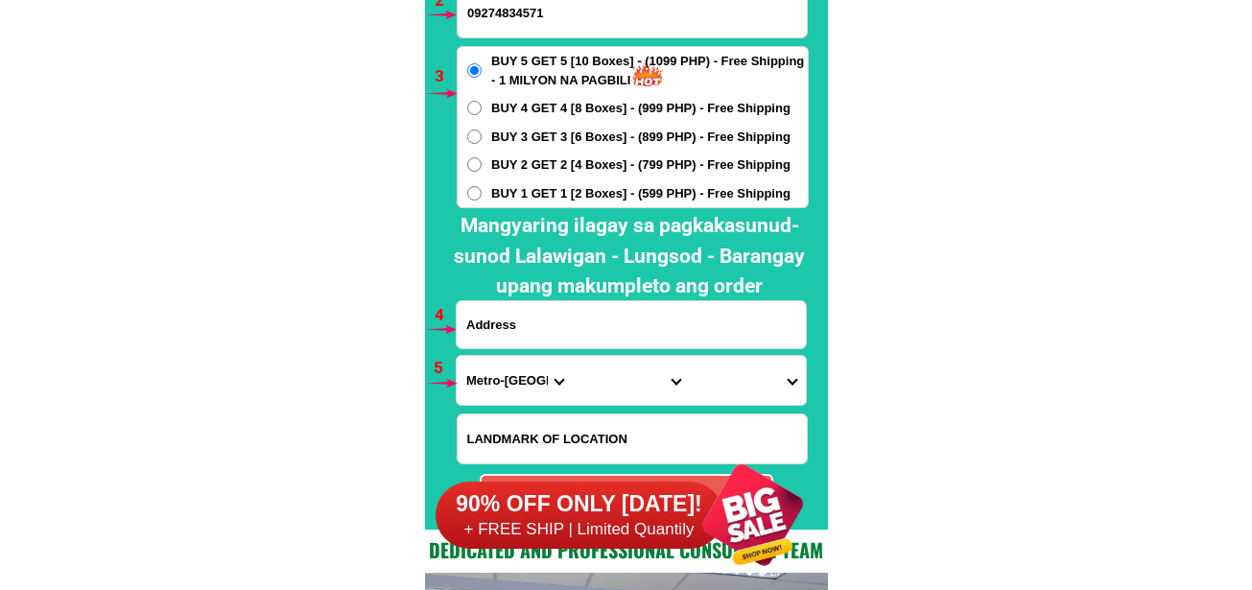
click at [572, 340] on input "Input address" at bounding box center [631, 324] width 349 height 47
paste input "[STREET_ADDRESS][PERSON_NAME]"
type input "[STREET_ADDRESS][PERSON_NAME]"
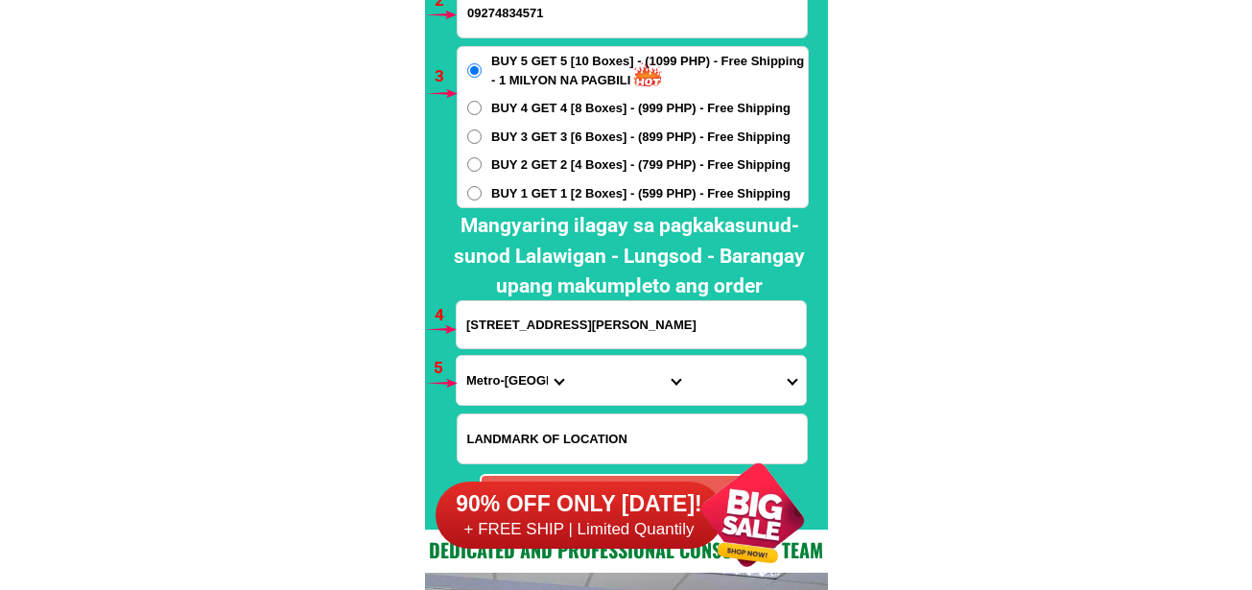
scroll to position [14396, 0]
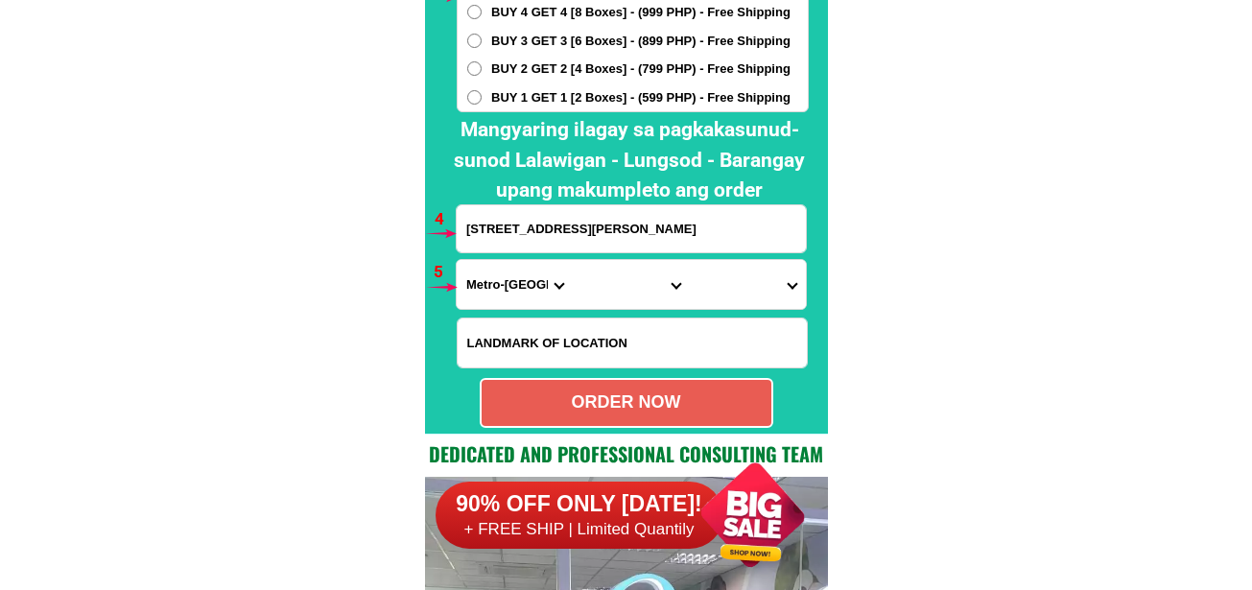
click at [539, 283] on select "Province [GEOGRAPHIC_DATA] [GEOGRAPHIC_DATA] [GEOGRAPHIC_DATA] [GEOGRAPHIC_DATA…" at bounding box center [515, 284] width 116 height 49
select select "63_247"
click at [457, 260] on select "Province [GEOGRAPHIC_DATA] [GEOGRAPHIC_DATA] [GEOGRAPHIC_DATA] [GEOGRAPHIC_DATA…" at bounding box center [515, 284] width 116 height 49
drag, startPoint x: 587, startPoint y: 298, endPoint x: 599, endPoint y: 292, distance: 13.3
click at [587, 300] on select "City [GEOGRAPHIC_DATA] [PERSON_NAME][GEOGRAPHIC_DATA]-city [GEOGRAPHIC_DATA] [G…" at bounding box center [631, 284] width 116 height 49
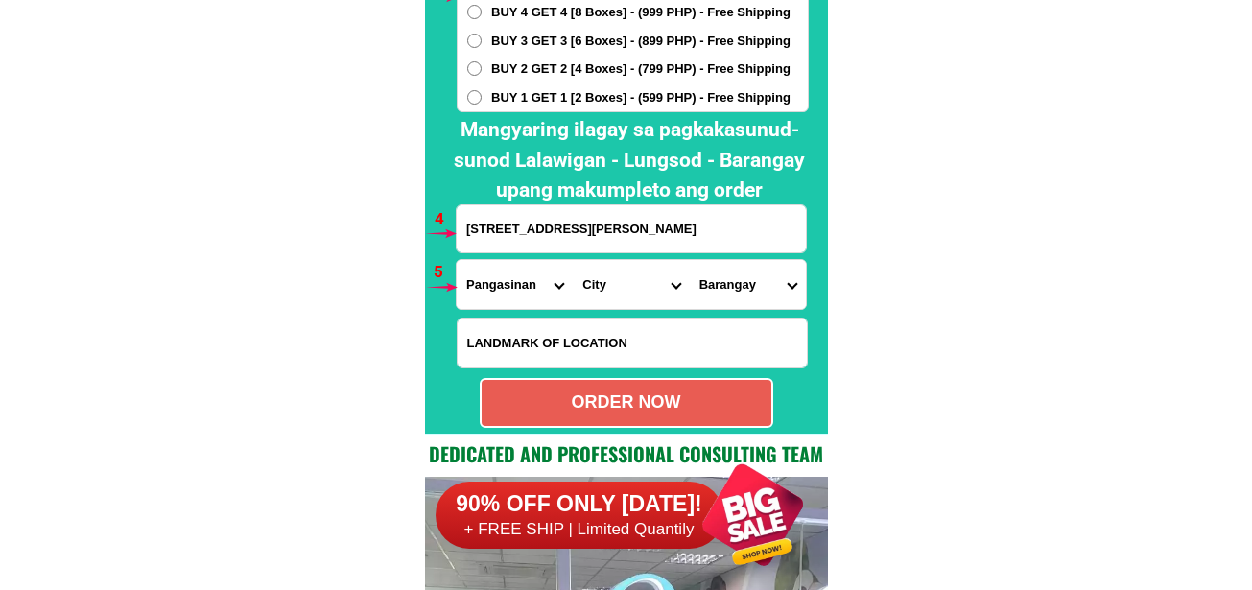
select select "63_2477123"
click at [573, 260] on select "City [GEOGRAPHIC_DATA] [PERSON_NAME][GEOGRAPHIC_DATA]-city [GEOGRAPHIC_DATA] [G…" at bounding box center [631, 284] width 116 height 49
drag, startPoint x: 703, startPoint y: 294, endPoint x: 721, endPoint y: 271, distance: 28.6
click at [704, 295] on select "Barangay Babasit Baguinay [GEOGRAPHIC_DATA] [PERSON_NAME] [GEOGRAPHIC_DATA] [GE…" at bounding box center [748, 284] width 116 height 49
select select "63_24771234716"
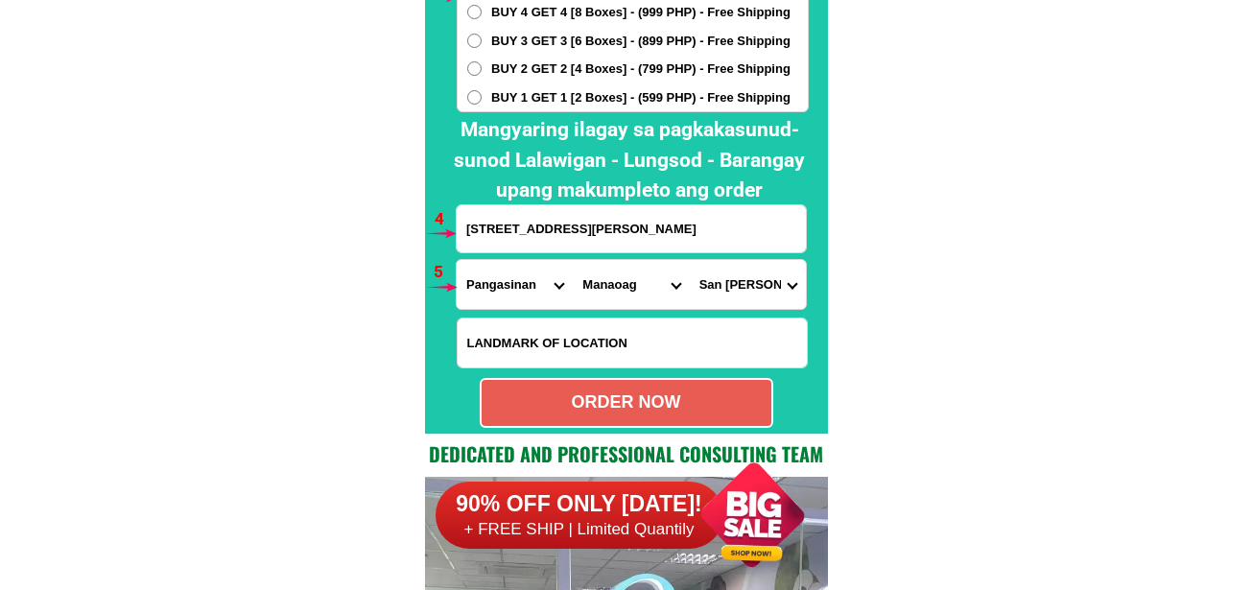
click at [690, 260] on select "Barangay Babasit Baguinay [GEOGRAPHIC_DATA] [PERSON_NAME] [GEOGRAPHIC_DATA] [GE…" at bounding box center [748, 284] width 116 height 49
click at [617, 394] on div "ORDER NOW" at bounding box center [627, 402] width 290 height 26
radio input "true"
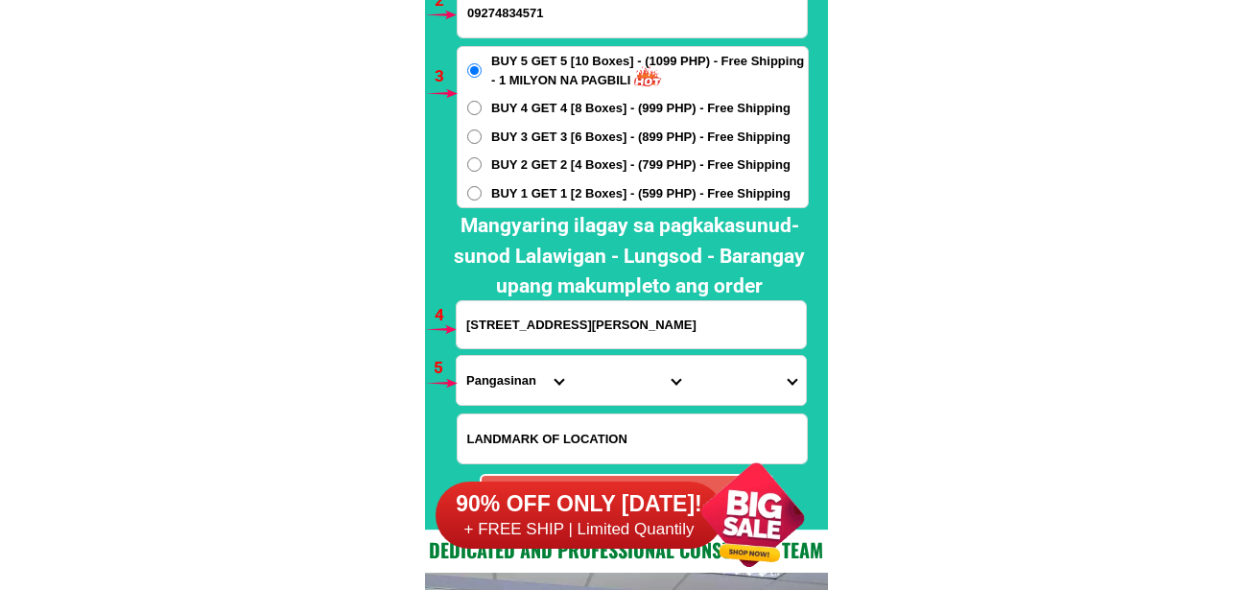
scroll to position [14204, 0]
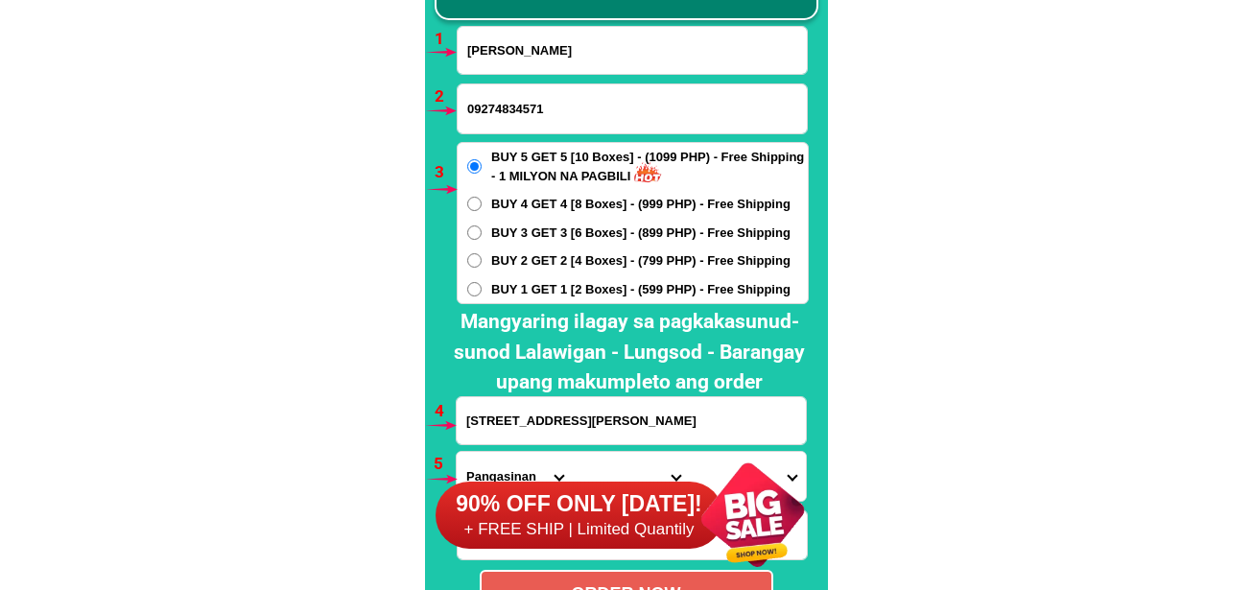
click at [584, 47] on input "[PERSON_NAME]" at bounding box center [632, 50] width 349 height 47
paste input "[PERSON_NAME]"
type input "[PERSON_NAME]"
click at [540, 118] on input "Input phone_number" at bounding box center [632, 108] width 349 height 49
paste input "O9083419237"
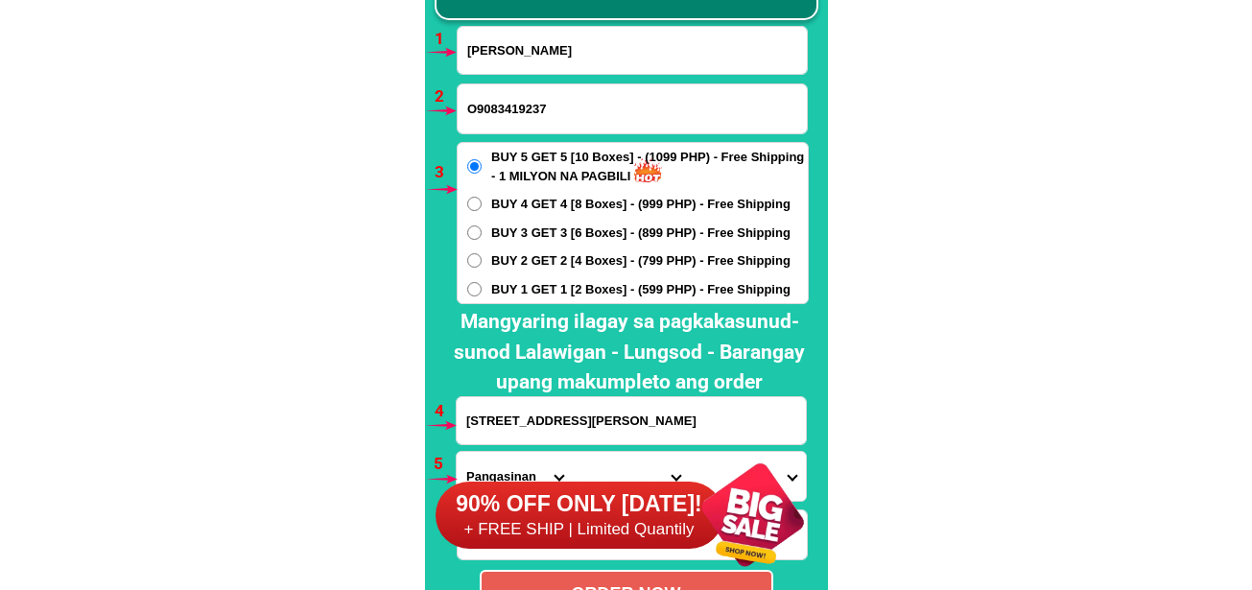
drag, startPoint x: 476, startPoint y: 104, endPoint x: 416, endPoint y: 123, distance: 62.5
type input "09083419237"
click at [527, 411] on input "[STREET_ADDRESS][PERSON_NAME]" at bounding box center [631, 420] width 349 height 47
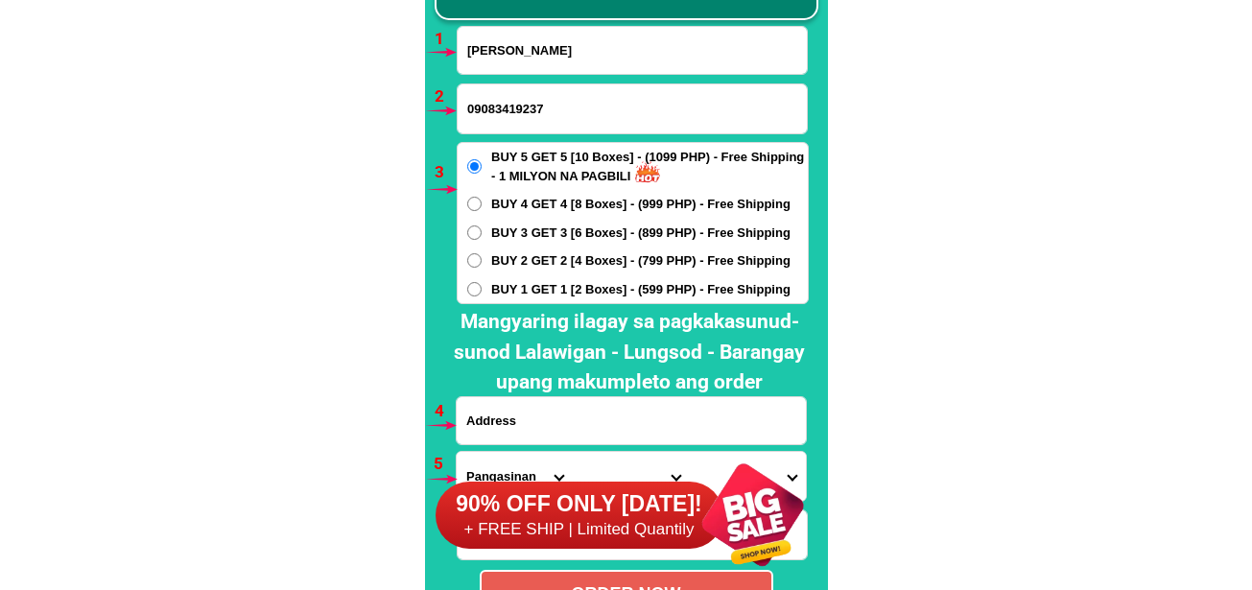
paste input "[PERSON_NAME] add, manalupang bauwan bats silangan ng [PERSON_NAME] [DEMOGRAPHI…"
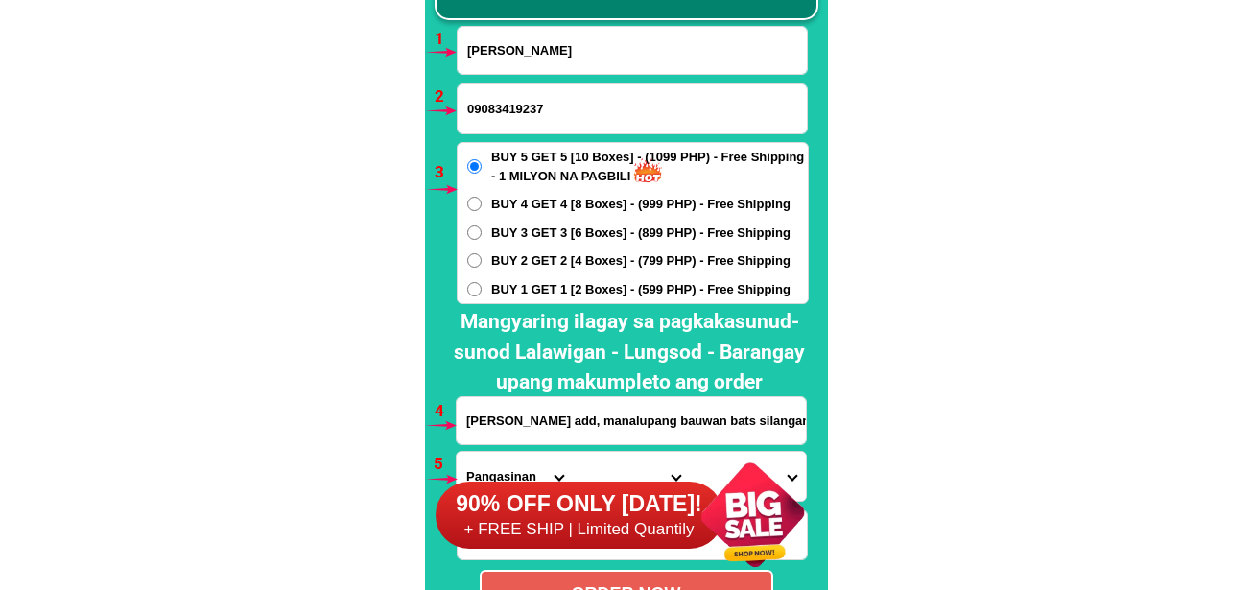
scroll to position [0, 161]
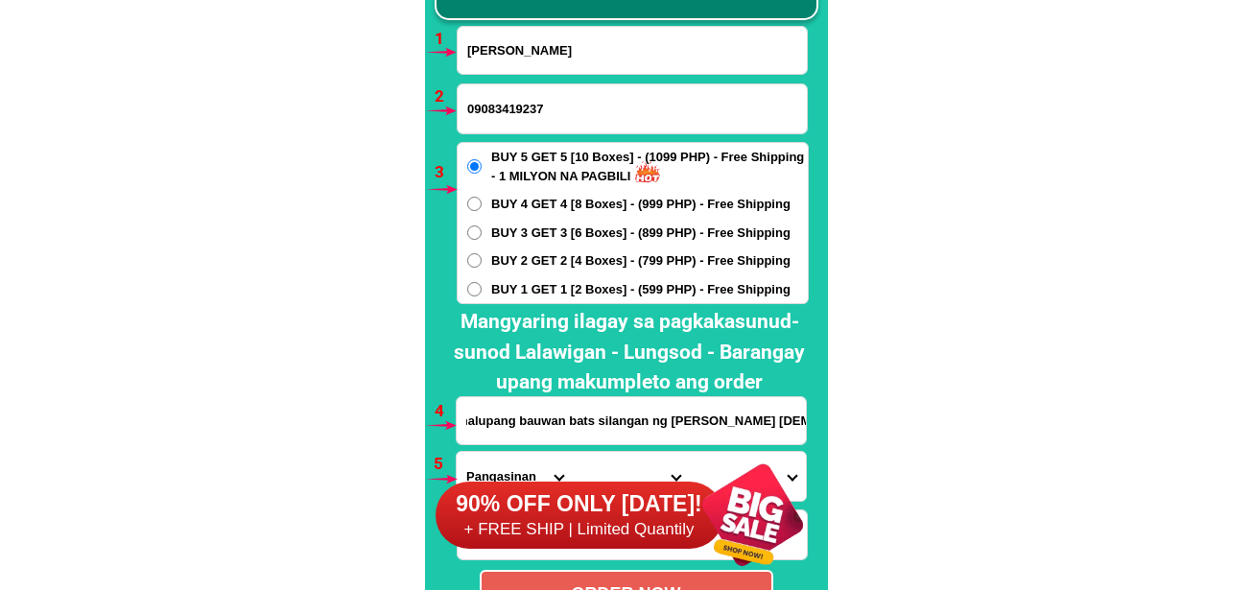
type input "[PERSON_NAME] add, manalupang bauwan bats silangan ng [PERSON_NAME] [DEMOGRAPHI…"
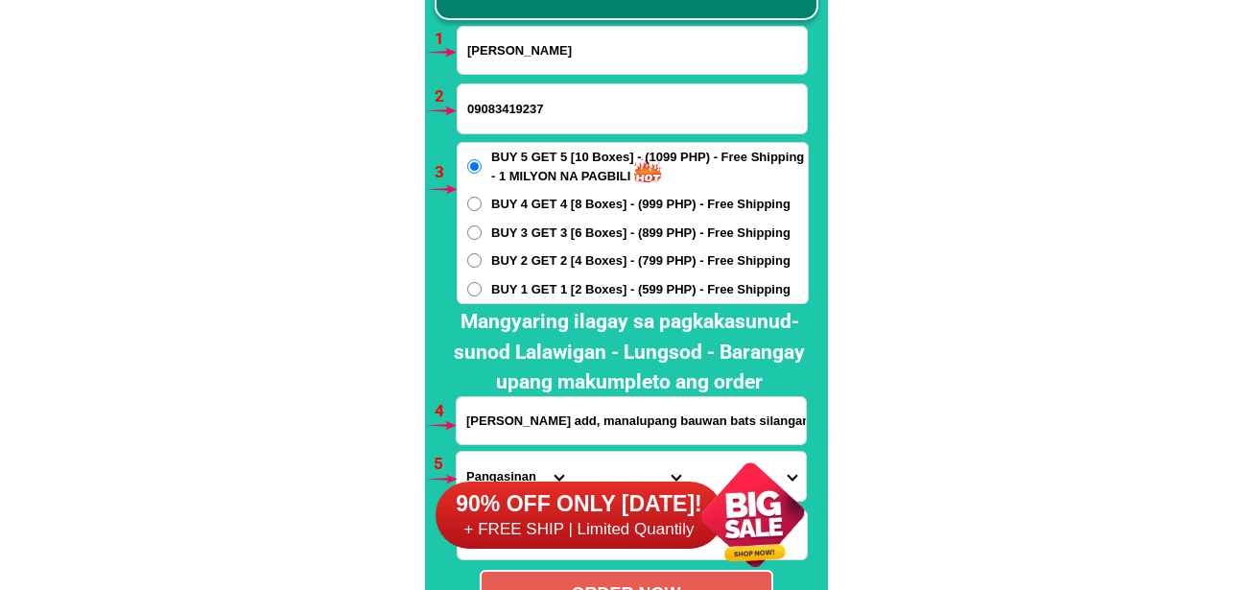
click at [505, 281] on span "BUY 1 GET 1 [2 Boxes] - (599 PHP) - Free Shipping" at bounding box center [640, 289] width 299 height 19
click at [482, 282] on input "BUY 1 GET 1 [2 Boxes] - (599 PHP) - Free Shipping" at bounding box center [474, 289] width 14 height 14
radio input "true"
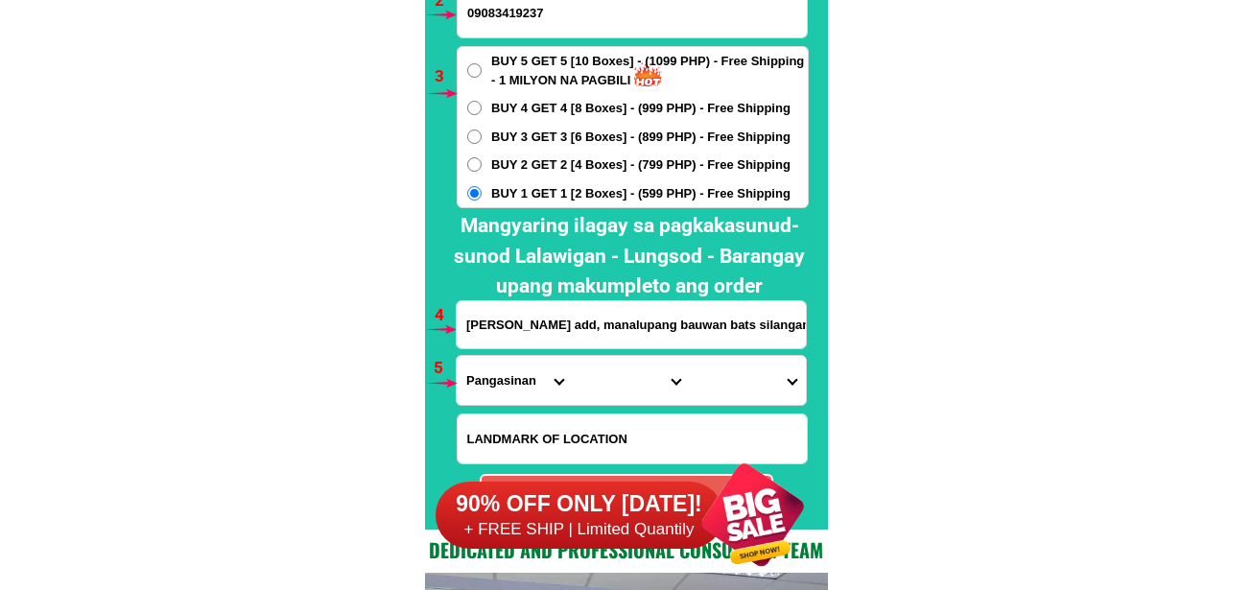
click at [482, 381] on select "Province [GEOGRAPHIC_DATA] [GEOGRAPHIC_DATA] [GEOGRAPHIC_DATA] [GEOGRAPHIC_DATA…" at bounding box center [515, 380] width 116 height 49
select select "63_108"
click at [457, 356] on select "Province [GEOGRAPHIC_DATA] [GEOGRAPHIC_DATA] [GEOGRAPHIC_DATA] [GEOGRAPHIC_DATA…" at bounding box center [515, 380] width 116 height 49
drag, startPoint x: 611, startPoint y: 384, endPoint x: 616, endPoint y: 364, distance: 20.7
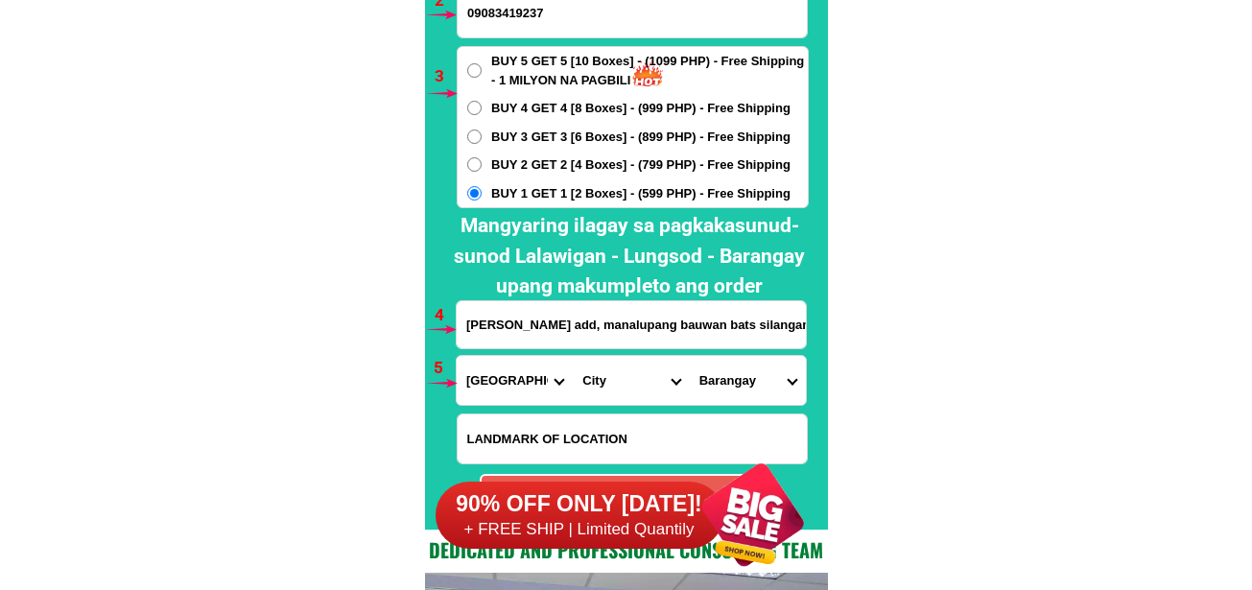
click at [613, 372] on select "City Agoncillo Alitagtag Allacapan [GEOGRAPHIC_DATA] [GEOGRAPHIC_DATA]-balete […" at bounding box center [631, 380] width 116 height 49
select select "63_1085124"
click at [573, 356] on select "City Agoncillo Alitagtag Allacapan [GEOGRAPHIC_DATA] [GEOGRAPHIC_DATA]-balete […" at bounding box center [631, 380] width 116 height 49
click at [738, 391] on select "[GEOGRAPHIC_DATA] As-is [GEOGRAPHIC_DATA] Baguilawa Balayong Barangay i (pob.) …" at bounding box center [748, 380] width 116 height 49
select select "63_10851249003"
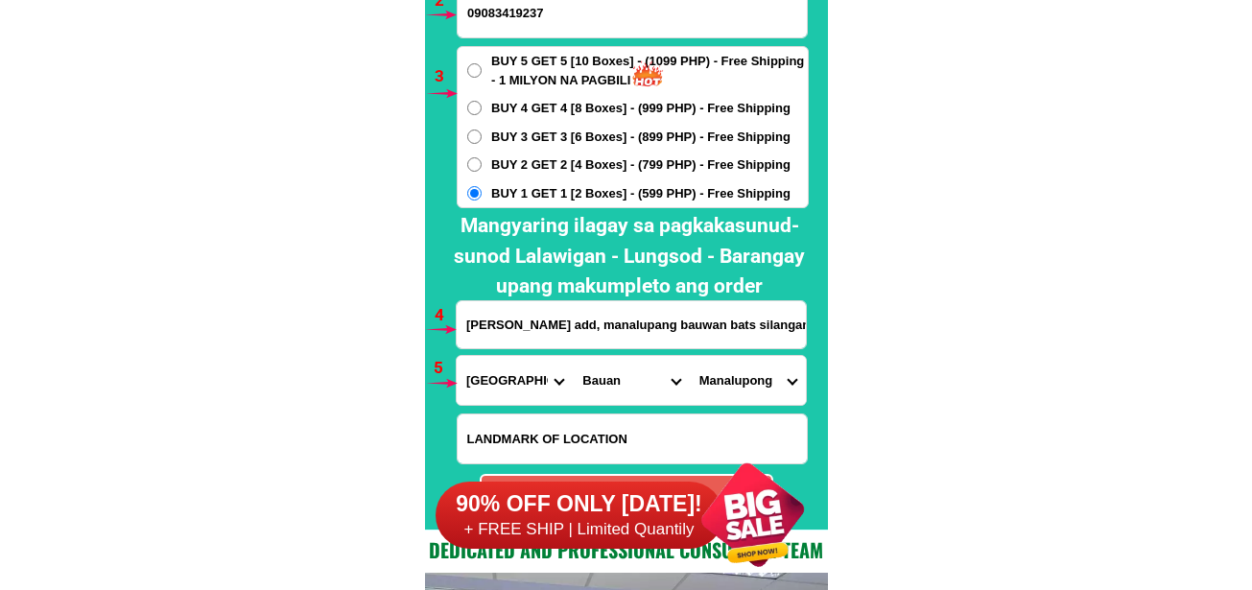
click at [690, 356] on select "[GEOGRAPHIC_DATA] As-is [GEOGRAPHIC_DATA] Baguilawa Balayong Barangay i (pob.) …" at bounding box center [748, 380] width 116 height 49
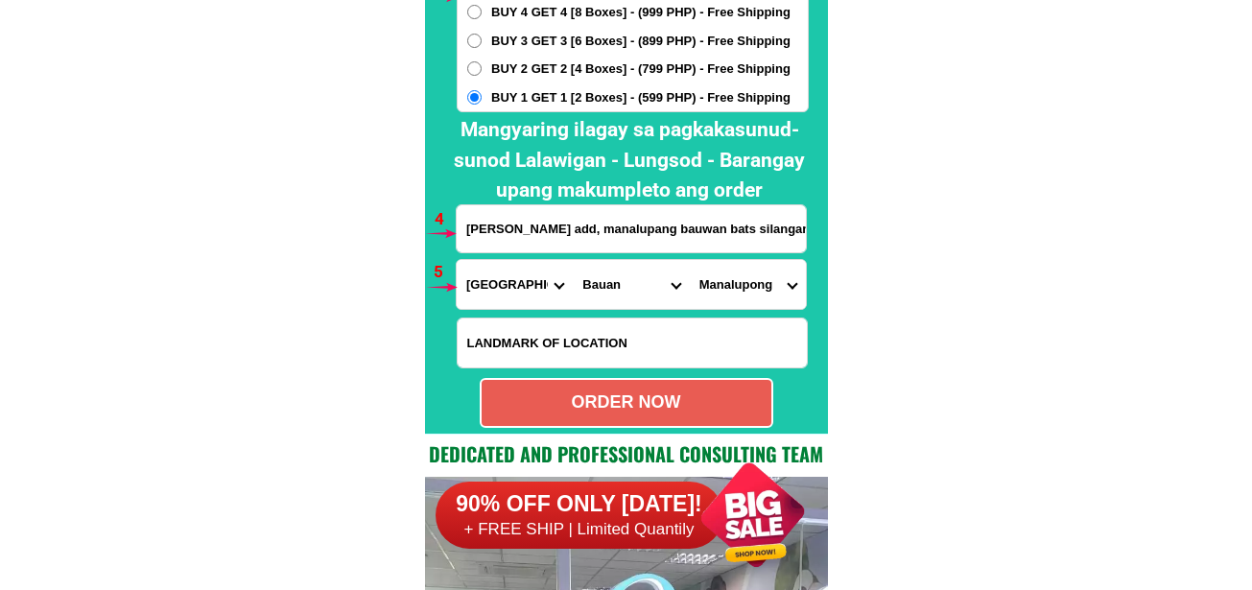
click at [669, 391] on div "ORDER NOW" at bounding box center [627, 402] width 290 height 26
radio input "true"
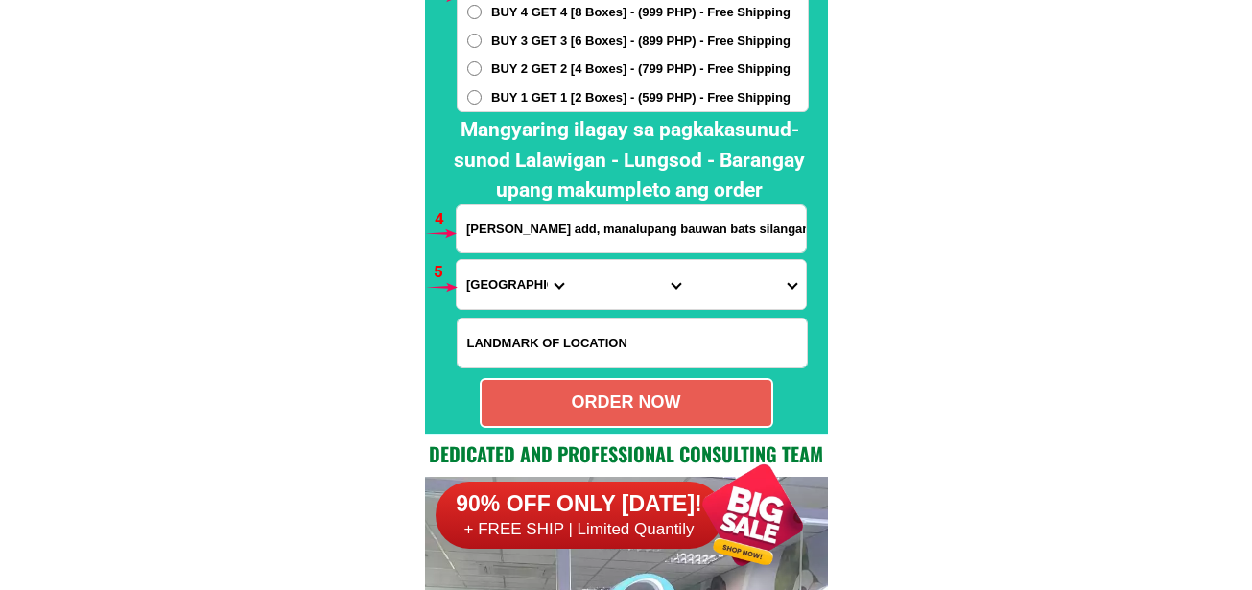
scroll to position [14012, 0]
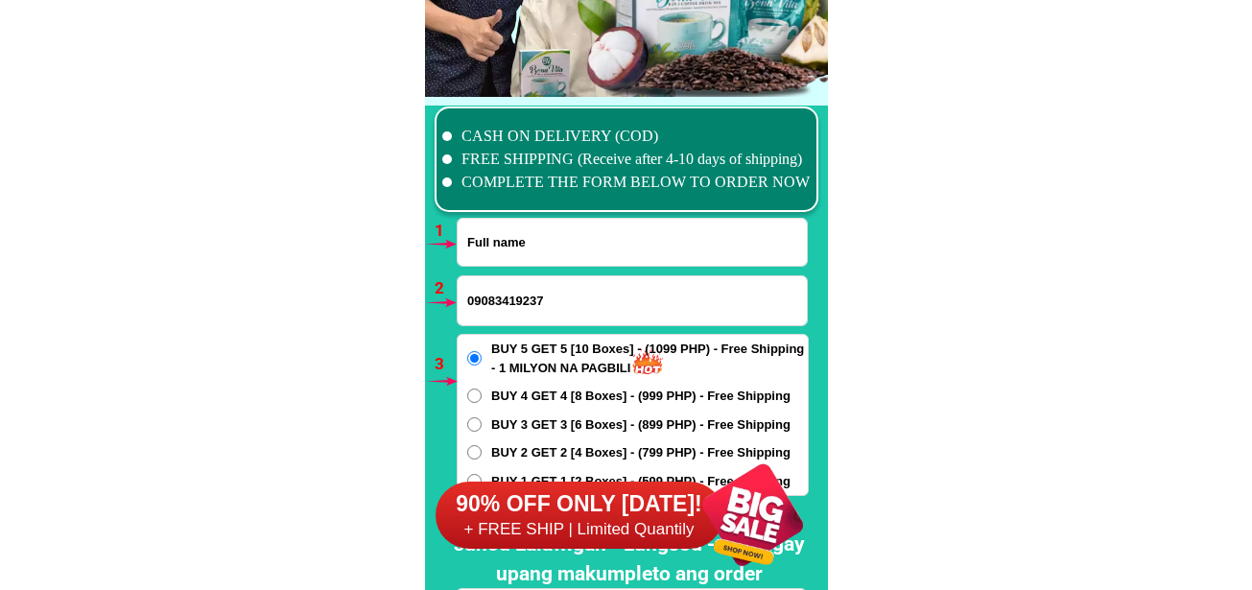
click at [489, 233] on input "Input full_name" at bounding box center [632, 242] width 349 height 47
paste input "[PERSON_NAME]"
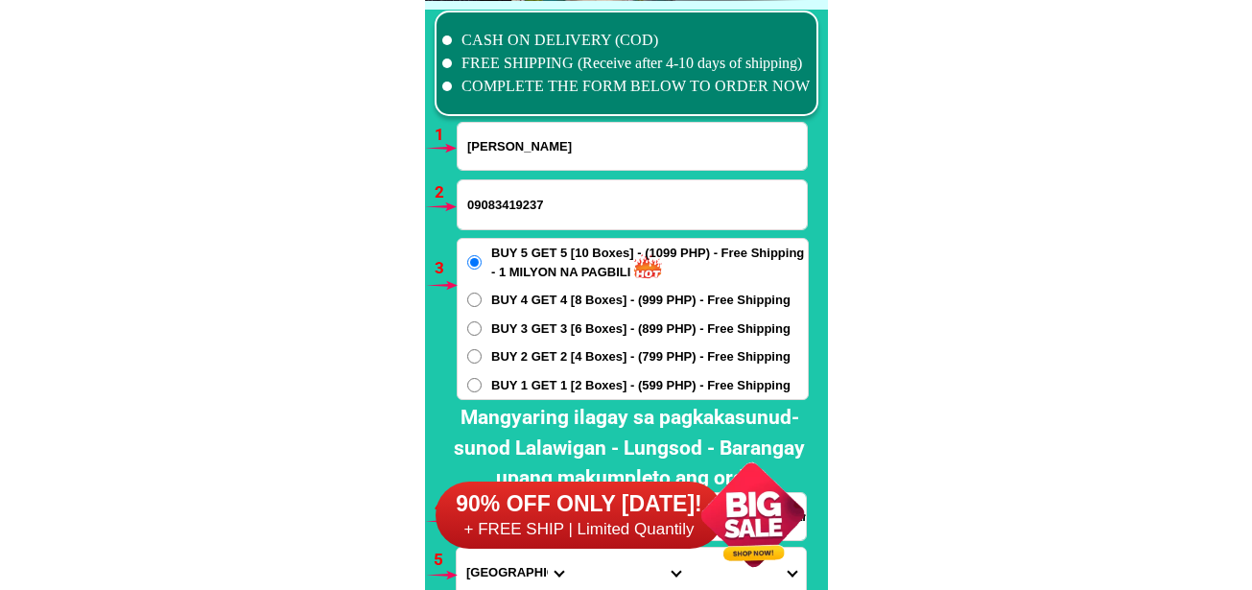
scroll to position [14204, 0]
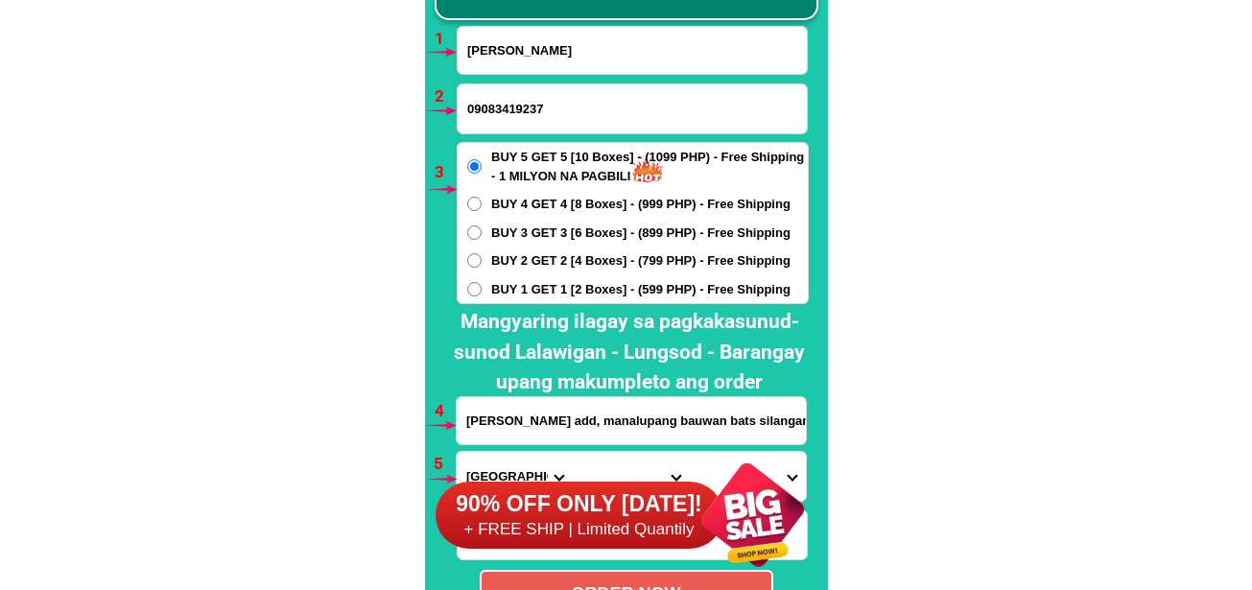
type input "[PERSON_NAME]"
click at [513, 133] on div "09083419237" at bounding box center [632, 108] width 351 height 51
click at [524, 116] on input "09083419237" at bounding box center [632, 108] width 349 height 49
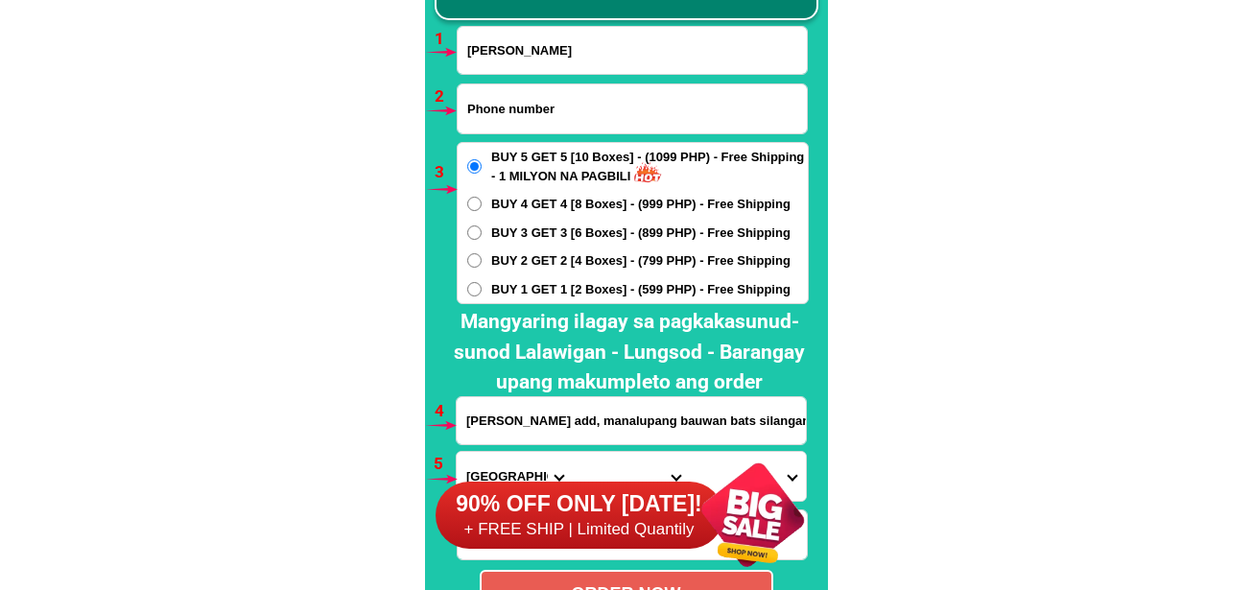
paste input "09569900718"
type input "09569900718"
click at [533, 418] on input "[PERSON_NAME] add, manalupang bauwan bats silangan ng [PERSON_NAME] [DEMOGRAPHI…" at bounding box center [631, 420] width 349 height 47
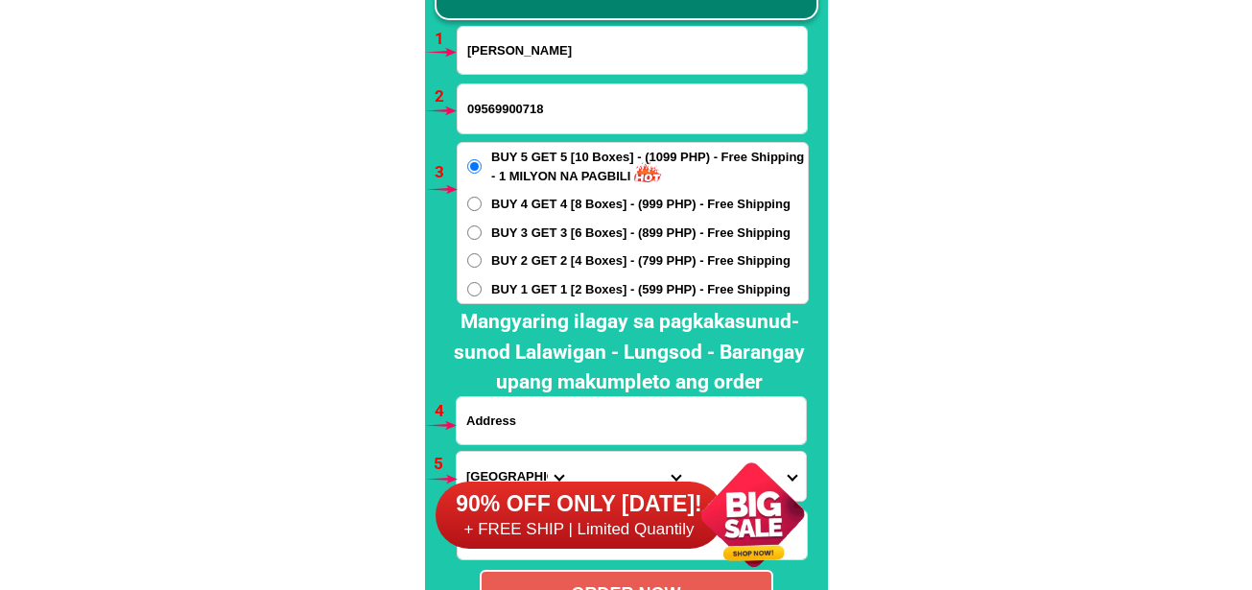
paste input "PhCM [GEOGRAPHIC_DATA][PERSON_NAME] [GEOGRAPHIC_DATA] [GEOGRAPHIC_DATA] Gentri …"
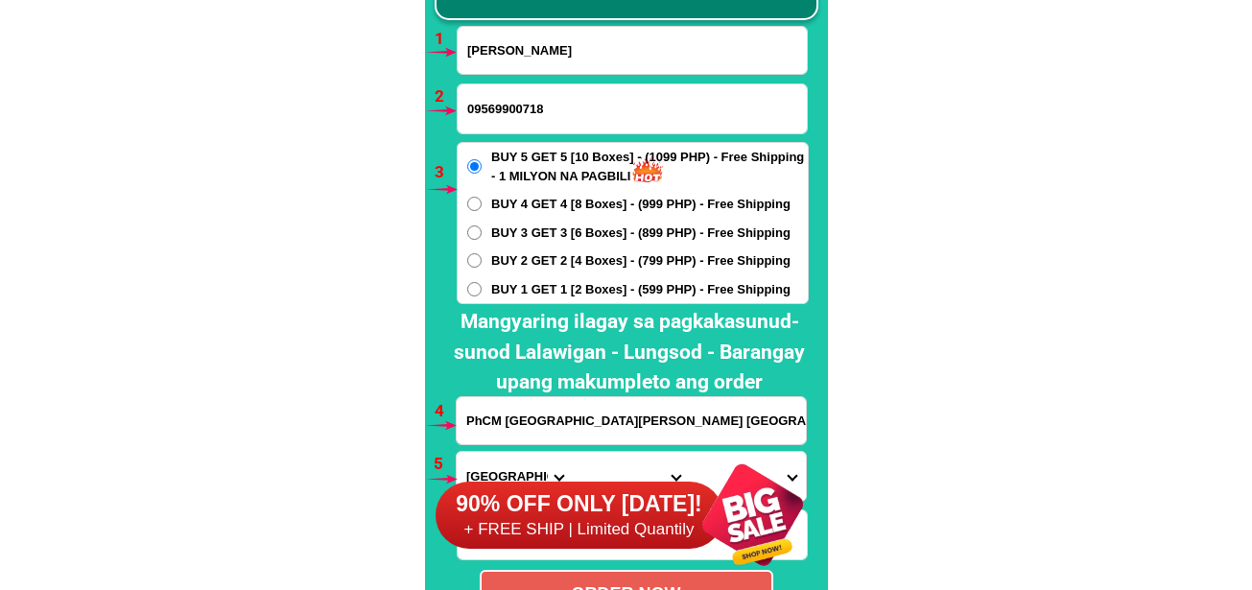
scroll to position [0, 155]
type input "PhCM [GEOGRAPHIC_DATA][PERSON_NAME] [GEOGRAPHIC_DATA] [GEOGRAPHIC_DATA] Gentri …"
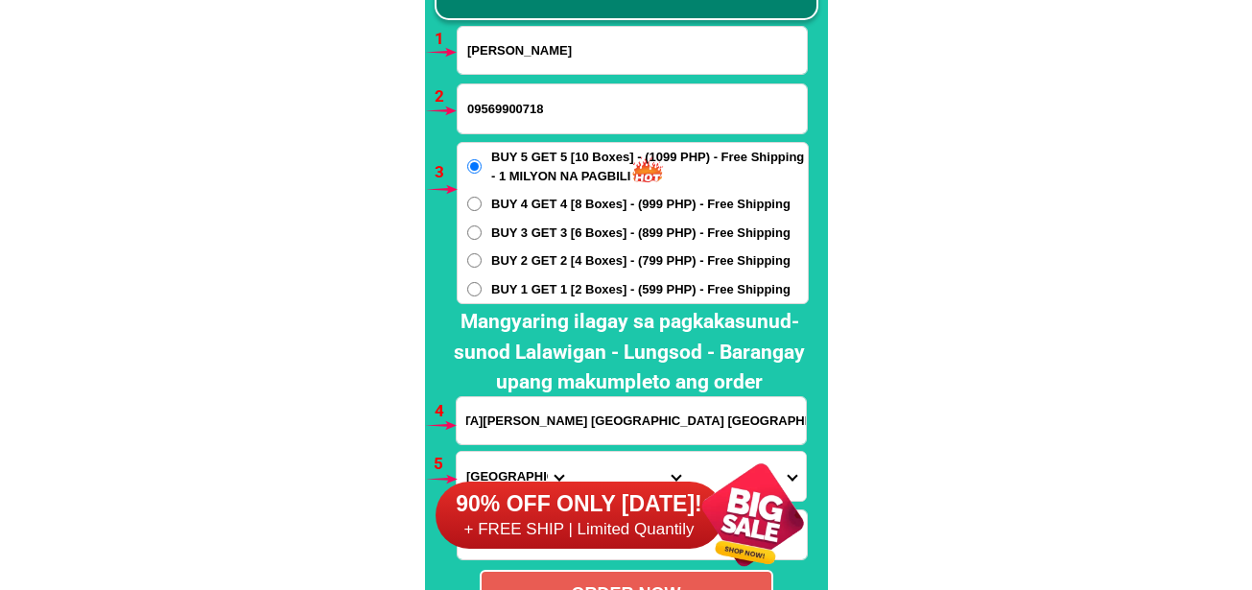
scroll to position [0, 0]
click at [577, 288] on span "BUY 1 GET 1 [2 Boxes] - (599 PHP) - Free Shipping" at bounding box center [640, 289] width 299 height 19
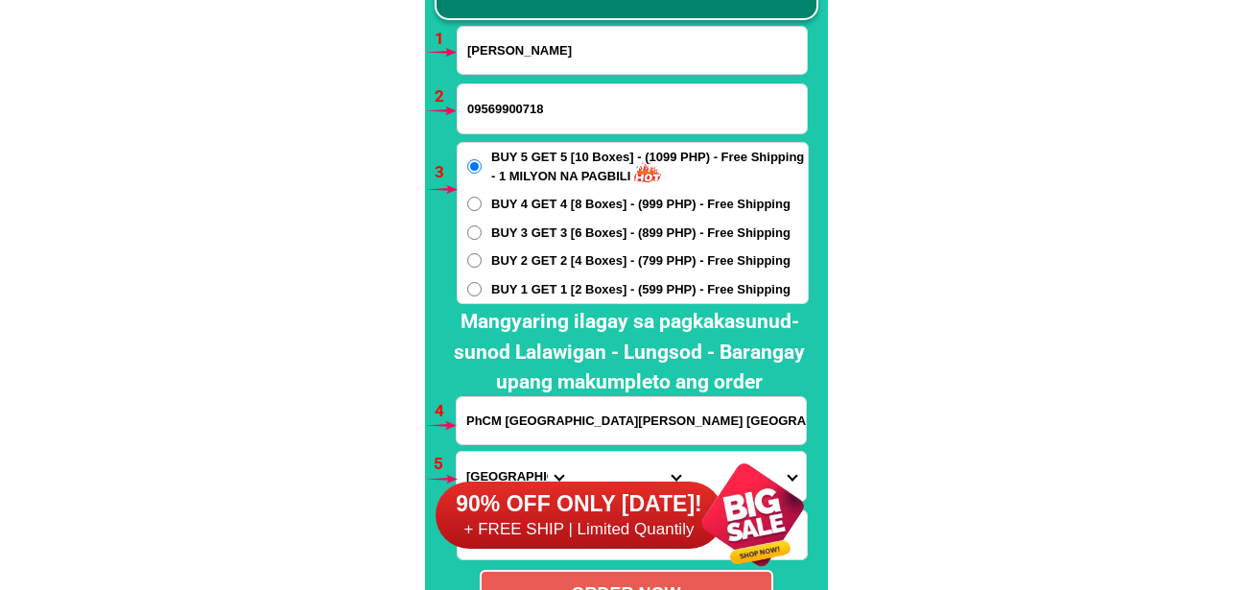
click at [482, 288] on input "BUY 1 GET 1 [2 Boxes] - (599 PHP) - Free Shipping" at bounding box center [474, 289] width 14 height 14
radio input "true"
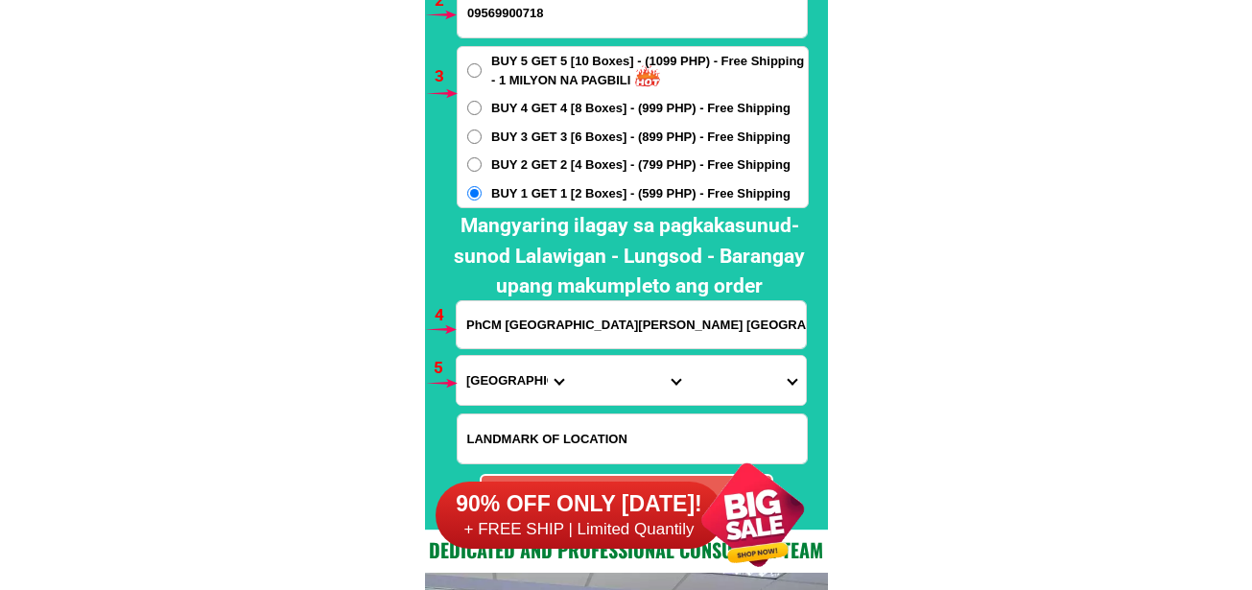
drag, startPoint x: 498, startPoint y: 382, endPoint x: 503, endPoint y: 363, distance: 19.8
click at [498, 382] on select "Province [GEOGRAPHIC_DATA] [GEOGRAPHIC_DATA] [GEOGRAPHIC_DATA] [GEOGRAPHIC_DATA…" at bounding box center [515, 380] width 116 height 49
select select "63_826"
click at [457, 356] on select "Province [GEOGRAPHIC_DATA] [GEOGRAPHIC_DATA] [GEOGRAPHIC_DATA] [GEOGRAPHIC_DATA…" at bounding box center [515, 380] width 116 height 49
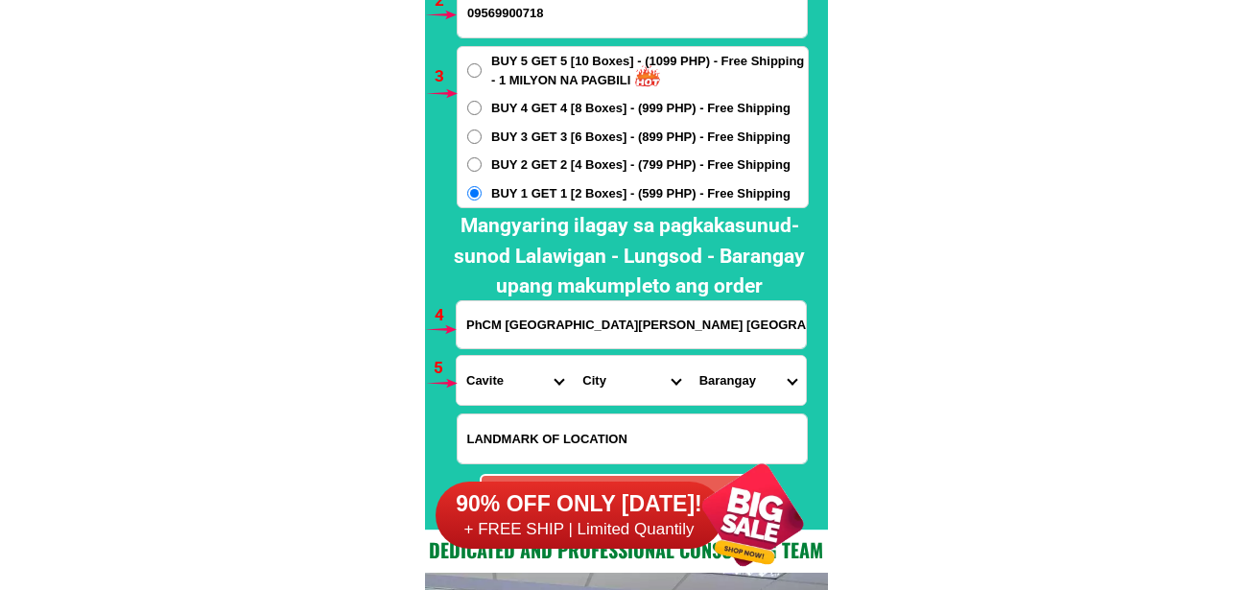
drag, startPoint x: 603, startPoint y: 389, endPoint x: 603, endPoint y: 357, distance: 31.7
click at [603, 381] on select "City [PERSON_NAME] [PERSON_NAME] [GEOGRAPHIC_DATA]-city [GEOGRAPHIC_DATA]-[GEOG…" at bounding box center [631, 380] width 116 height 49
select select "63_826111"
click at [573, 356] on select "City [PERSON_NAME] [PERSON_NAME] [GEOGRAPHIC_DATA]-city [GEOGRAPHIC_DATA]-[GEOG…" at bounding box center [631, 380] width 116 height 49
click at [719, 373] on select "Barangay Alingaro [PERSON_NAME]. (bgy. 7) Bacao i Bacao ii Bagumbayan pob. (bgy…" at bounding box center [748, 380] width 116 height 49
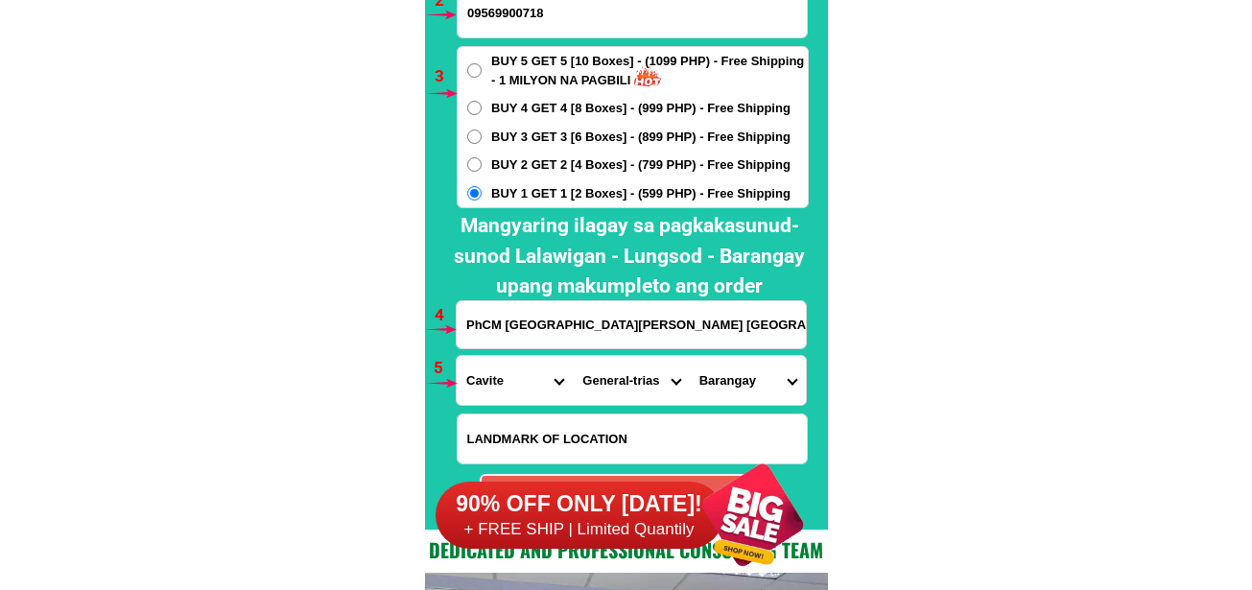
select select "63_8261115908"
click at [690, 356] on select "Barangay Alingaro [PERSON_NAME]. (bgy. 7) Bacao i Bacao ii Bagumbayan pob. (bgy…" at bounding box center [748, 380] width 116 height 49
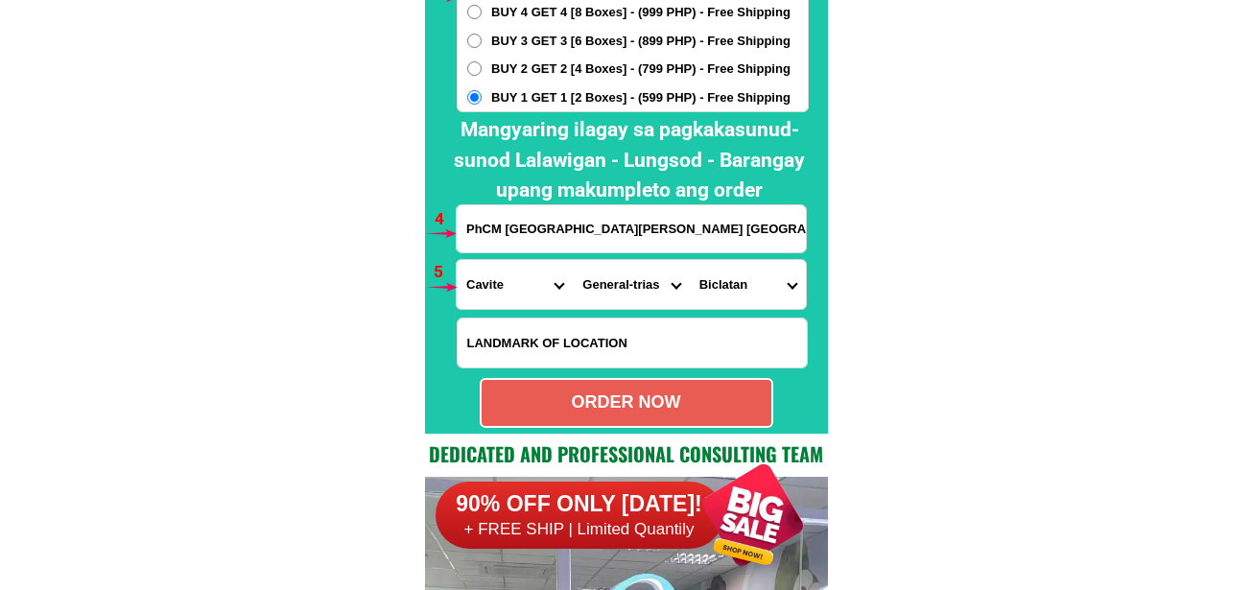
click at [598, 411] on div "ORDER NOW" at bounding box center [627, 402] width 290 height 26
radio input "true"
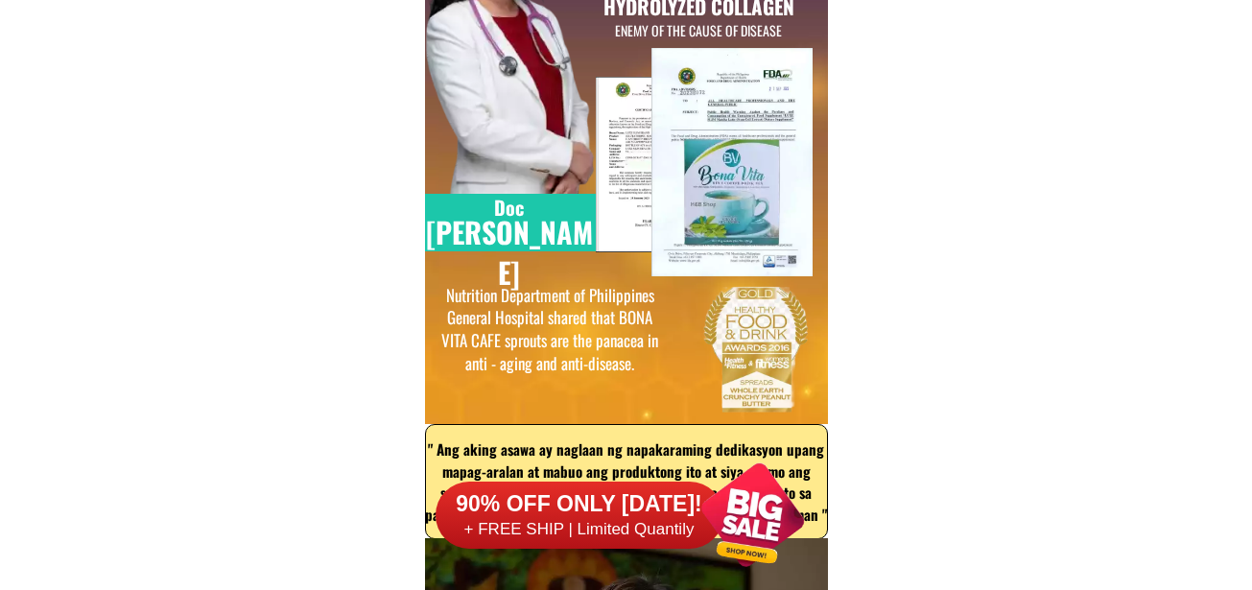
scroll to position [0, 0]
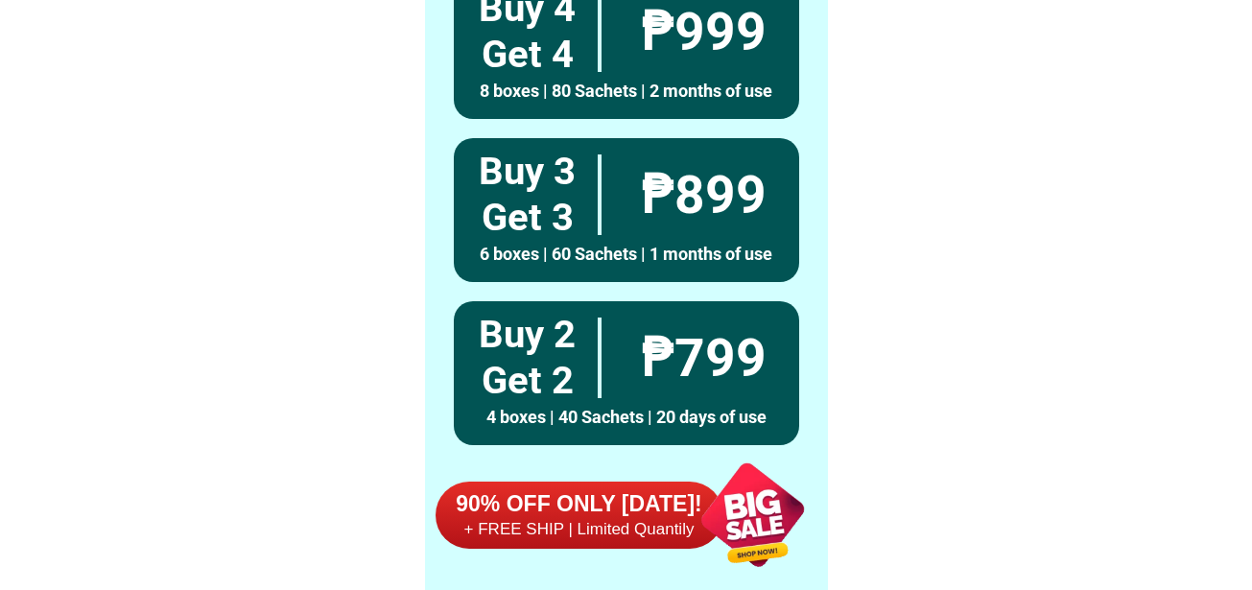
scroll to position [14108, 0]
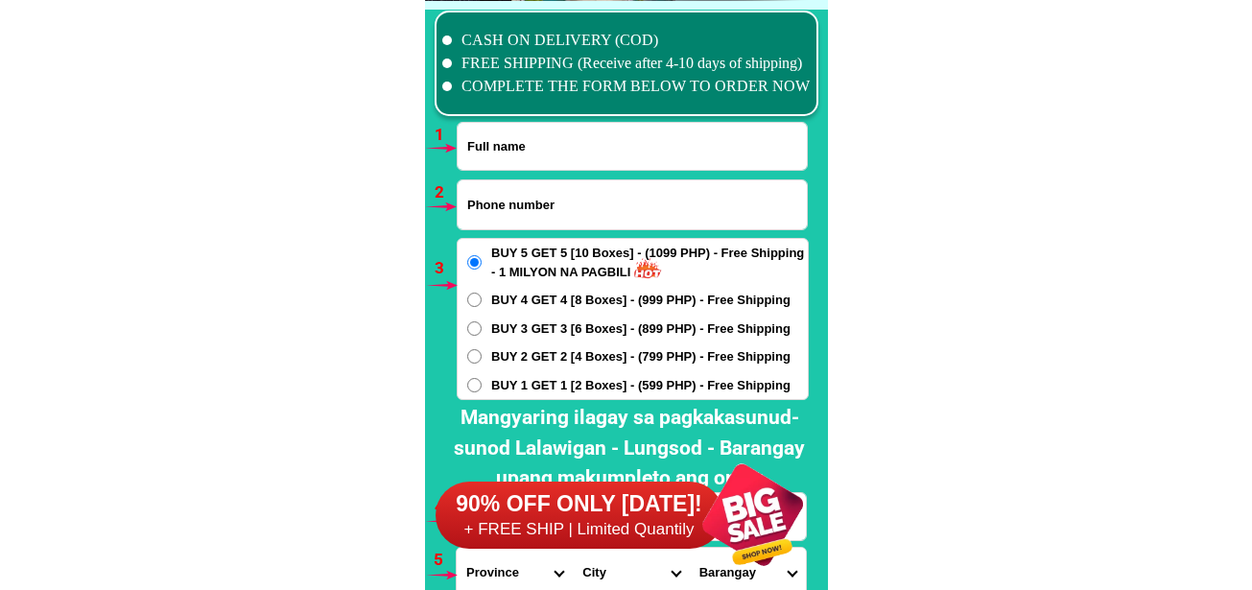
click at [562, 149] on input "Input full_name" at bounding box center [632, 146] width 349 height 47
paste input "Fe Mina"
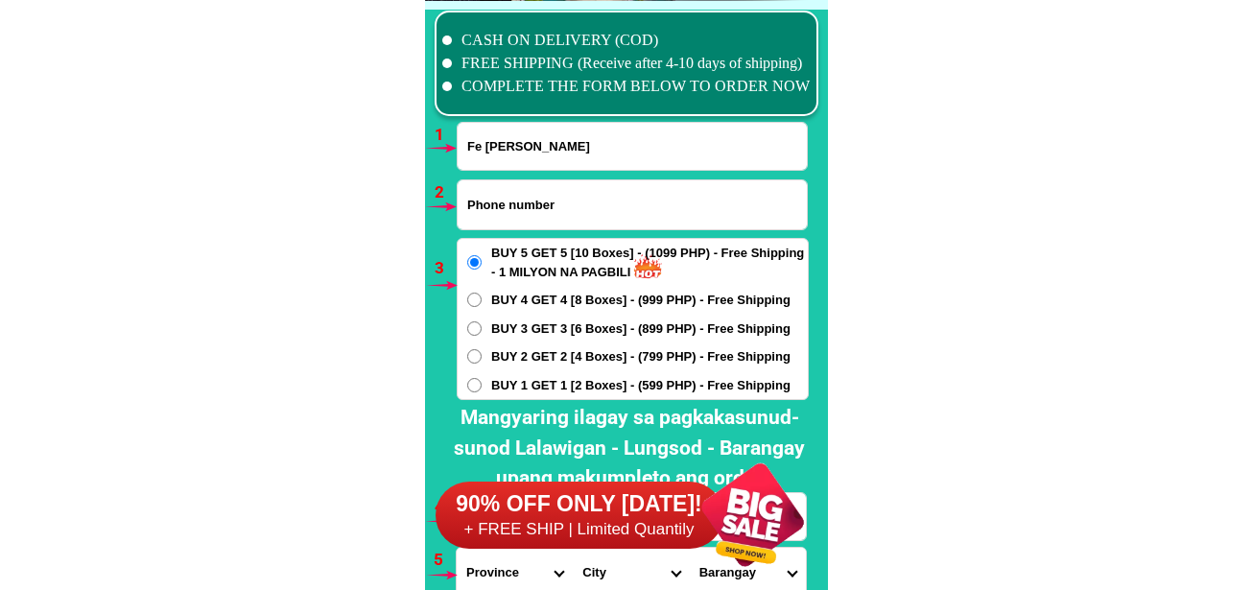
type input "Fe Mina"
click at [537, 211] on input "Input phone_number" at bounding box center [632, 204] width 349 height 49
paste input "09558116408"
type input "09558116408"
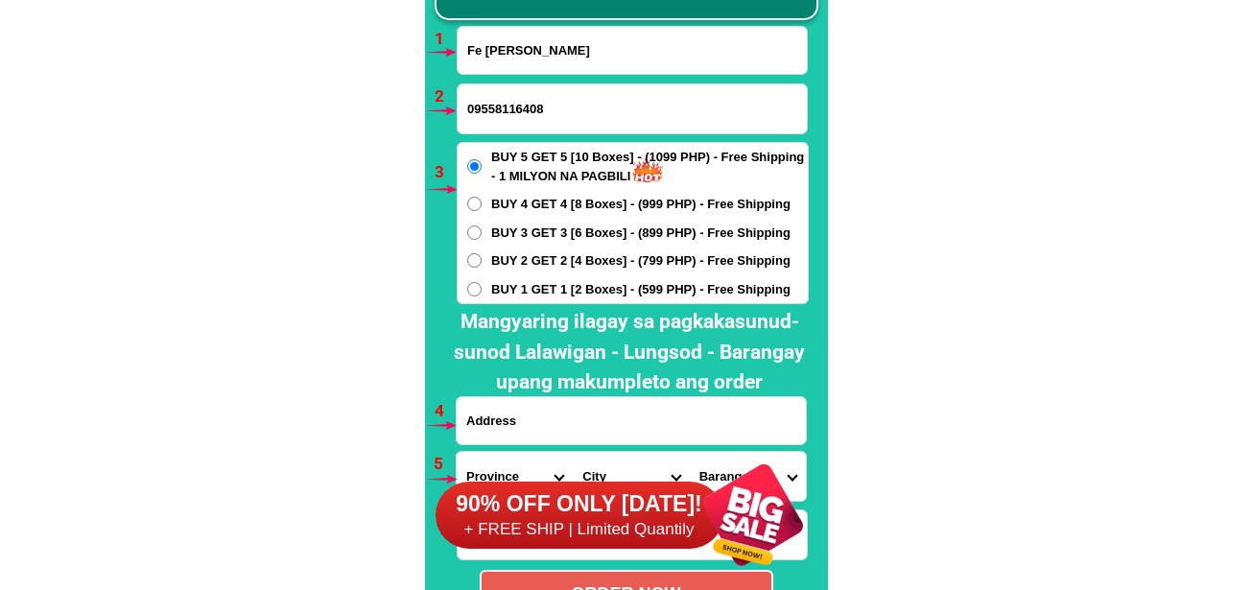
click at [536, 354] on h2 "Mangyaring ilagay sa pagkakasunud-sunod Lalawigan - Lungsod - Barangay upang ma…" at bounding box center [629, 352] width 378 height 91
click at [511, 258] on span "BUY 2 GET 2 [4 Boxes] - (799 PHP) - Free Shipping" at bounding box center [640, 260] width 299 height 19
click at [482, 258] on input "BUY 2 GET 2 [4 Boxes] - (799 PHP) - Free Shipping" at bounding box center [474, 260] width 14 height 14
radio input "true"
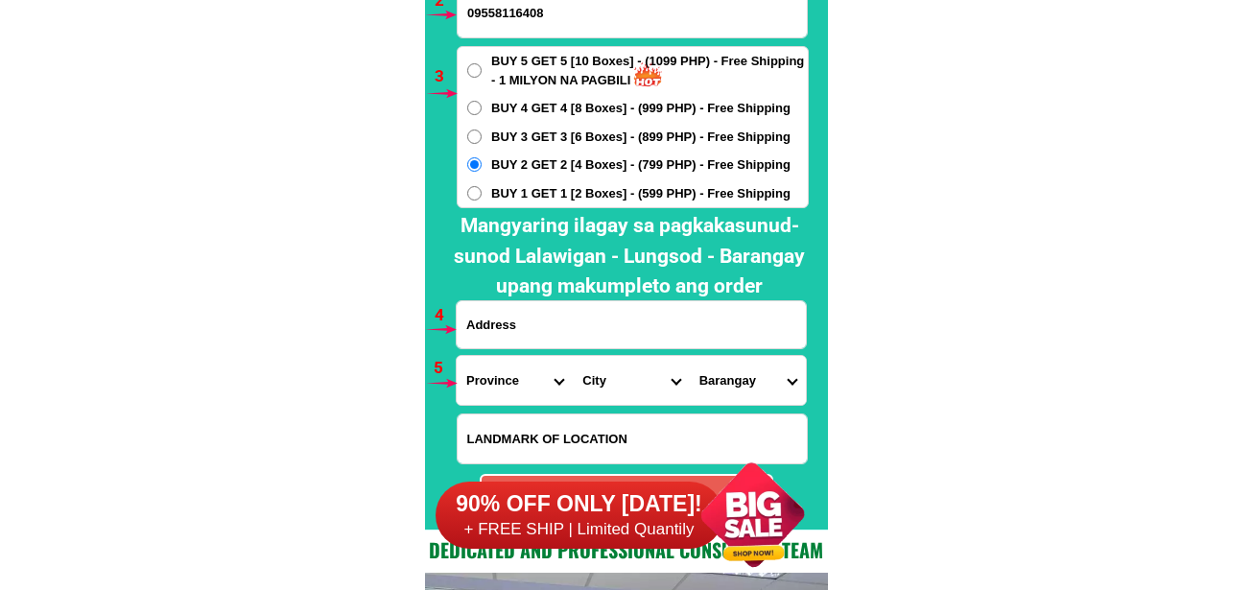
click at [515, 331] on input "Input address" at bounding box center [631, 324] width 349 height 47
paste input "O IS CACATIAN ST.PUROK 4 SANCHEZ MIRA CAGAYAN. 2BUY GET 2"
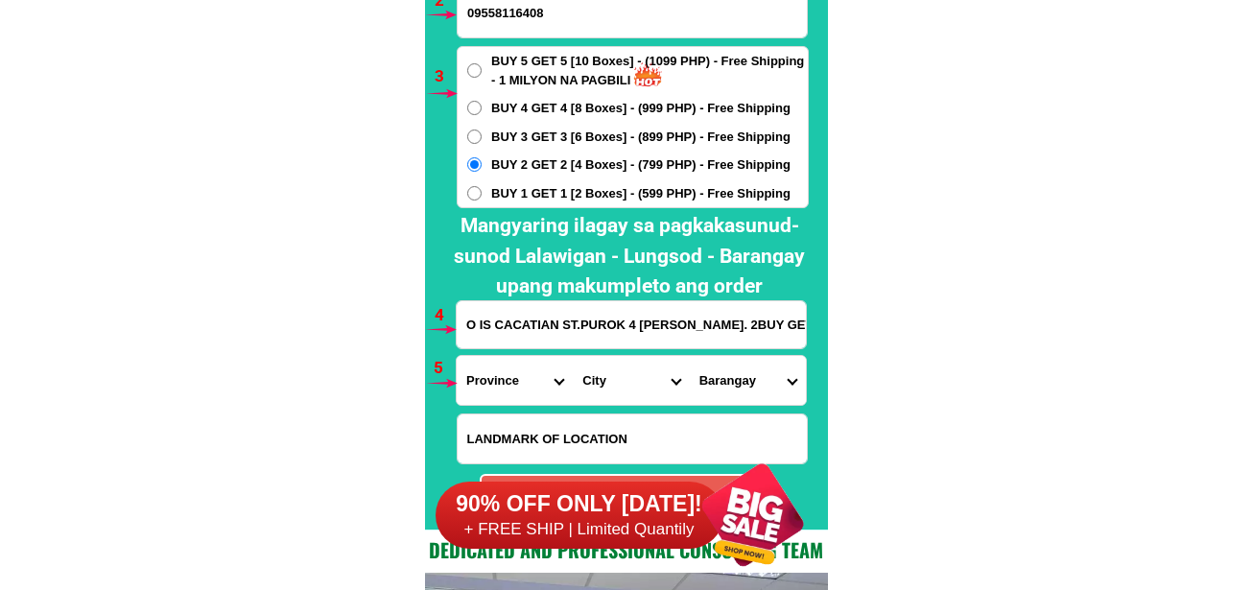
scroll to position [0, 79]
type input "O IS CACATIAN ST.PUROK 4 SANCHEZ MIRA CAGAYAN. 2BUY GET 2"
drag, startPoint x: 507, startPoint y: 378, endPoint x: 507, endPoint y: 358, distance: 20.1
click at [504, 377] on select "Province [GEOGRAPHIC_DATA] [GEOGRAPHIC_DATA] [GEOGRAPHIC_DATA] [GEOGRAPHIC_DATA…" at bounding box center [515, 380] width 116 height 49
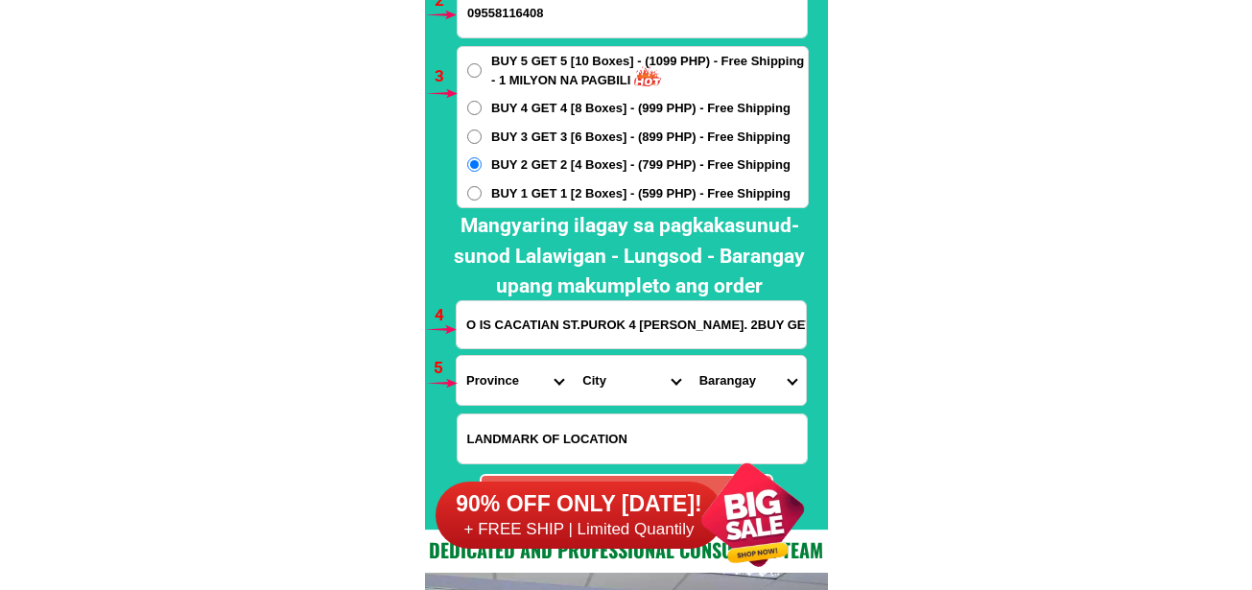
select select "63_869"
click at [457, 356] on select "Province [GEOGRAPHIC_DATA] [GEOGRAPHIC_DATA] [GEOGRAPHIC_DATA] [GEOGRAPHIC_DATA…" at bounding box center [515, 380] width 116 height 49
click at [624, 379] on select "City Abulug Allacapan Amulung Aparri Baggao Ballesteros Buguey Cagayan-alcala C…" at bounding box center [631, 380] width 116 height 49
select select "63_8693474"
click at [573, 356] on select "City Abulug Allacapan Amulung Aparri Baggao Ballesteros Buguey Cagayan-alcala C…" at bounding box center [631, 380] width 116 height 49
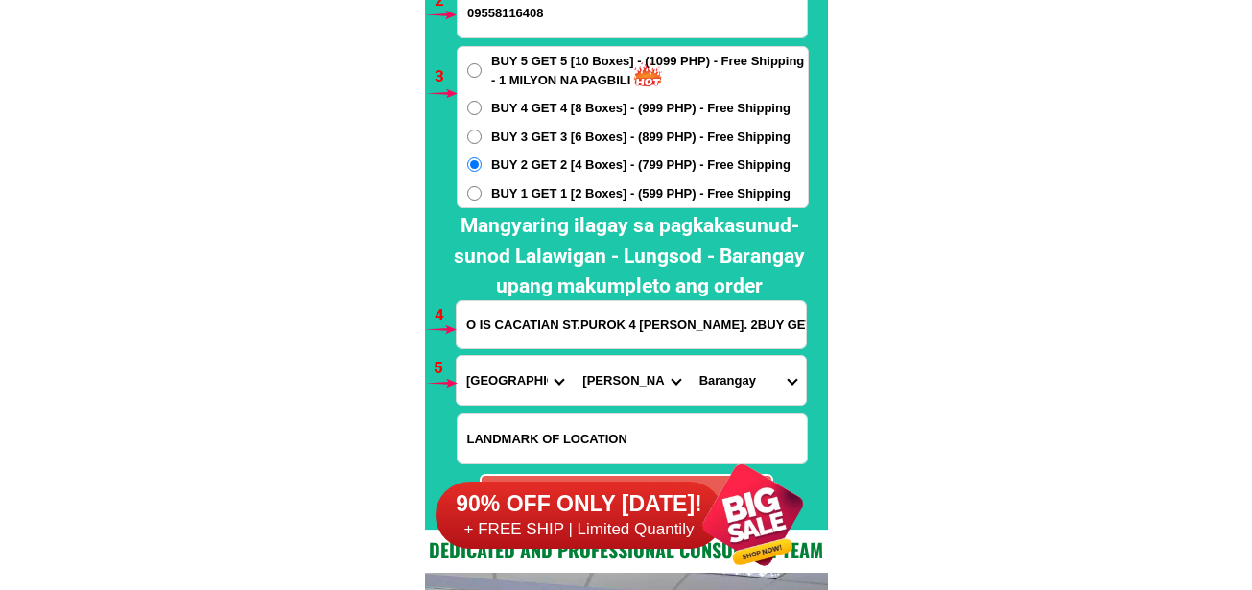
drag, startPoint x: 728, startPoint y: 385, endPoint x: 735, endPoint y: 376, distance: 10.9
click at [728, 385] on select "Barangay Bangan Callungan Centro i (pob.) Centro ii (pob.) Dacal Dagueray Damma…" at bounding box center [748, 380] width 116 height 49
click at [755, 376] on select "Barangay Bangan Callungan Centro i (pob.) Centro ii (pob.) Dacal Dagueray Damma…" at bounding box center [748, 380] width 116 height 49
select select "63_86934747450"
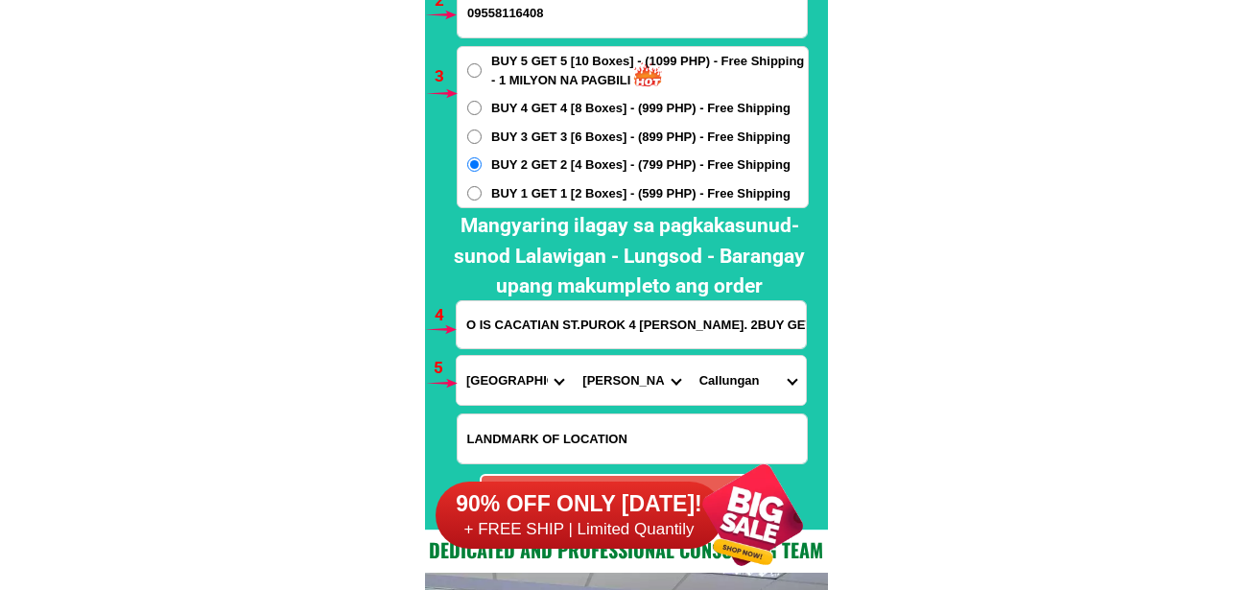
click at [690, 356] on select "Barangay Bangan Callungan Centro i (pob.) Centro ii (pob.) Dacal Dagueray Damma…" at bounding box center [748, 380] width 116 height 49
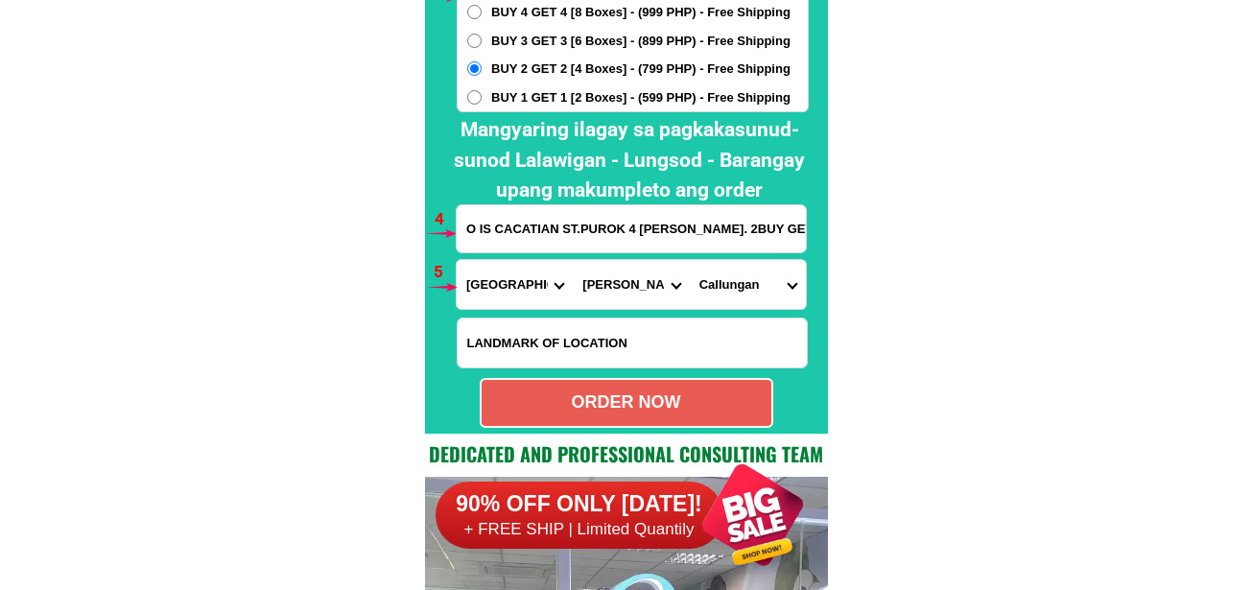
click at [665, 374] on form "Fe Mina 09558116408 ORDER NOW O IS CACATIAN ST.PUROK 4 SANCHEZ MIRA CAGAYAN. 2B…" at bounding box center [632, 131] width 353 height 594
click at [662, 396] on div "ORDER NOW" at bounding box center [627, 402] width 290 height 26
radio input "true"
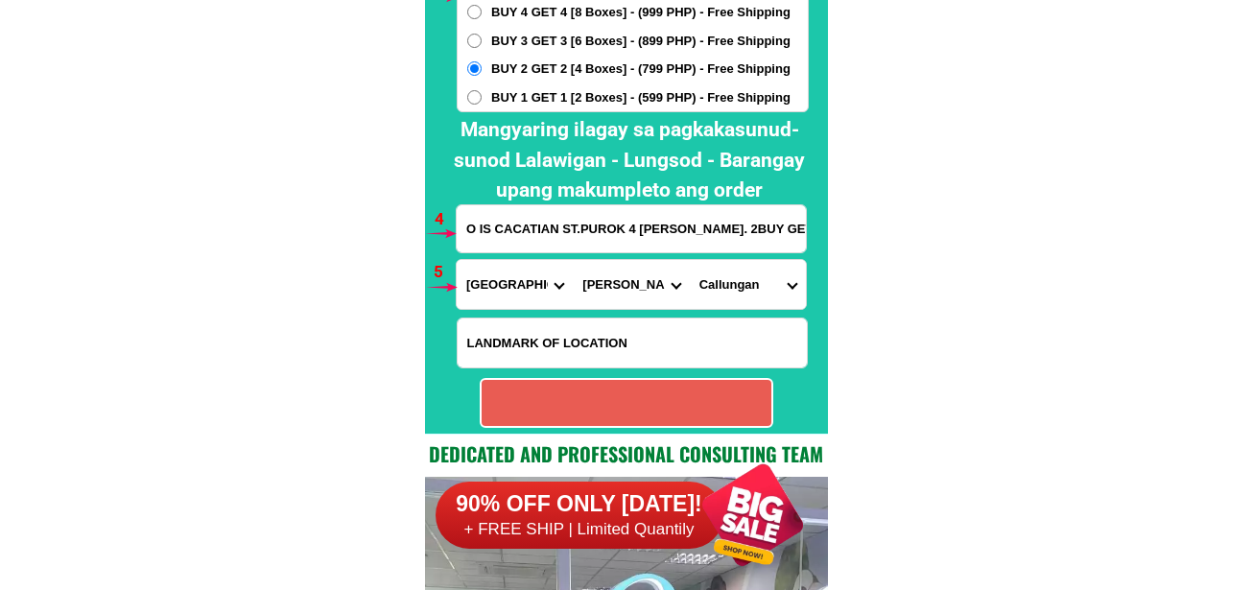
radio input "true"
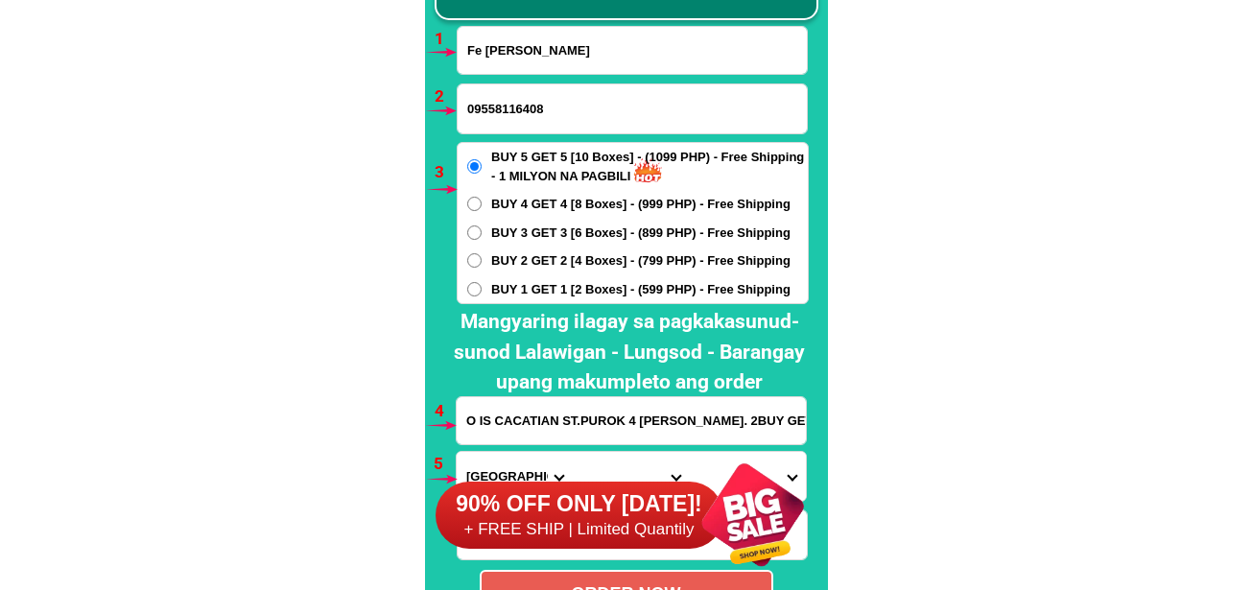
scroll to position [14108, 0]
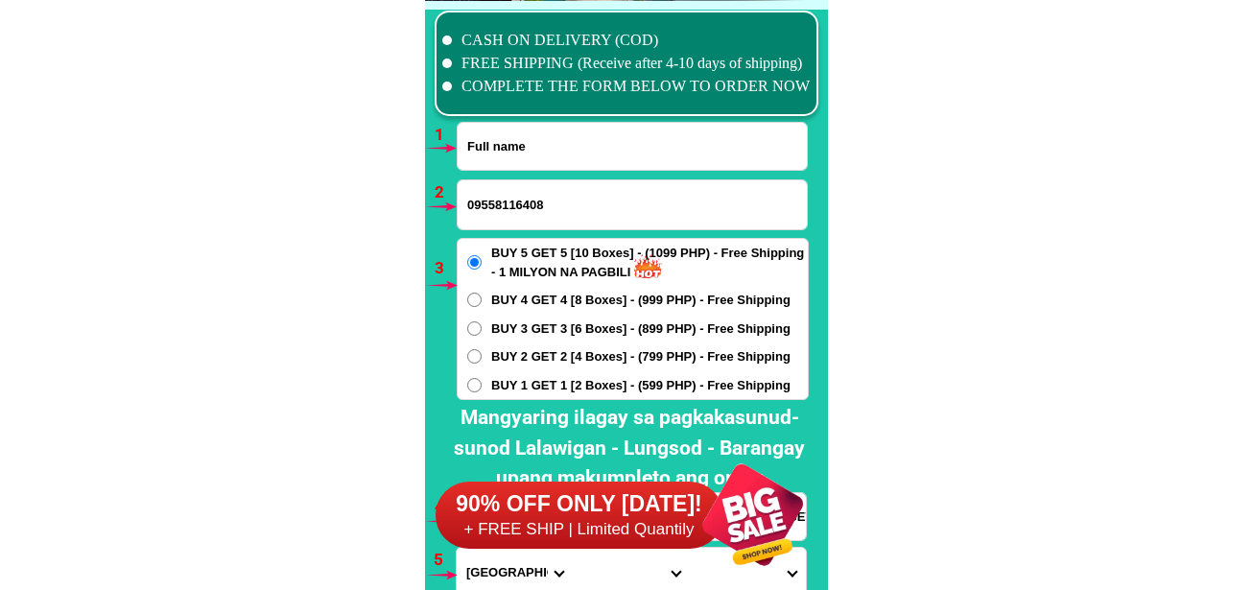
click at [526, 140] on input "Input full_name" at bounding box center [632, 146] width 349 height 47
paste input "Cynthia Gonzales"
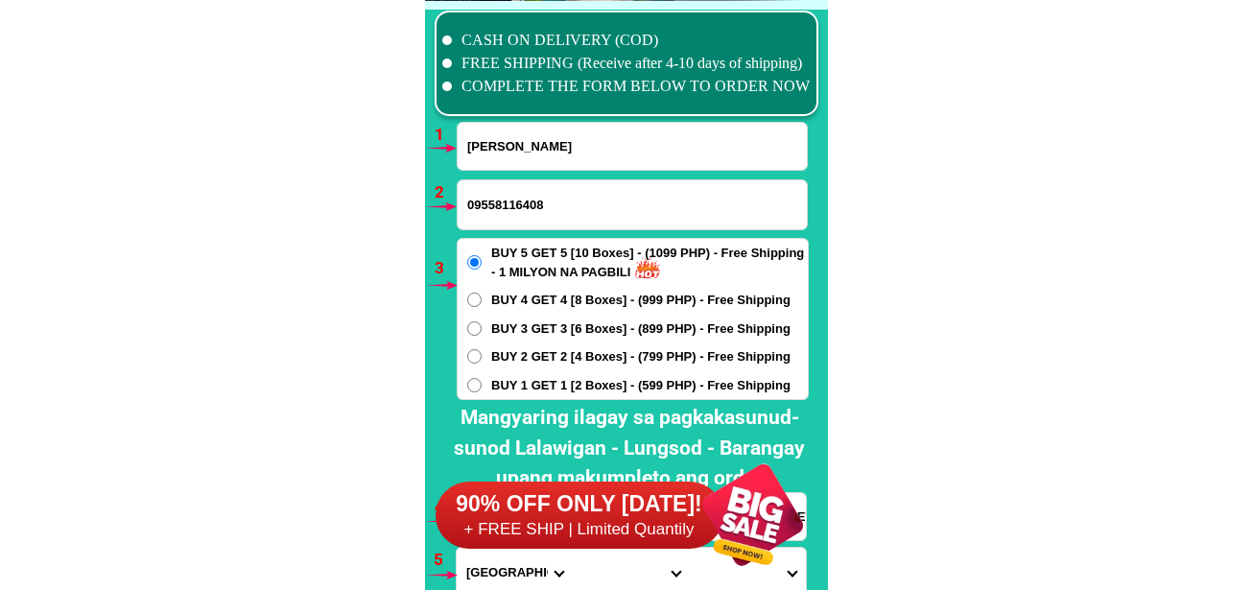
type input "Cynthia Gonzales"
click at [543, 211] on input "09558116408" at bounding box center [632, 204] width 349 height 49
paste input "09975885855"
type input "09975885855"
click at [542, 322] on span "BUY 3 GET 3 [6 Boxes] - (899 PHP) - Free Shipping" at bounding box center [640, 328] width 299 height 19
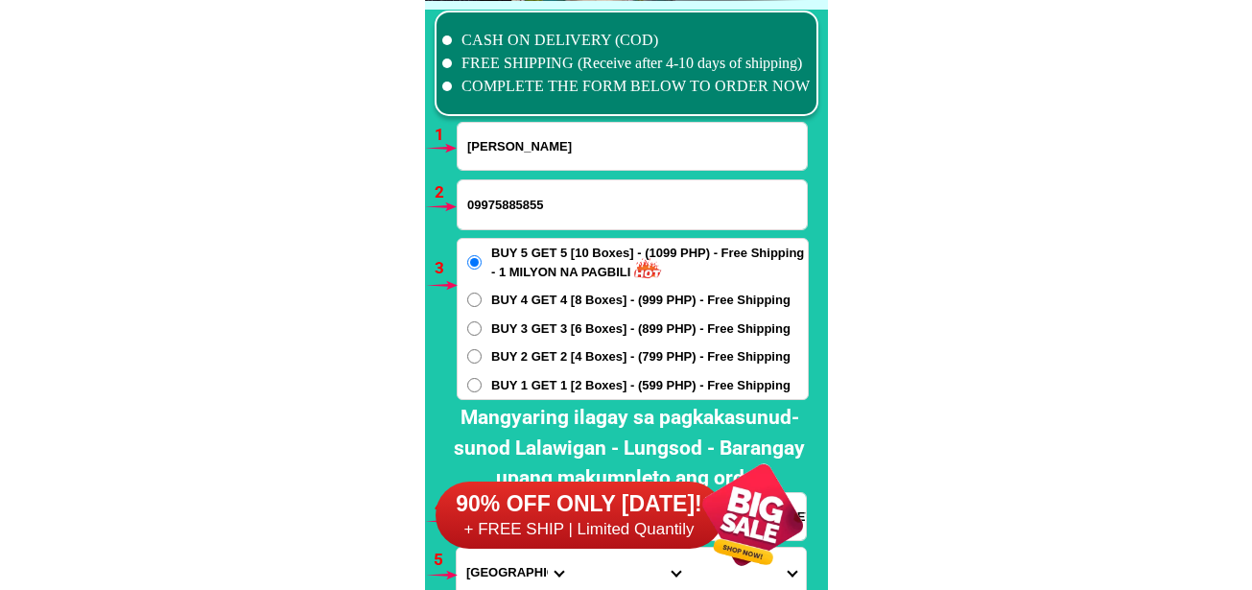
click at [482, 322] on input "BUY 3 GET 3 [6 Boxes] - (899 PHP) - Free Shipping" at bounding box center [474, 328] width 14 height 14
radio input "true"
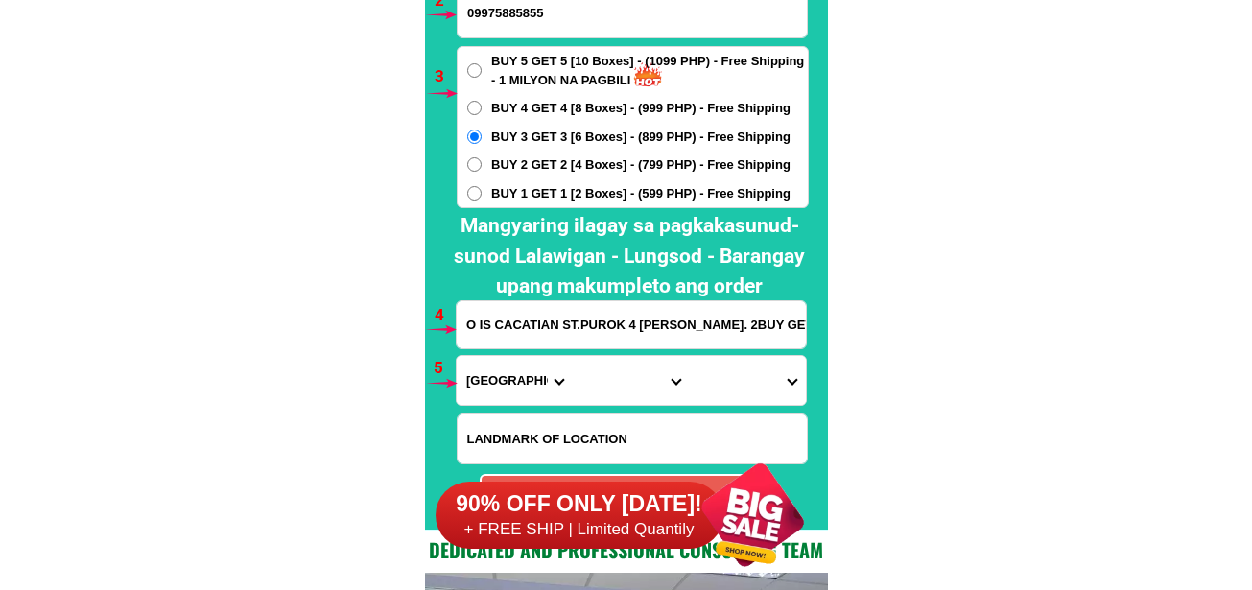
click at [539, 335] on input "O IS CACATIAN ST.PUROK 4 SANCHEZ MIRA CAGAYAN. 2BUY GET 2" at bounding box center [631, 324] width 349 height 47
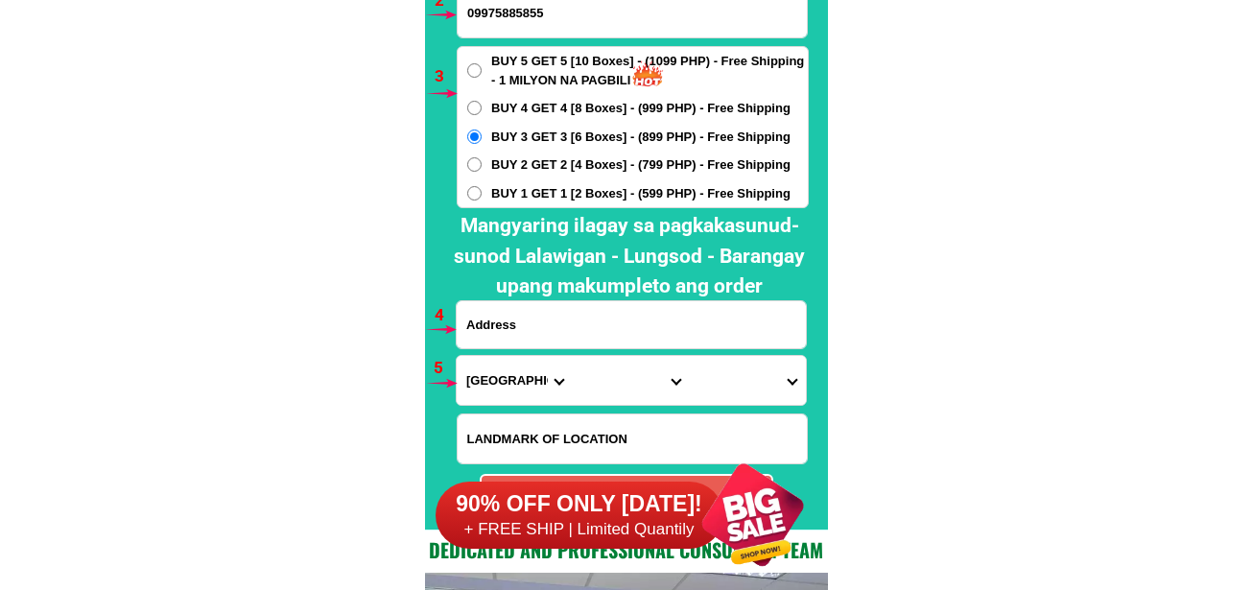
paste input "cavite bacoor barangay salinas 1 blk 9 lot 17 phase 2 urban subdivision"
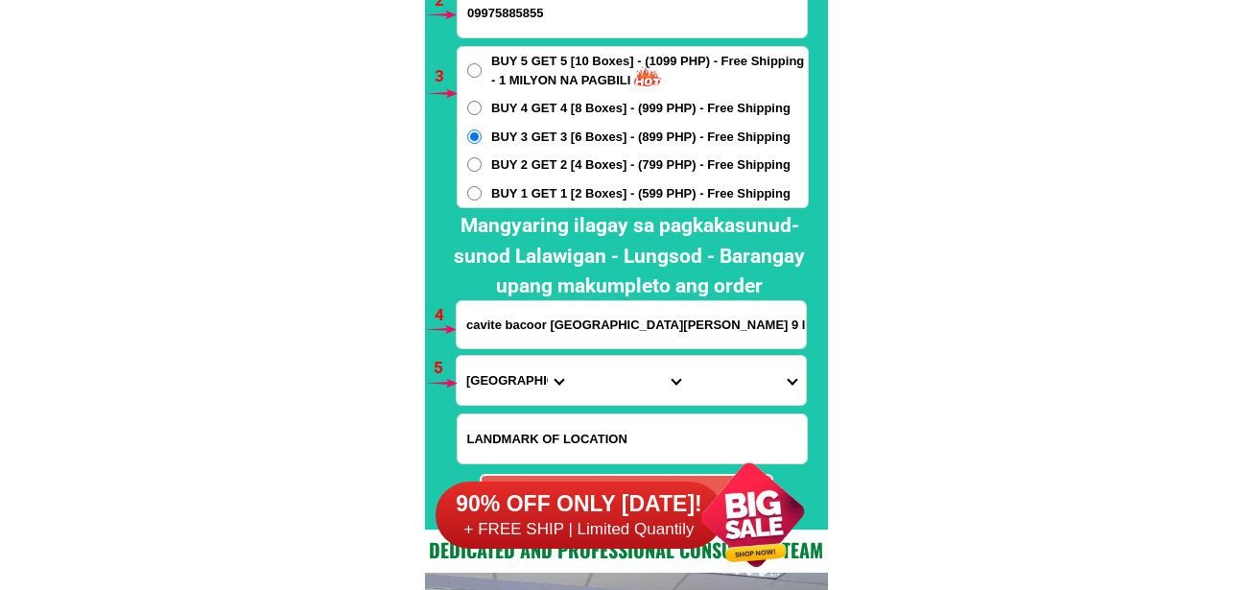
scroll to position [0, 84]
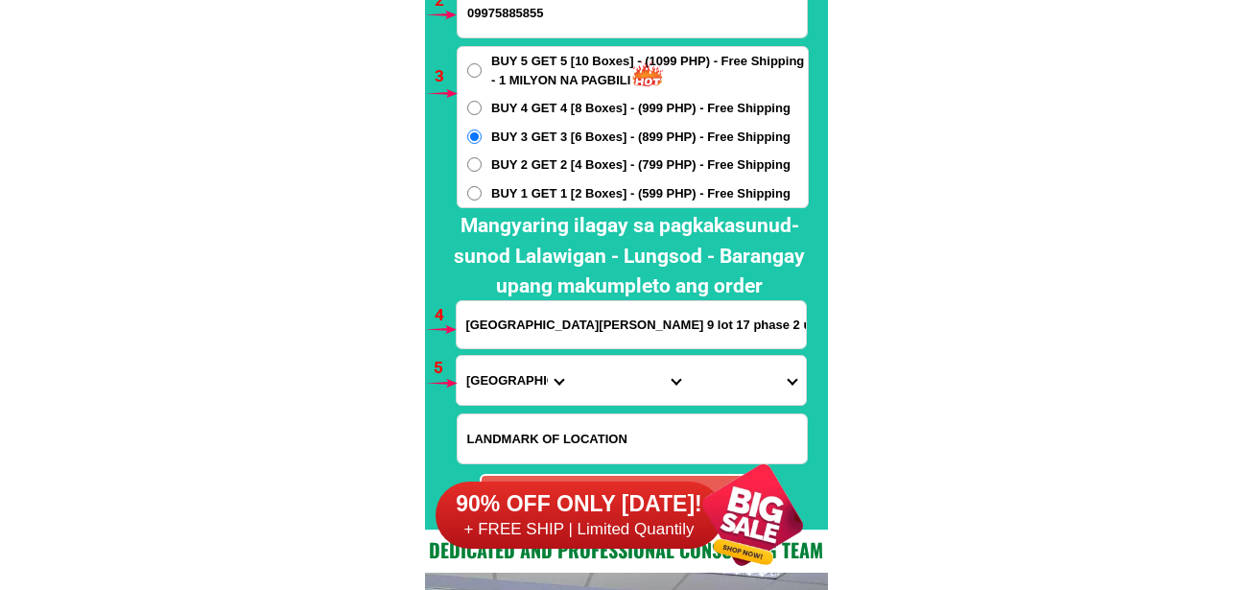
type input "cavite bacoor barangay salinas 1 blk 9 lot 17 phase 2 urban subdivision"
click at [523, 389] on select "Province [GEOGRAPHIC_DATA] [GEOGRAPHIC_DATA] [GEOGRAPHIC_DATA] [GEOGRAPHIC_DATA…" at bounding box center [515, 380] width 116 height 49
select select "63_826"
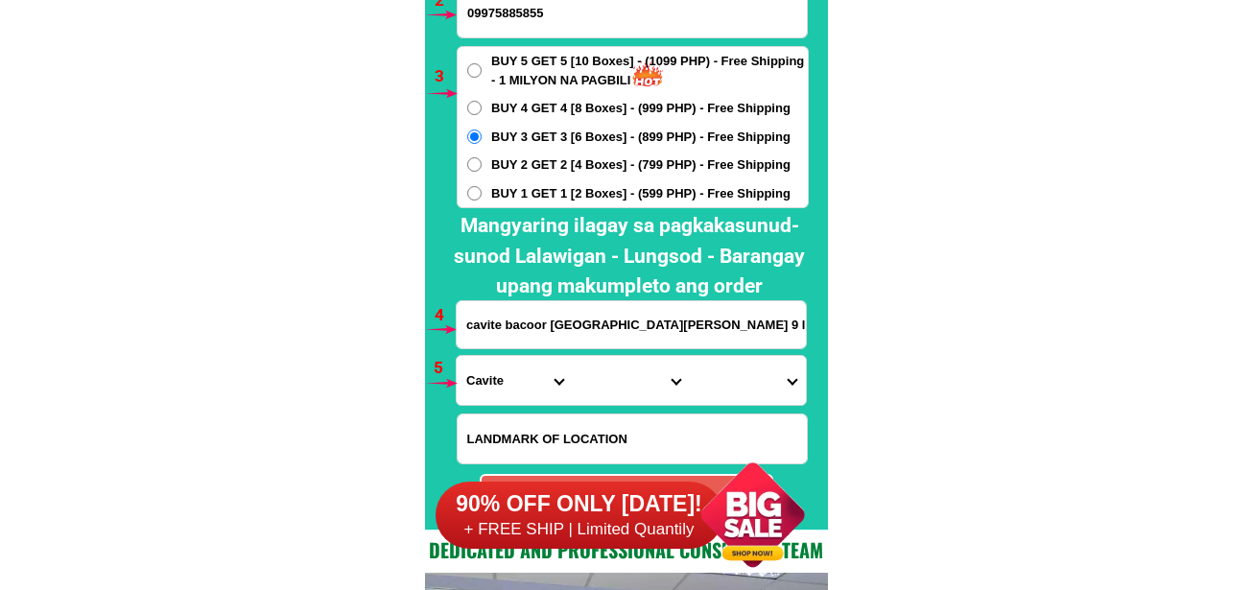
click at [457, 356] on select "Province [GEOGRAPHIC_DATA] [GEOGRAPHIC_DATA] [GEOGRAPHIC_DATA] [GEOGRAPHIC_DATA…" at bounding box center [515, 380] width 116 height 49
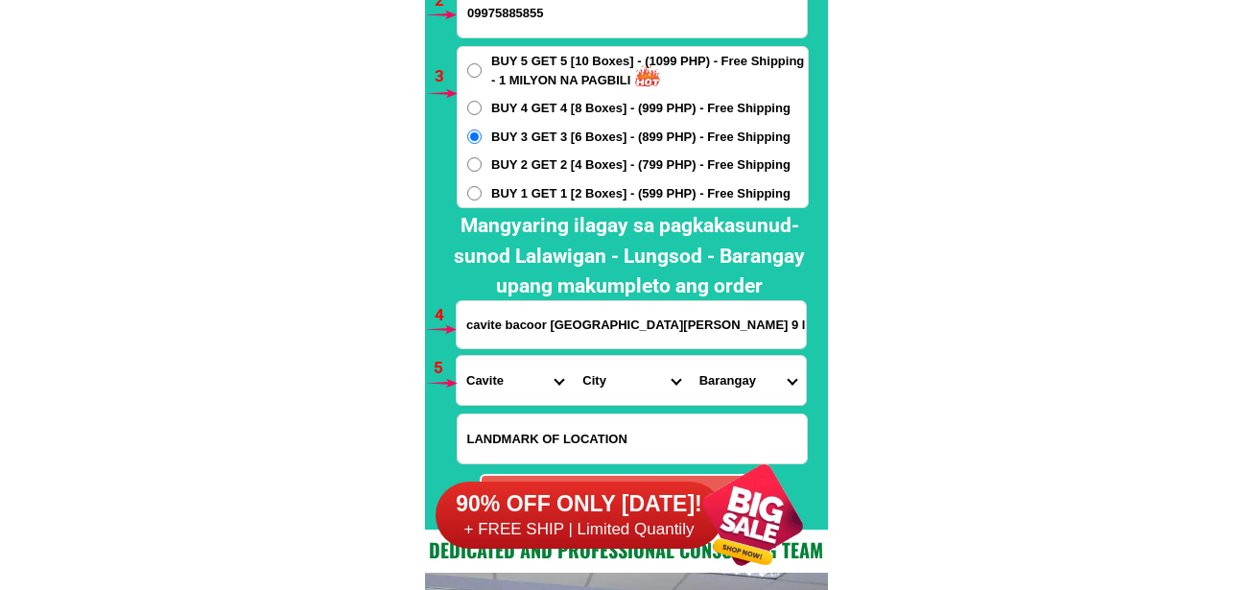
drag, startPoint x: 573, startPoint y: 384, endPoint x: 593, endPoint y: 361, distance: 30.6
click at [573, 384] on select "City [PERSON_NAME] [PERSON_NAME] [GEOGRAPHIC_DATA]-city [GEOGRAPHIC_DATA]-[GEOG…" at bounding box center [631, 380] width 116 height 49
select select "63_8268103"
click at [573, 356] on select "City [PERSON_NAME] [PERSON_NAME] [GEOGRAPHIC_DATA]-city [GEOGRAPHIC_DATA]-[GEOG…" at bounding box center [631, 380] width 116 height 49
click at [720, 397] on select "Barangay Alima Aniban i Aniban ii Aniban iii Aniban iv Aniban v Banalo Bayanan …" at bounding box center [748, 380] width 116 height 49
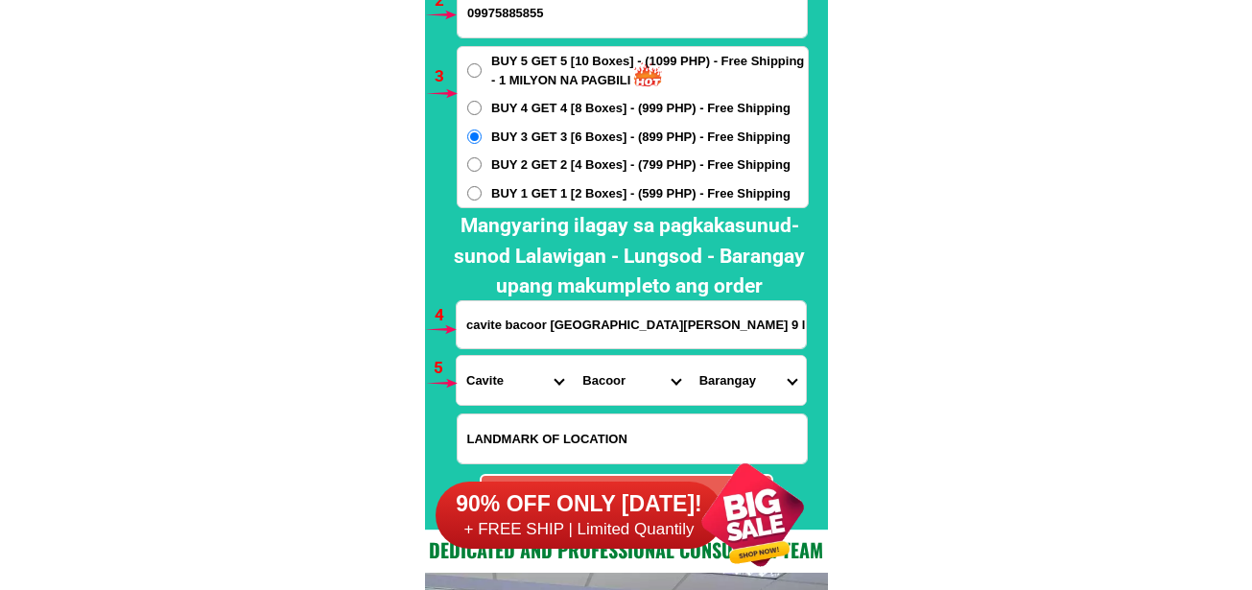
select select "63_82681036162"
click at [690, 356] on select "Barangay Alima Aniban i Aniban ii Aniban iii Aniban iv Aniban v Banalo Bayanan …" at bounding box center [748, 380] width 116 height 49
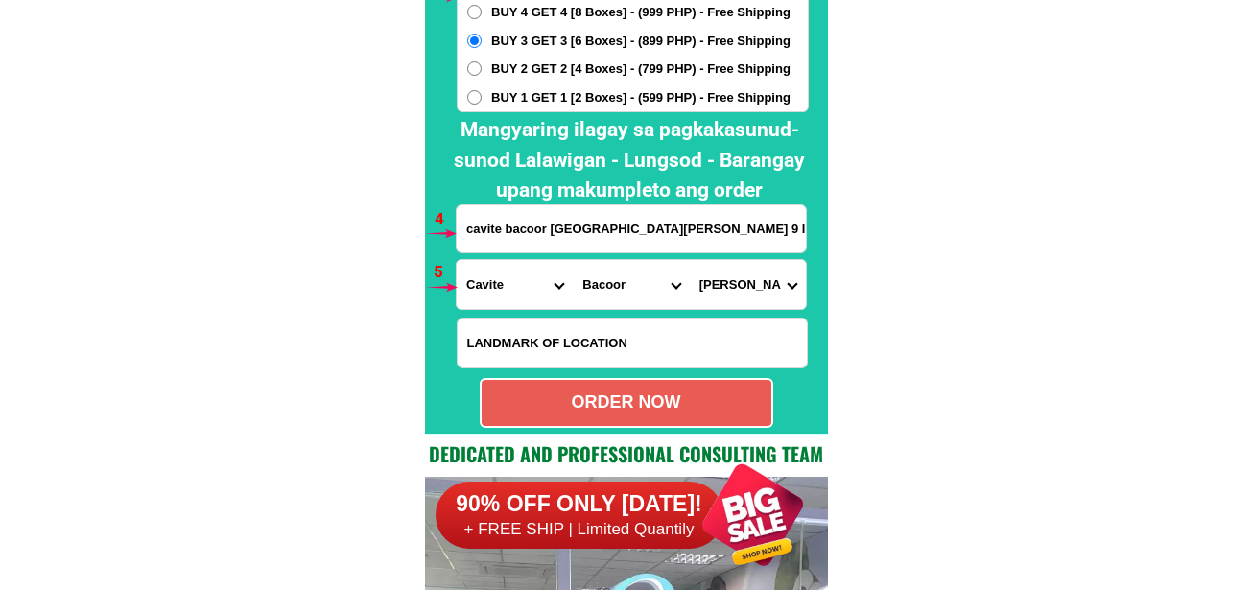
click at [623, 406] on div "ORDER NOW" at bounding box center [627, 402] width 290 height 26
type input "09975885855"
radio input "true"
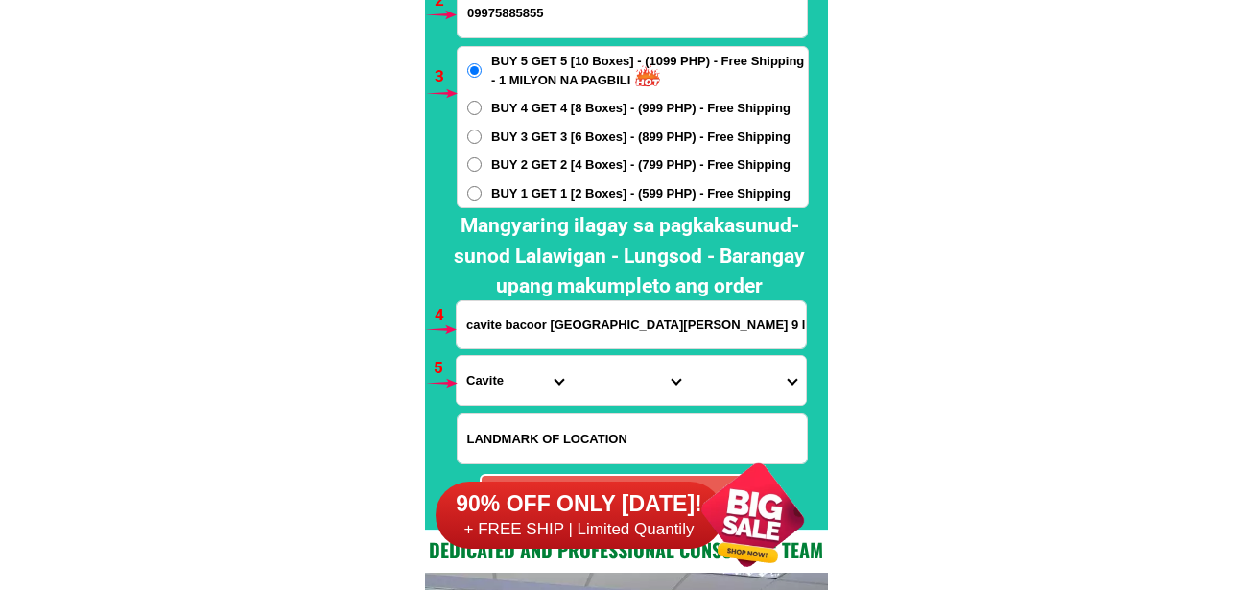
scroll to position [14108, 0]
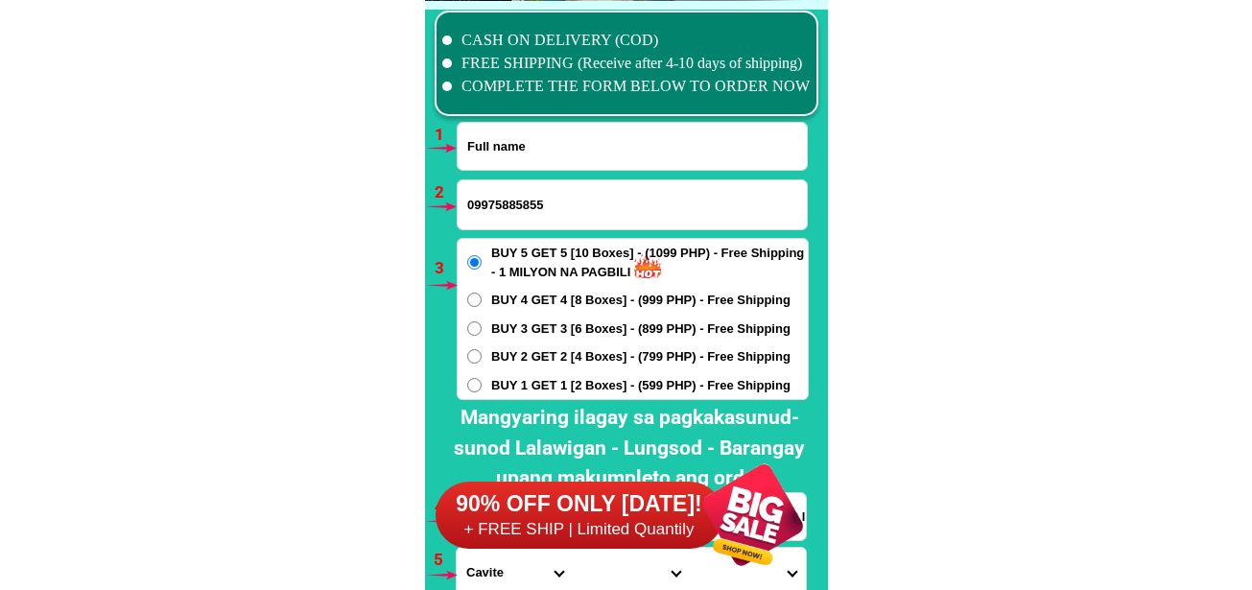
click at [548, 153] on input "Input full_name" at bounding box center [632, 146] width 349 height 47
paste input "Maria Loreta Santiago"
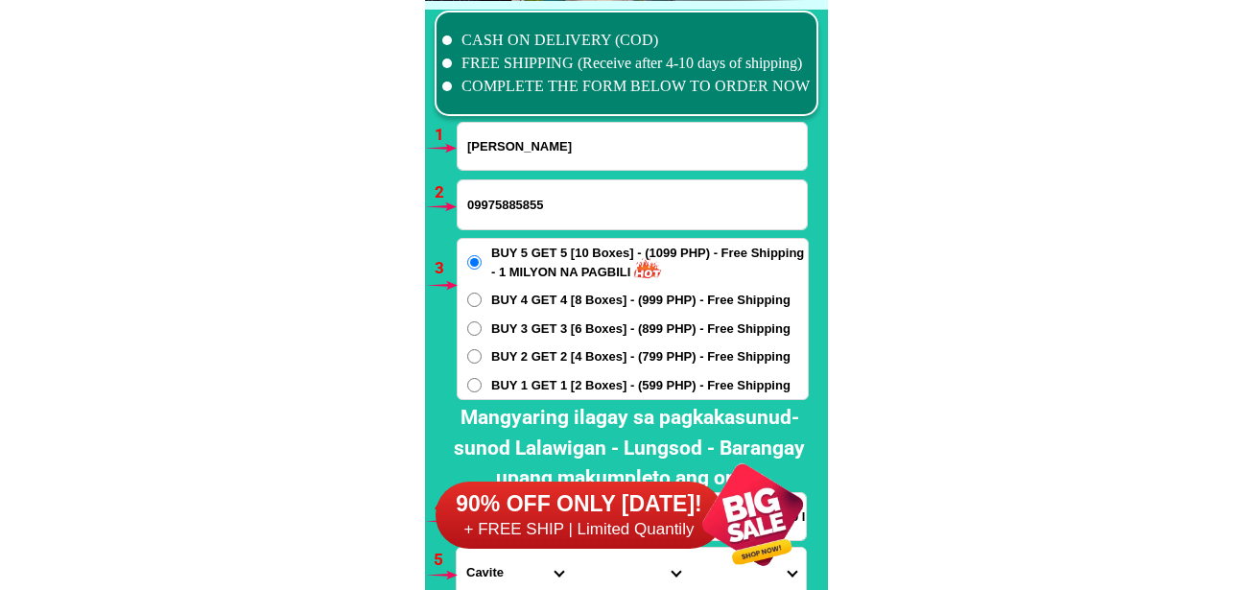
type input "Maria Loreta Santiago"
click at [517, 189] on input "Input phone_number" at bounding box center [632, 204] width 349 height 49
paste input "09465669232"
type input "09465669232"
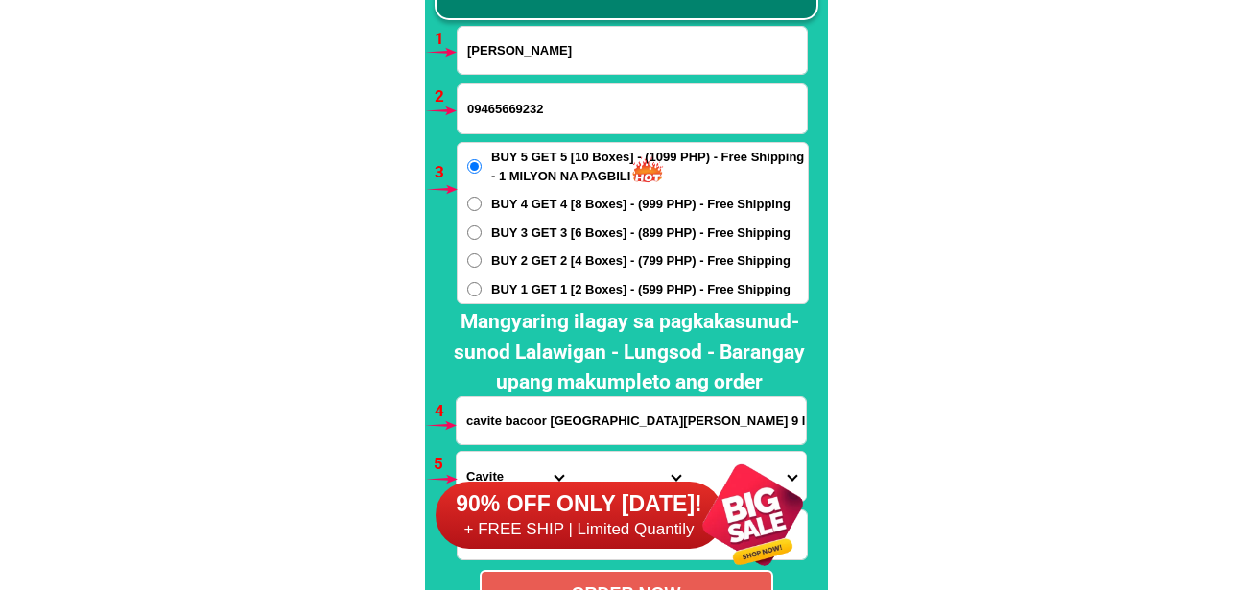
click at [531, 429] on input "cavite bacoor barangay salinas 1 blk 9 lot 17 phase 2 urban subdivision" at bounding box center [631, 420] width 349 height 47
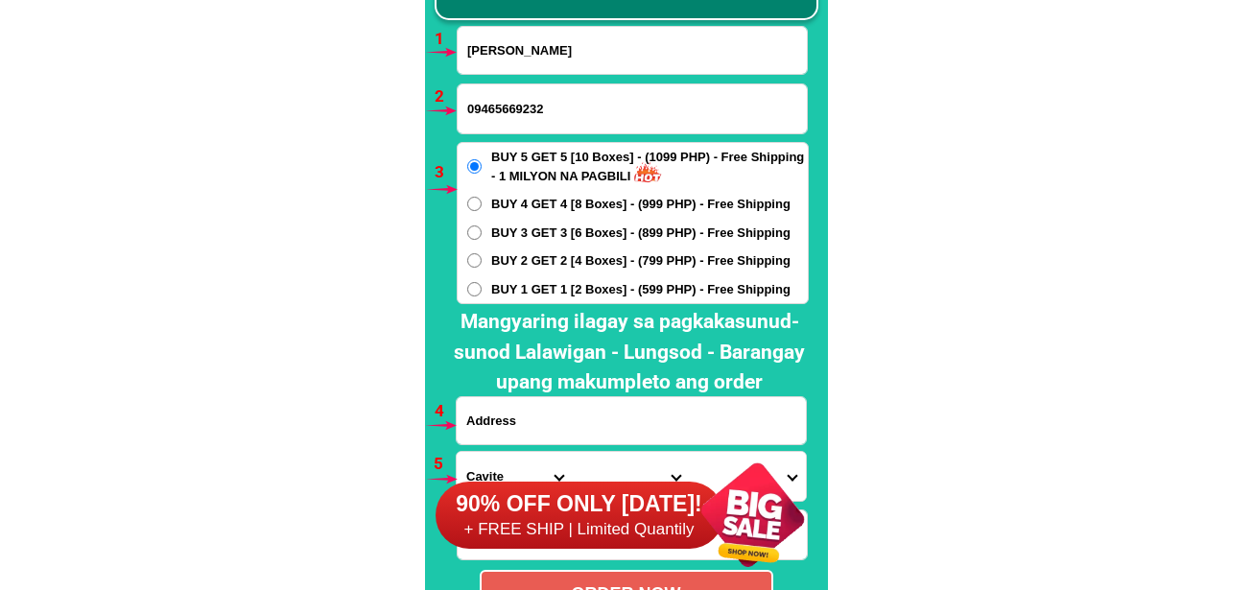
paste input "Ma loreta santiago 5222 ugong sulok val city"
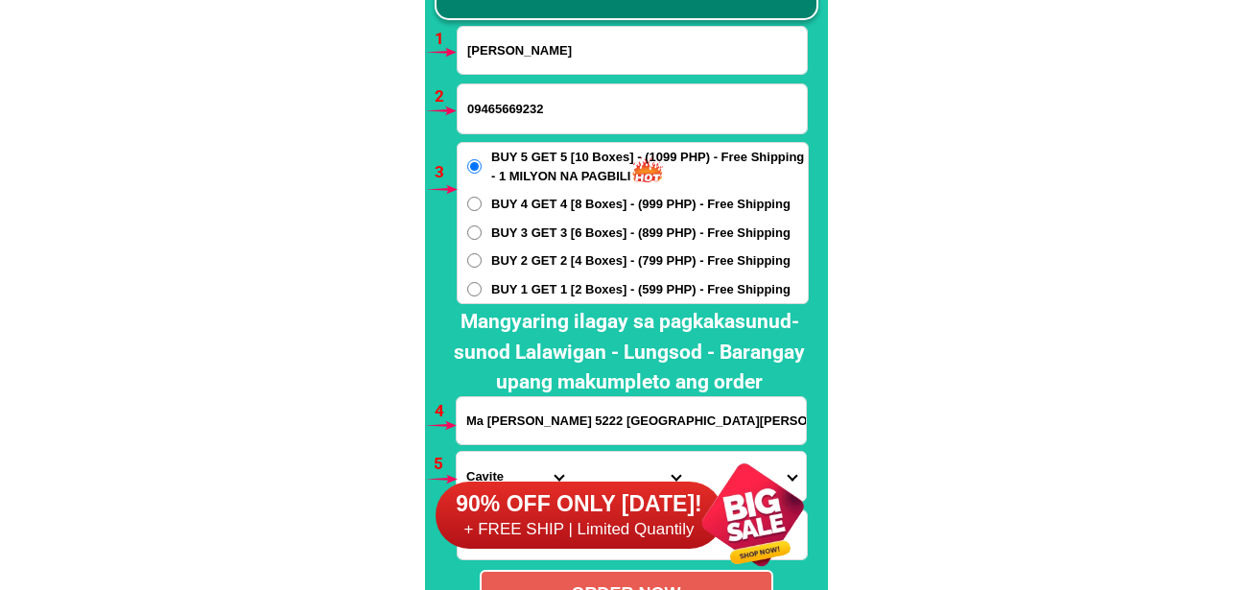
type input "Ma loreta santiago 5222 ugong sulok val city"
click at [572, 231] on span "BUY 3 GET 3 [6 Boxes] - (899 PHP) - Free Shipping" at bounding box center [640, 233] width 299 height 19
click at [482, 231] on input "BUY 3 GET 3 [6 Boxes] - (899 PHP) - Free Shipping" at bounding box center [474, 232] width 14 height 14
radio input "true"
click at [566, 259] on span "BUY 2 GET 2 [4 Boxes] - (799 PHP) - Free Shipping" at bounding box center [640, 260] width 299 height 19
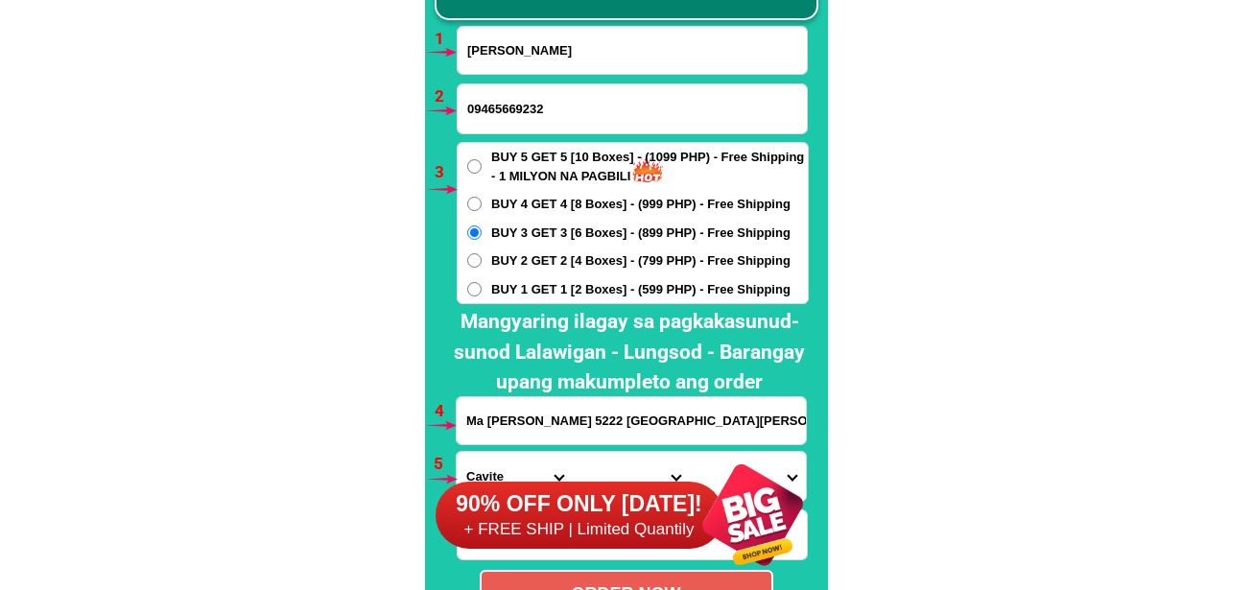
click at [482, 259] on input "BUY 2 GET 2 [4 Boxes] - (799 PHP) - Free Shipping" at bounding box center [474, 260] width 14 height 14
radio input "true"
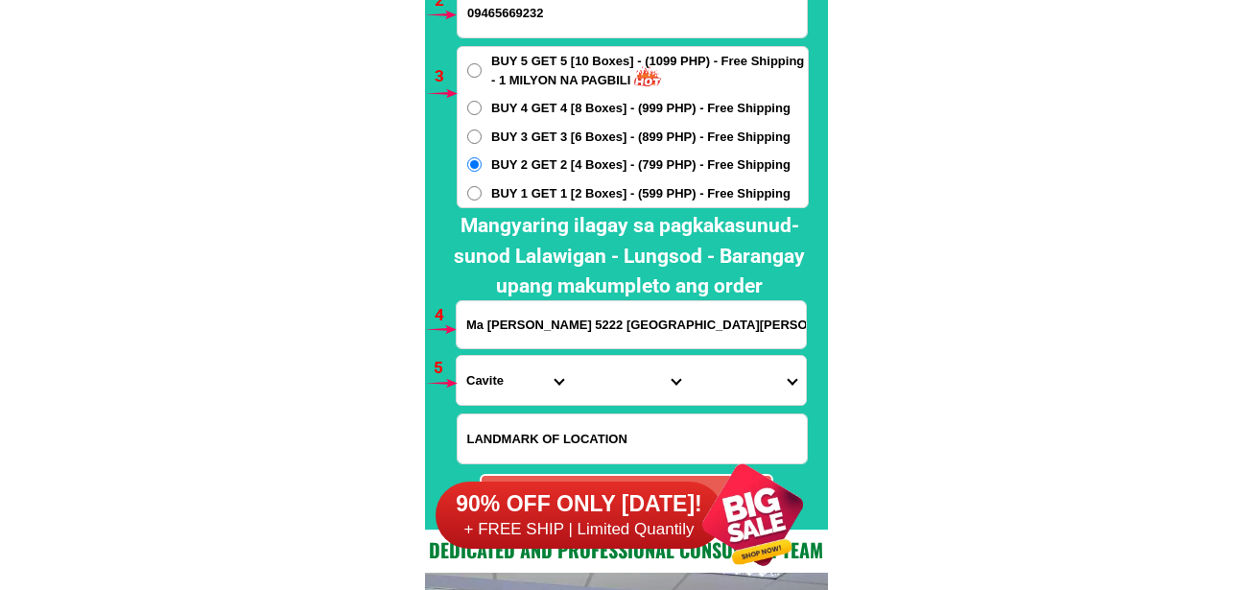
scroll to position [14396, 0]
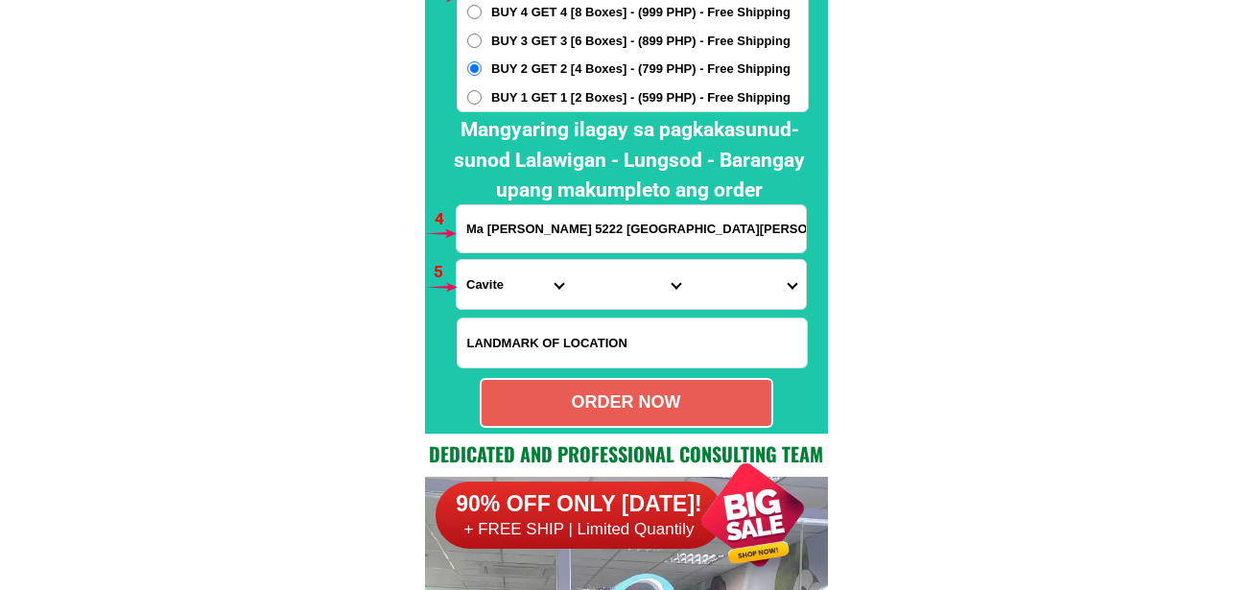
click at [493, 288] on select "Province [GEOGRAPHIC_DATA] [GEOGRAPHIC_DATA] [GEOGRAPHIC_DATA] [GEOGRAPHIC_DATA…" at bounding box center [515, 284] width 116 height 49
select select "63_219"
click at [457, 260] on select "Province [GEOGRAPHIC_DATA] [GEOGRAPHIC_DATA] [GEOGRAPHIC_DATA] [GEOGRAPHIC_DATA…" at bounding box center [515, 284] width 116 height 49
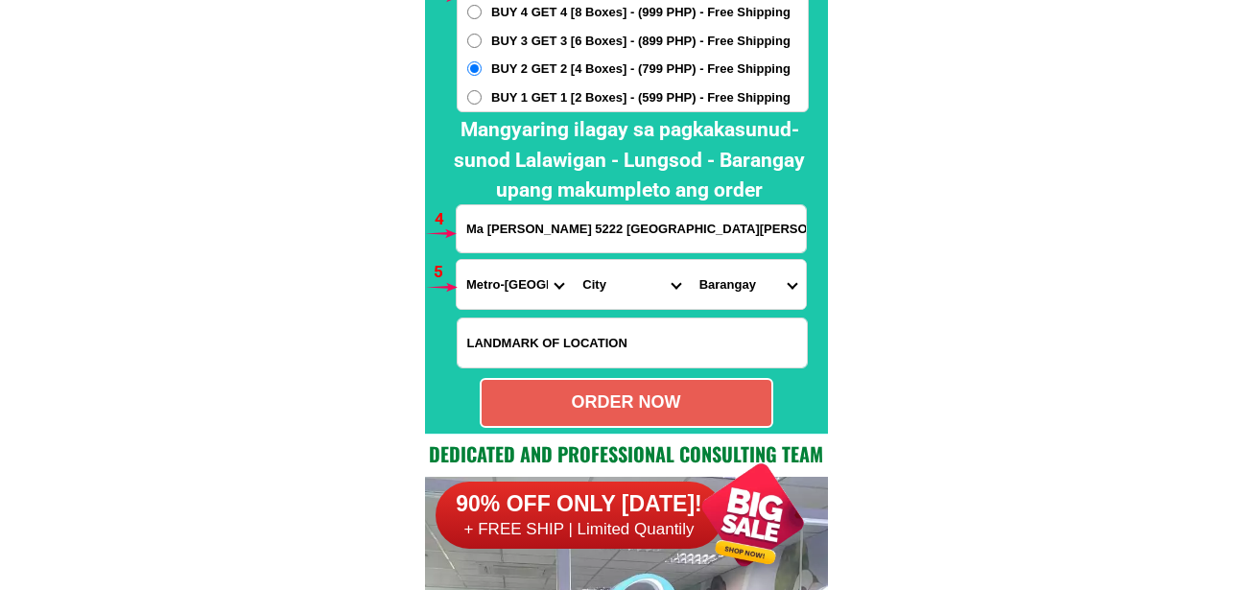
drag, startPoint x: 629, startPoint y: 293, endPoint x: 628, endPoint y: 283, distance: 9.6
click at [628, 293] on select "City [GEOGRAPHIC_DATA] [GEOGRAPHIC_DATA] [GEOGRAPHIC_DATA] [GEOGRAPHIC_DATA]-ci…" at bounding box center [631, 284] width 116 height 49
select select "63_2191080"
click at [573, 260] on select "City [GEOGRAPHIC_DATA] [GEOGRAPHIC_DATA] [GEOGRAPHIC_DATA] [GEOGRAPHIC_DATA]-ci…" at bounding box center [631, 284] width 116 height 49
drag, startPoint x: 700, startPoint y: 292, endPoint x: 709, endPoint y: 279, distance: 15.2
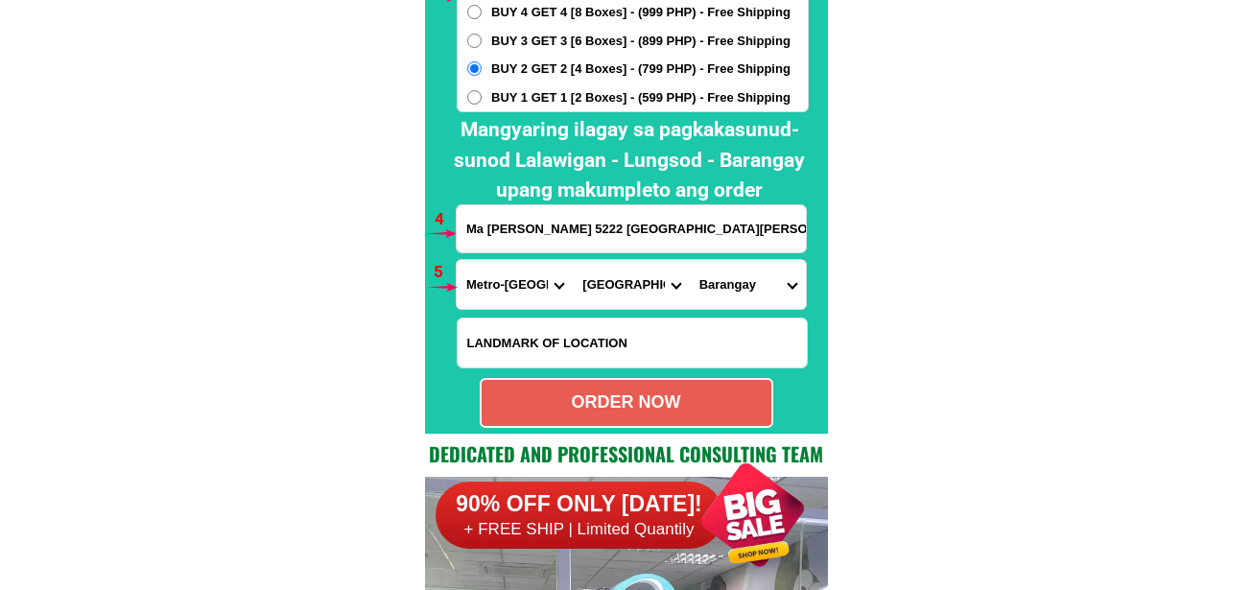
click at [700, 292] on select "Barangay Arkong bato Bagbaguin Balangkas Bignay Bisig Canumay east Canumay west…" at bounding box center [748, 284] width 116 height 49
select select "63_21910809380"
click at [690, 260] on select "Barangay Arkong bato Bagbaguin Balangkas Bignay Bisig Canumay east Canumay west…" at bounding box center [748, 284] width 116 height 49
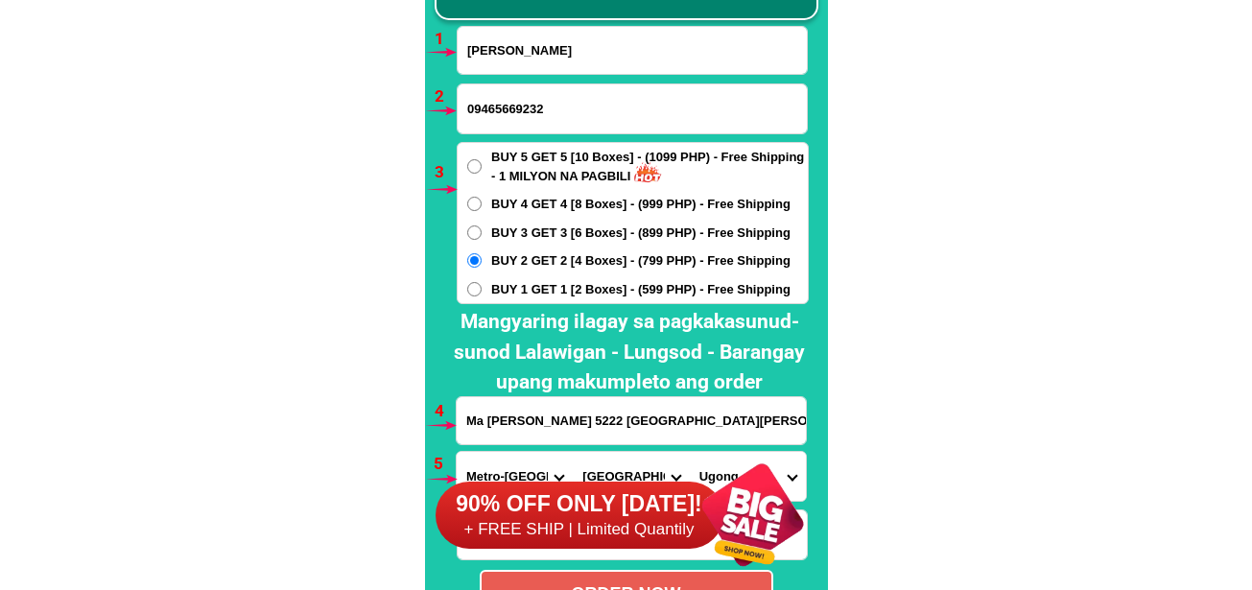
scroll to position [14492, 0]
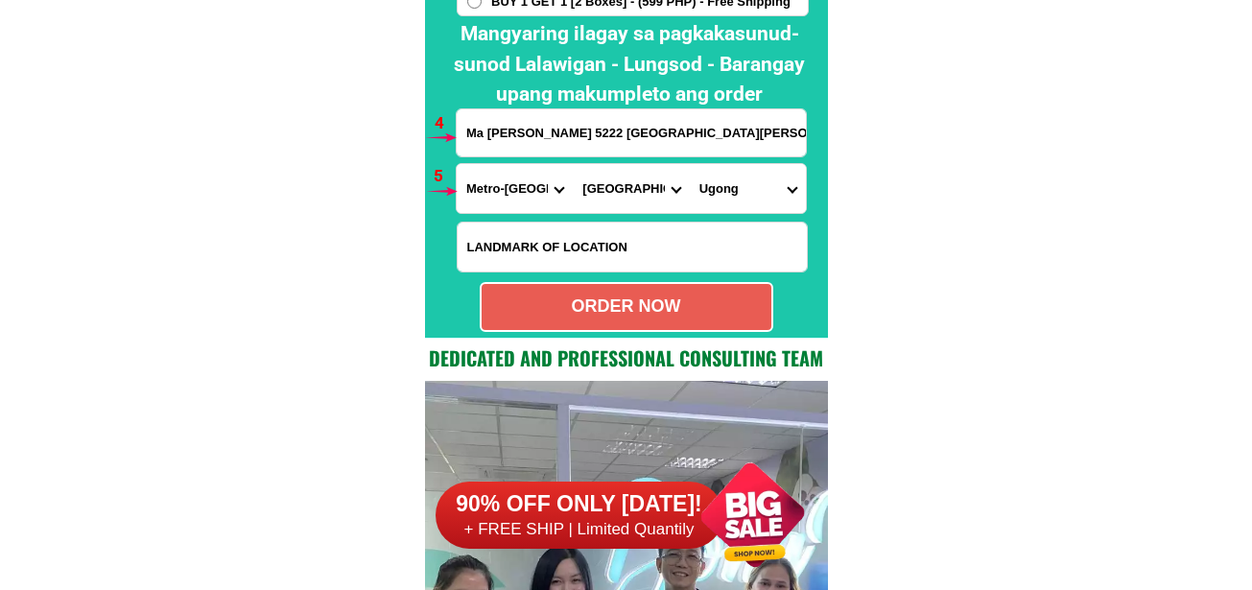
click at [691, 317] on div "ORDER NOW" at bounding box center [627, 307] width 290 height 26
radio input "true"
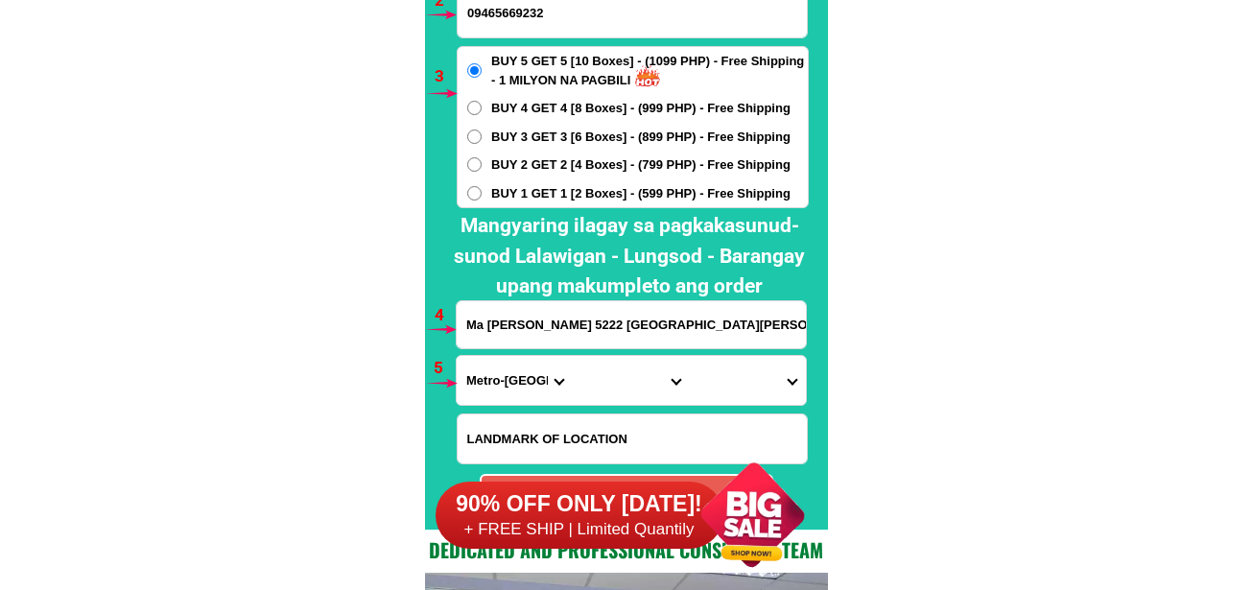
scroll to position [14108, 0]
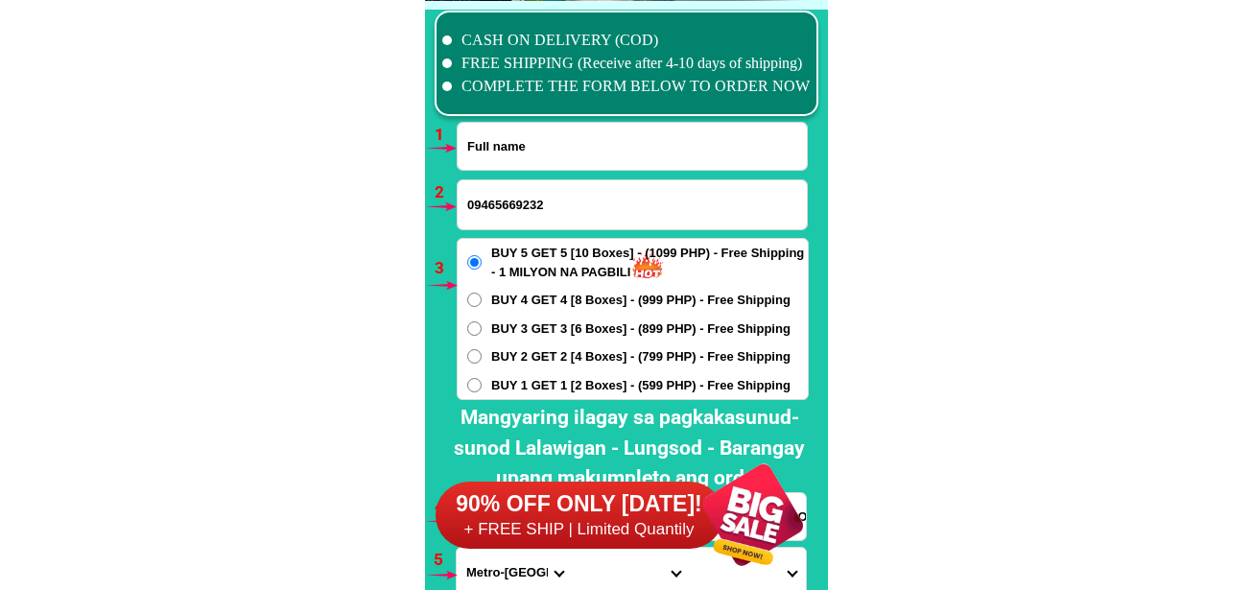
click at [566, 133] on input "Input full_name" at bounding box center [632, 146] width 349 height 47
paste input "MARILYN GIANAN LIBREZA"
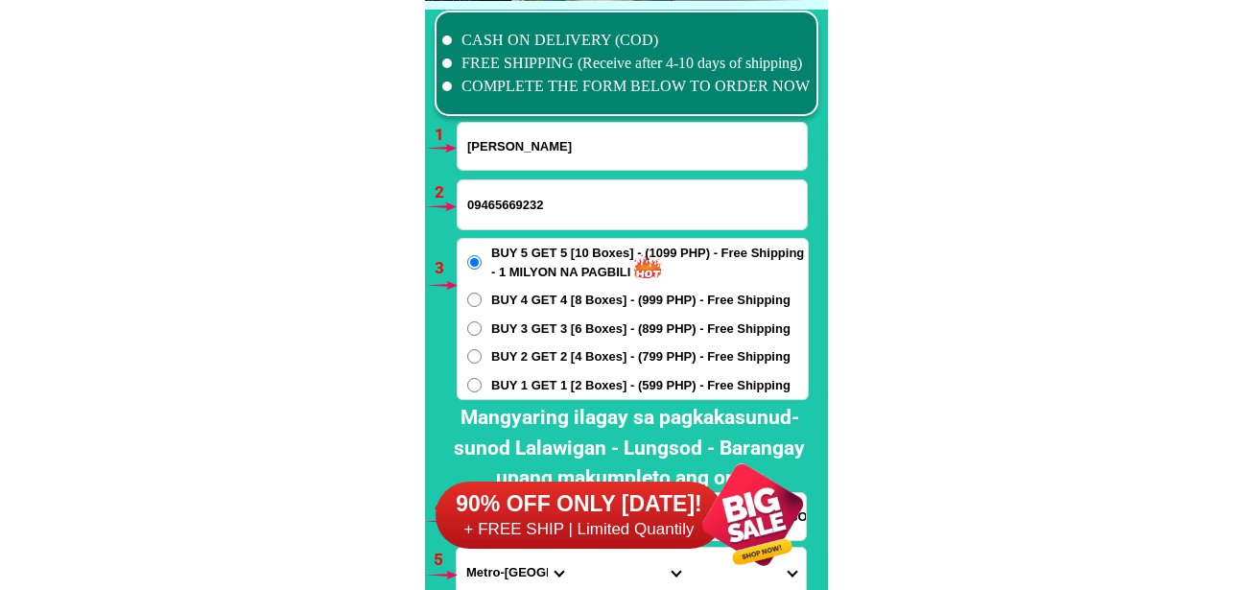
type input "MARILYN GIANAN LIBREZA"
click at [503, 201] on input "09465669232" at bounding box center [632, 204] width 349 height 49
paste input "09978551641"
type input "09978551641"
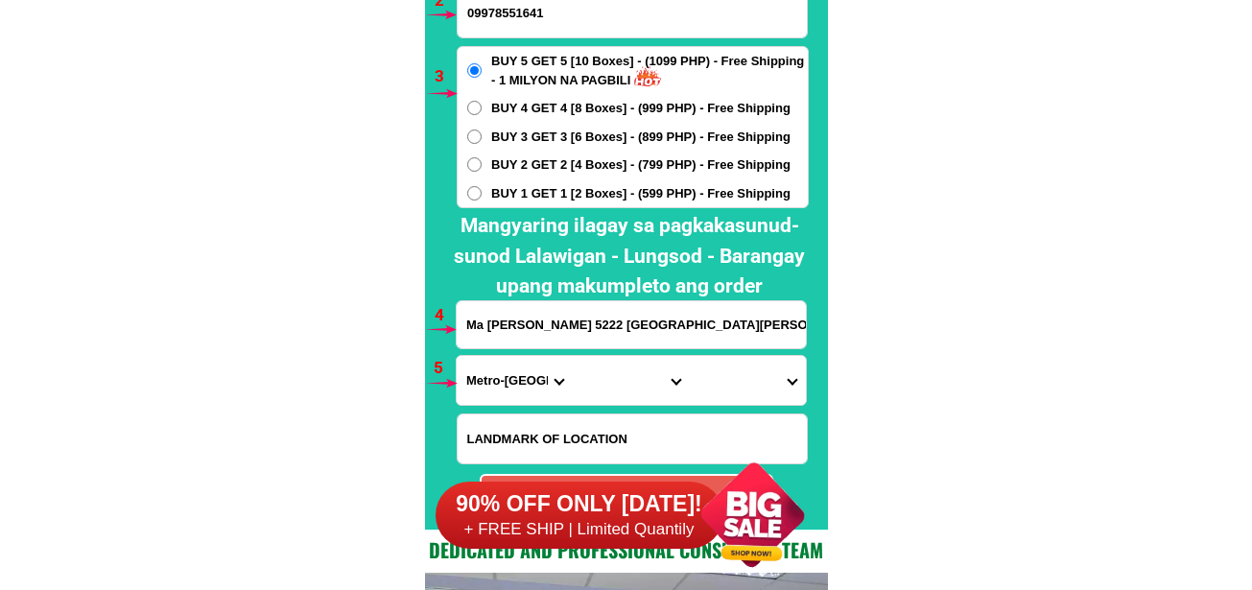
click at [535, 333] on input "Ma loreta santiago 5222 ugong sulok val city" at bounding box center [631, 324] width 349 height 47
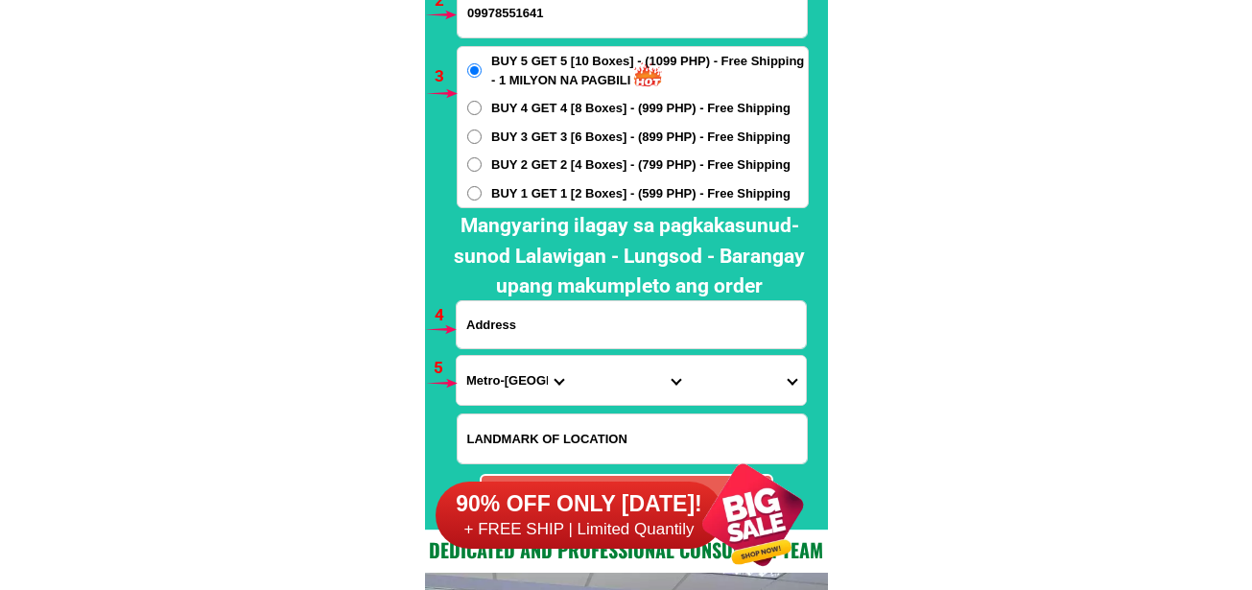
paste input "BLOCK20, LOT41, PHASE2 SANTAN ROAD, GREENPARK VILLAS 2, MALAGASANG 2C, IMUS CAV…"
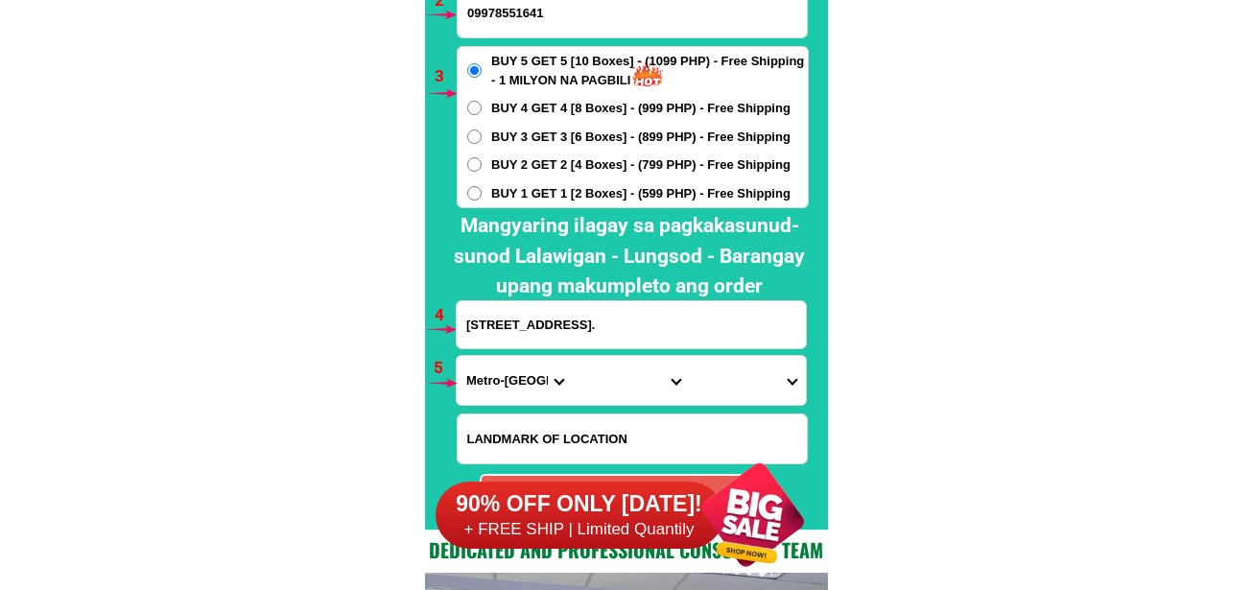
scroll to position [0, 267]
type input "BLOCK20, LOT41, PHASE2 SANTAN ROAD, GREENPARK VILLAS 2, MALAGASANG 2C, IMUS CAV…"
drag, startPoint x: 511, startPoint y: 375, endPoint x: 520, endPoint y: 360, distance: 17.6
click at [511, 375] on select "Province [GEOGRAPHIC_DATA] [GEOGRAPHIC_DATA] [GEOGRAPHIC_DATA] [GEOGRAPHIC_DATA…" at bounding box center [515, 380] width 116 height 49
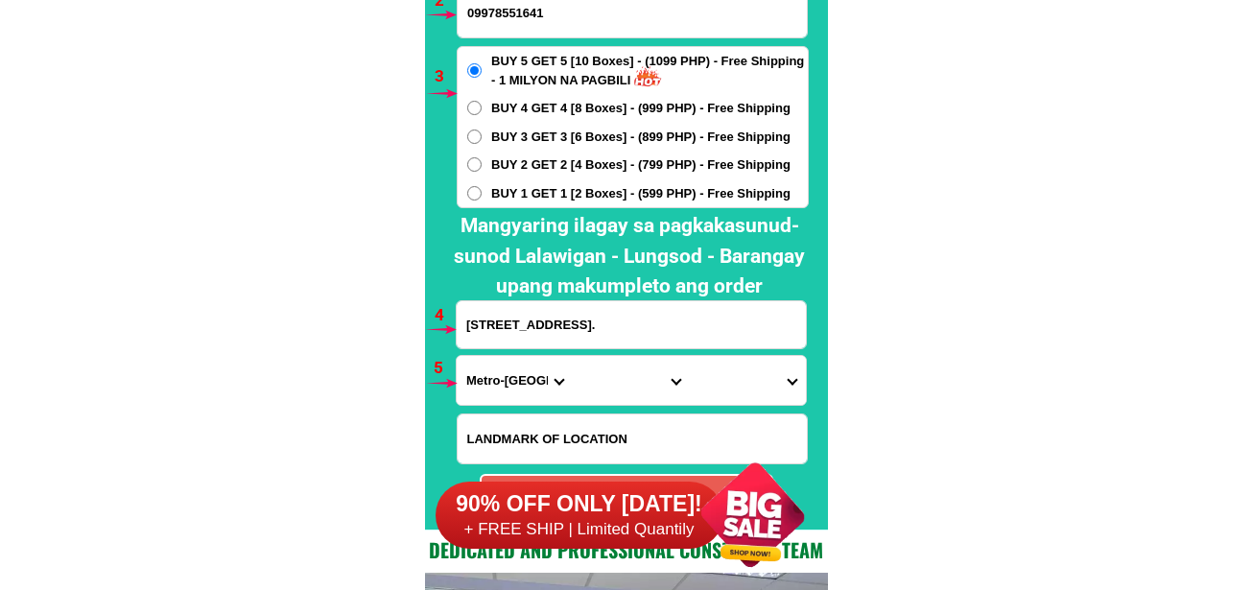
select select "63_826"
click at [457, 356] on select "Province [GEOGRAPHIC_DATA] [GEOGRAPHIC_DATA] [GEOGRAPHIC_DATA] [GEOGRAPHIC_DATA…" at bounding box center [515, 380] width 116 height 49
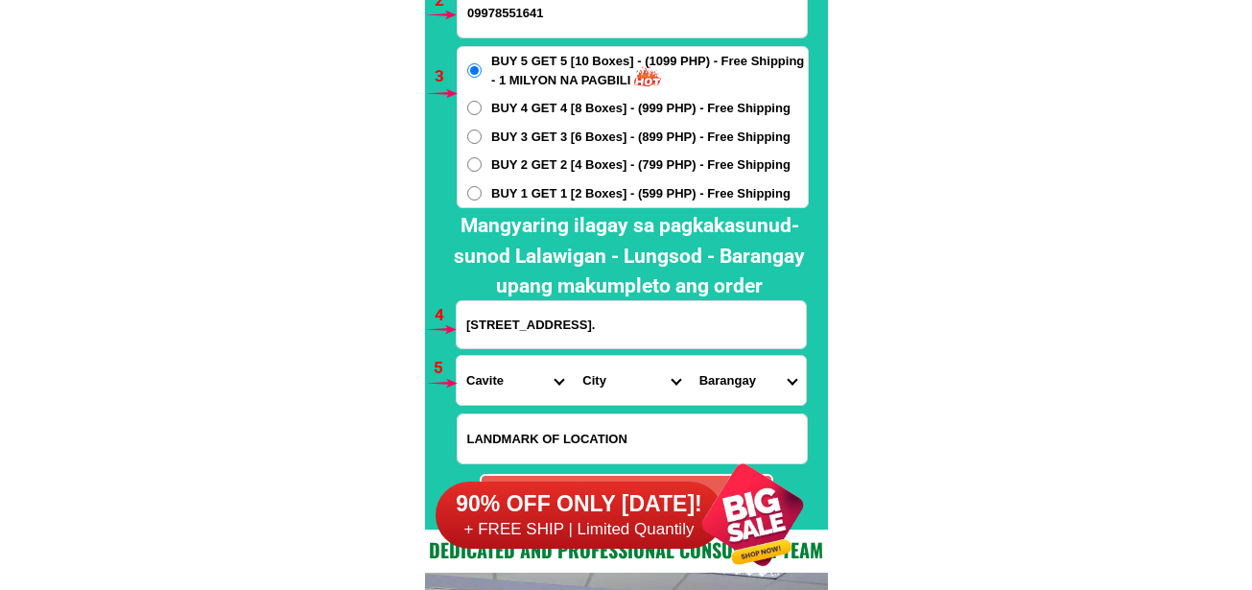
drag, startPoint x: 593, startPoint y: 386, endPoint x: 602, endPoint y: 362, distance: 25.8
click at [594, 385] on select "City [PERSON_NAME] [PERSON_NAME] [GEOGRAPHIC_DATA]-city [GEOGRAPHIC_DATA]-[GEOG…" at bounding box center [631, 380] width 116 height 49
select select "63_8261588"
click at [573, 356] on select "City [PERSON_NAME] [PERSON_NAME] [GEOGRAPHIC_DATA]-city [GEOGRAPHIC_DATA]-[GEOG…" at bounding box center [631, 380] width 116 height 49
click at [761, 376] on select "Barangay Alapan i -a Alapan i -b Alapan i -c Alapan i-a Alapan i-b Alapan i-c A…" at bounding box center [748, 380] width 116 height 49
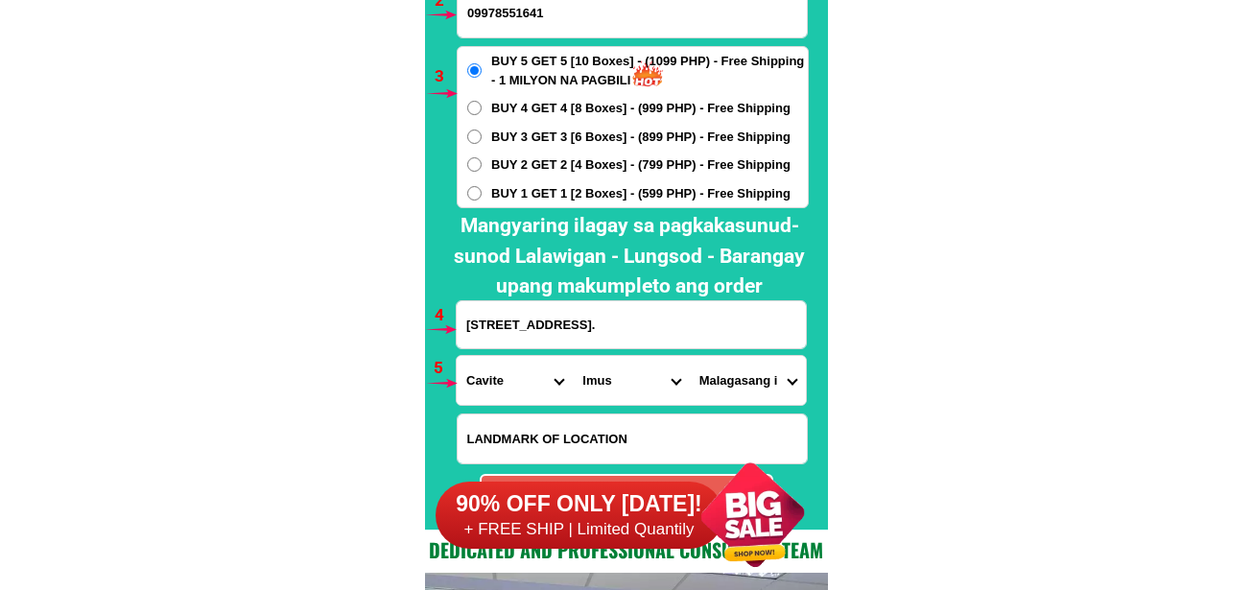
click at [690, 356] on select "Barangay Alapan i -a Alapan i -b Alapan i -c Alapan i-a Alapan i-b Alapan i-c A…" at bounding box center [748, 380] width 116 height 49
click at [724, 398] on select "Barangay Alapan i -a Alapan i -b Alapan i -c Alapan i-a Alapan i-b Alapan i-c A…" at bounding box center [748, 380] width 116 height 49
select select "63_82615889303"
click at [690, 356] on select "Barangay Alapan i -a Alapan i -b Alapan i -c Alapan i-a Alapan i-b Alapan i-c A…" at bounding box center [748, 380] width 116 height 49
click at [728, 385] on select "Barangay Alapan i -a Alapan i -b Alapan i -c Alapan i-a Alapan i-b Alapan i-c A…" at bounding box center [748, 380] width 116 height 49
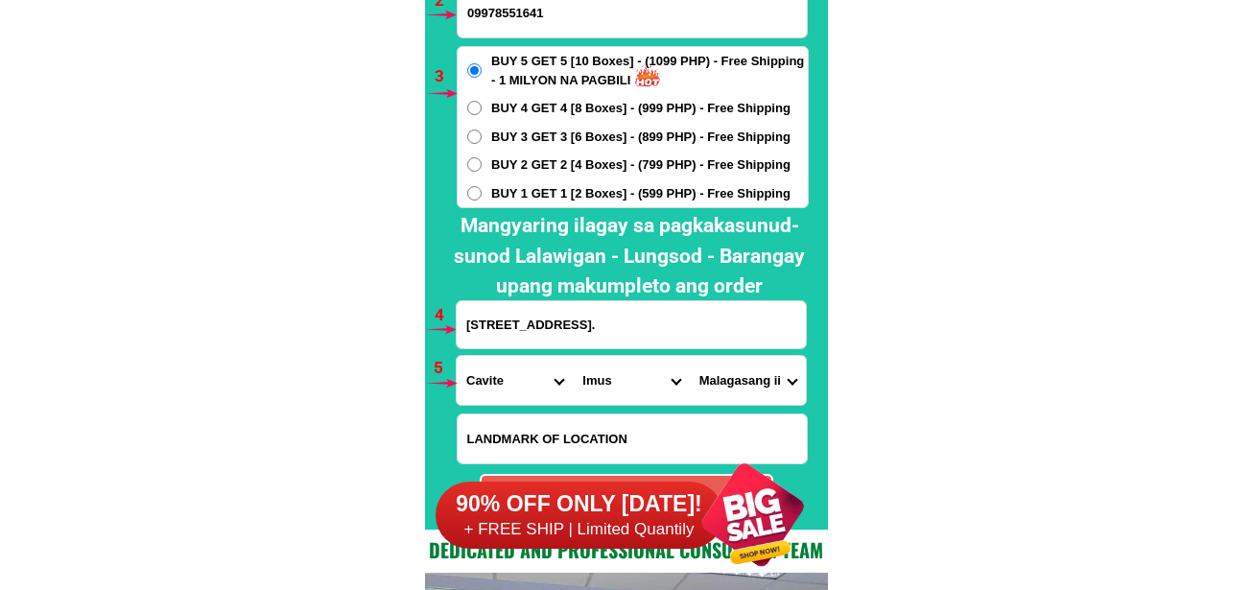
click at [690, 356] on select "Barangay Alapan i -a Alapan i -b Alapan i -c Alapan i-a Alapan i-b Alapan i-c A…" at bounding box center [748, 380] width 116 height 49
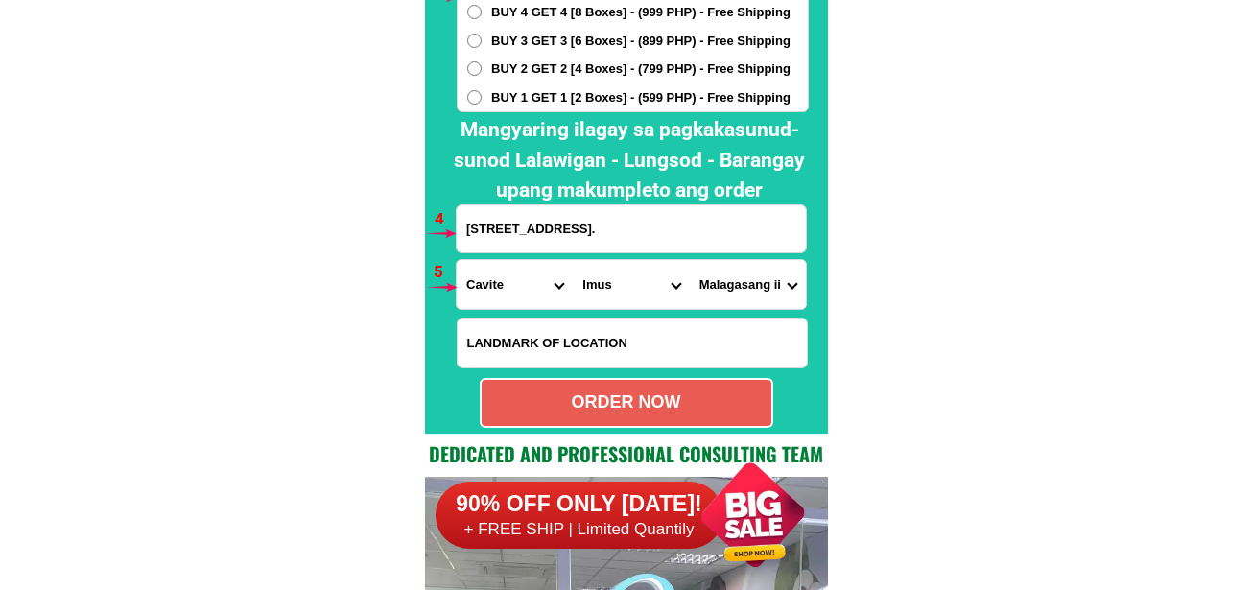
click at [681, 411] on div "ORDER NOW" at bounding box center [627, 402] width 290 height 26
radio input "true"
